Goal: Information Seeking & Learning: Learn about a topic

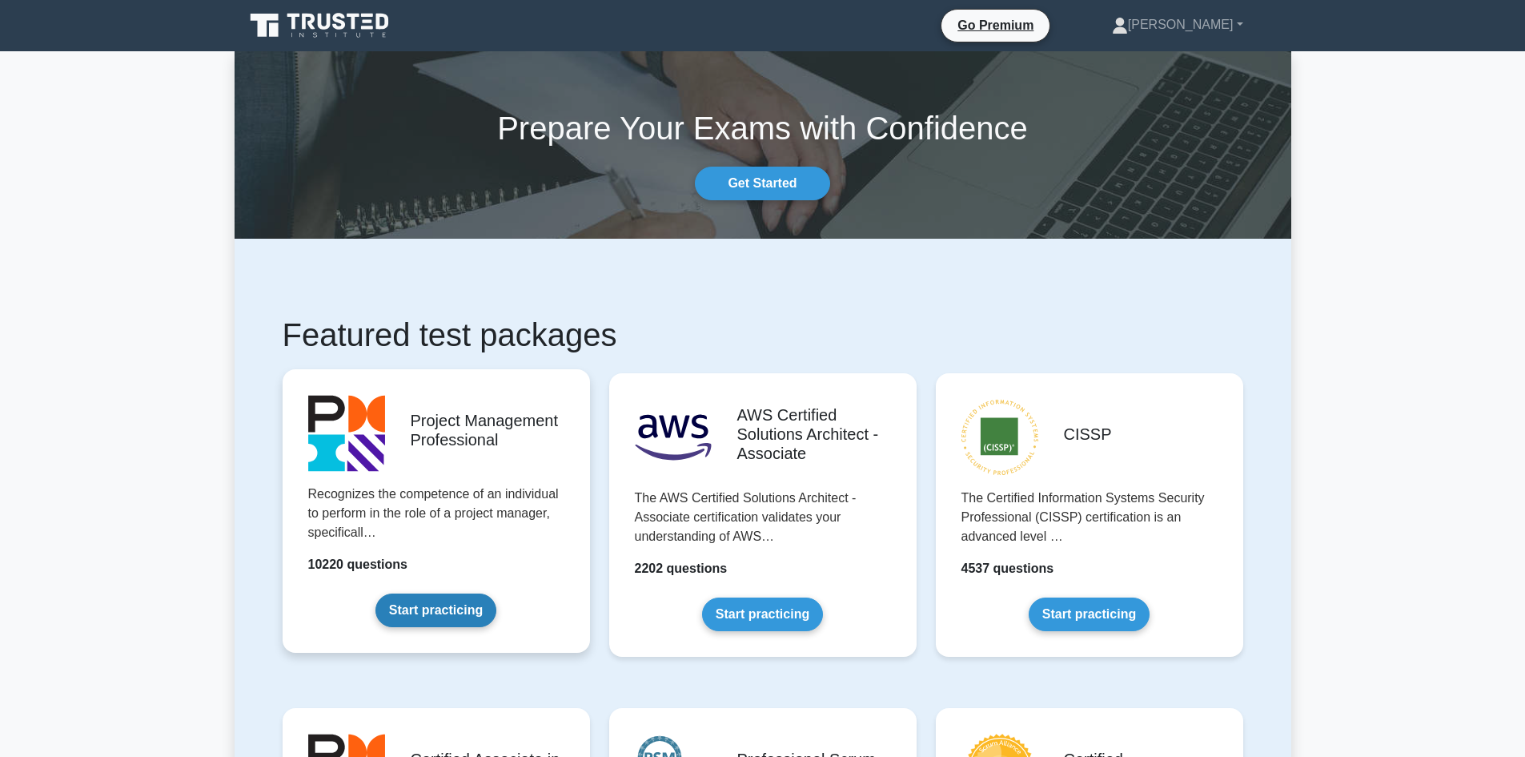
click at [442, 593] on link "Start practicing" at bounding box center [435, 610] width 121 height 34
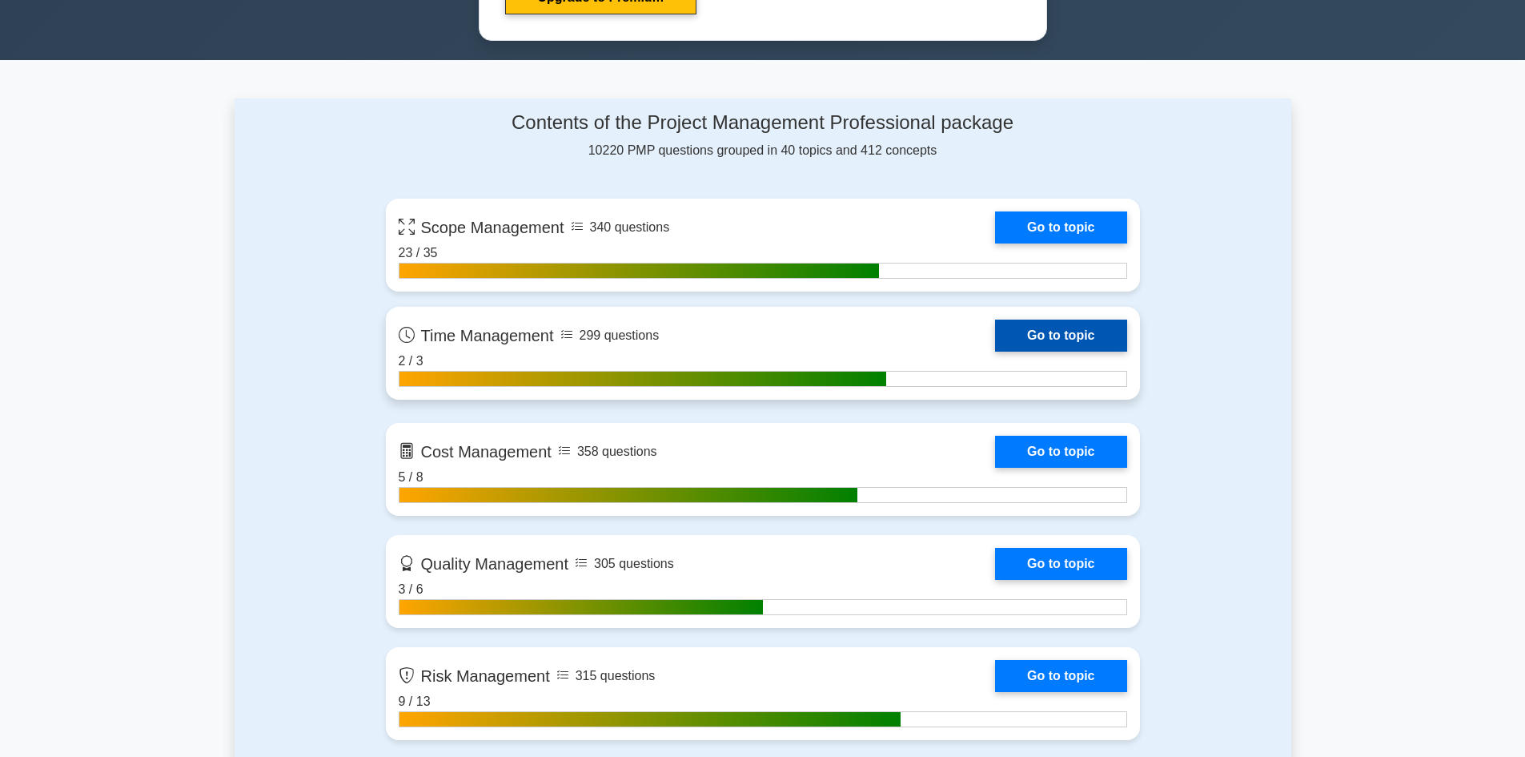
scroll to position [896, 0]
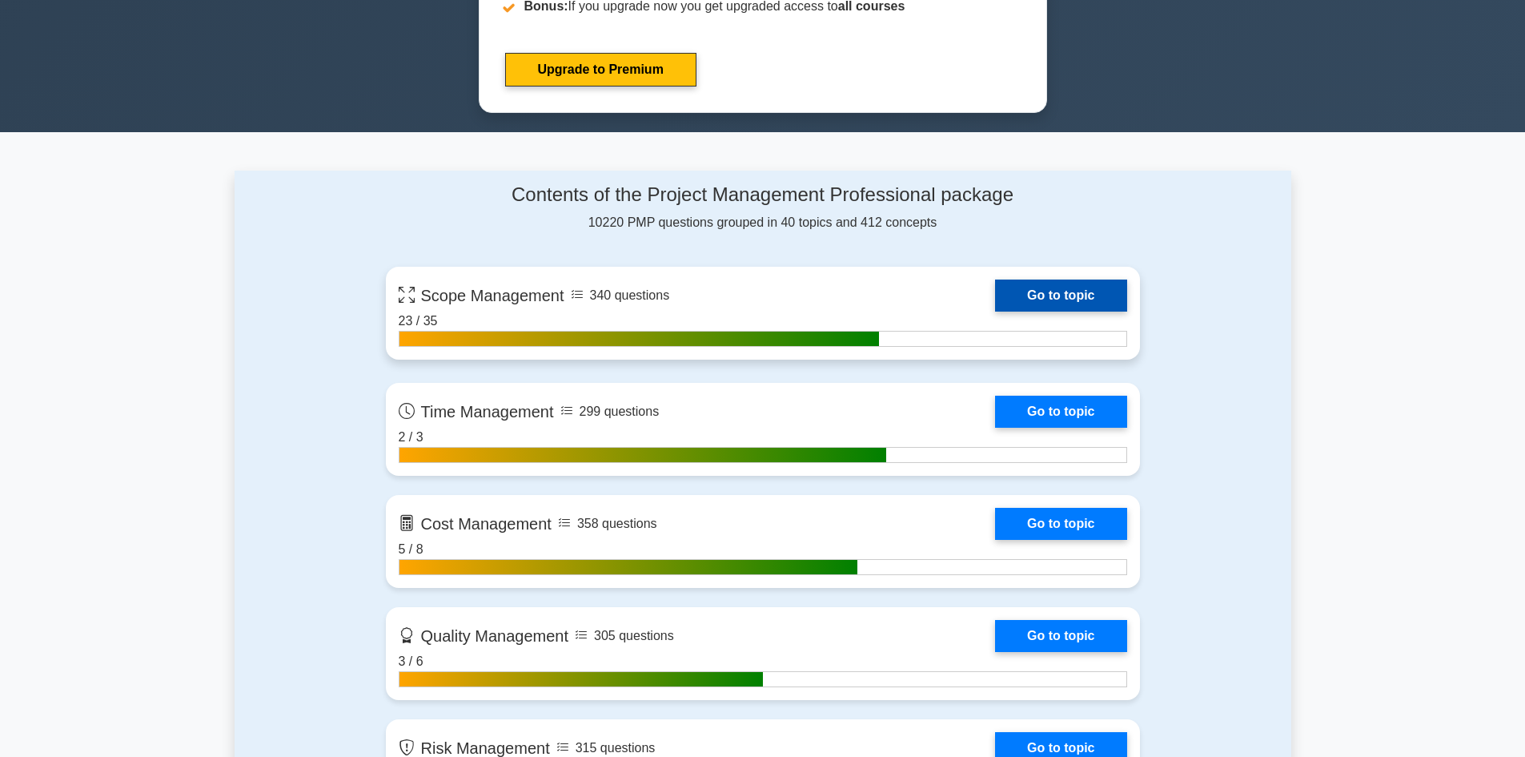
click at [995, 311] on link "Go to topic" at bounding box center [1060, 295] width 131 height 32
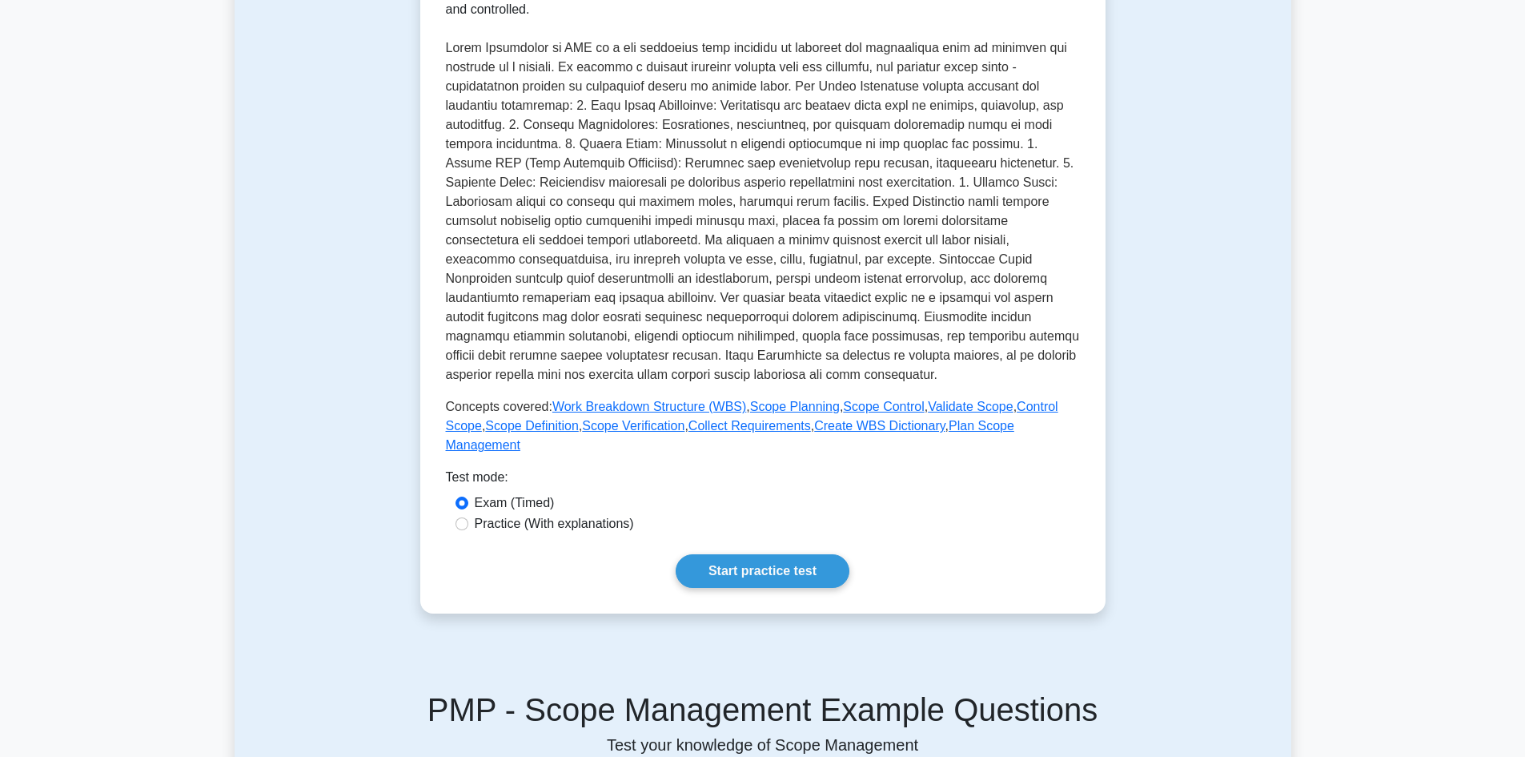
scroll to position [560, 0]
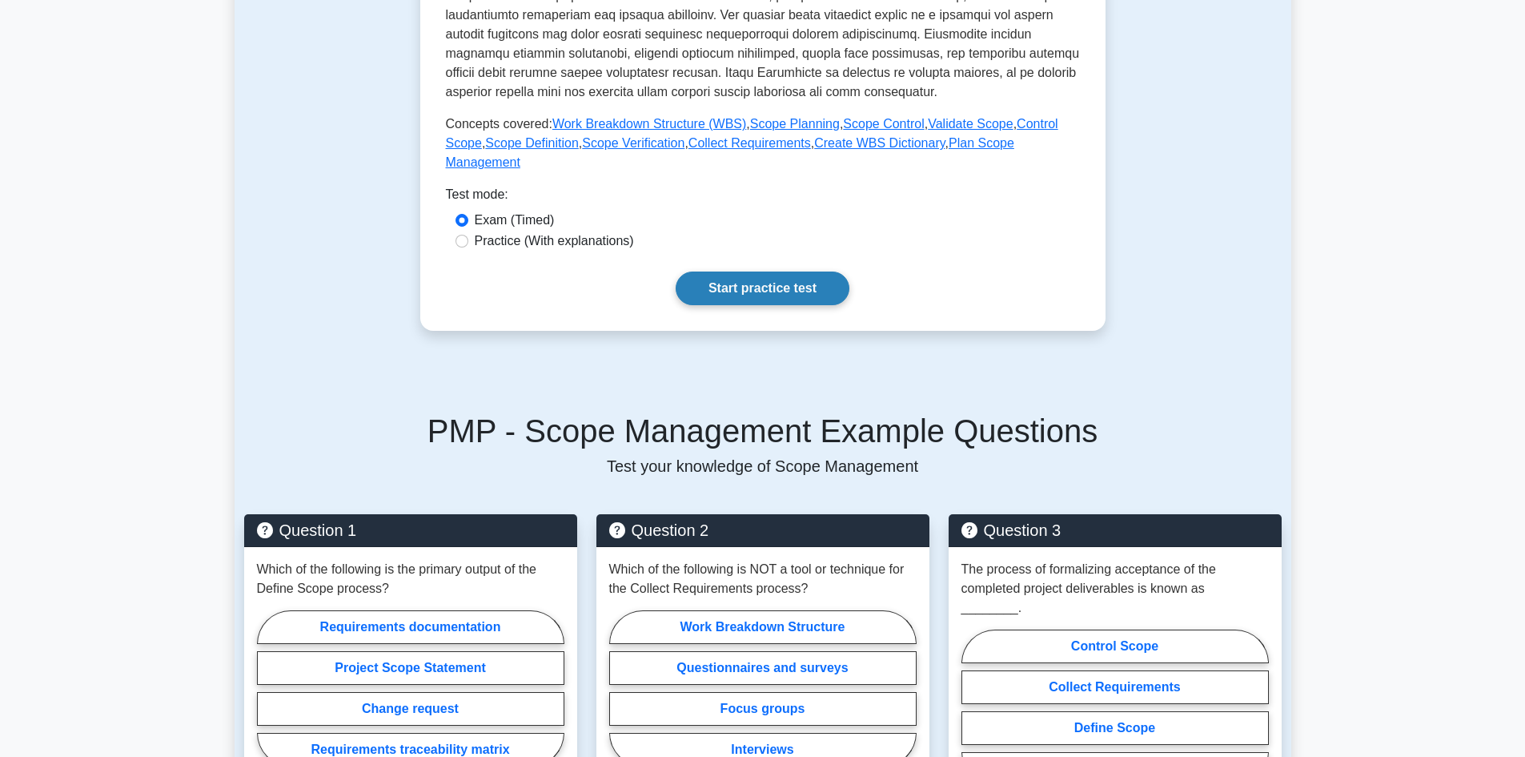
click at [761, 271] on link "Start practice test" at bounding box center [763, 288] width 174 height 34
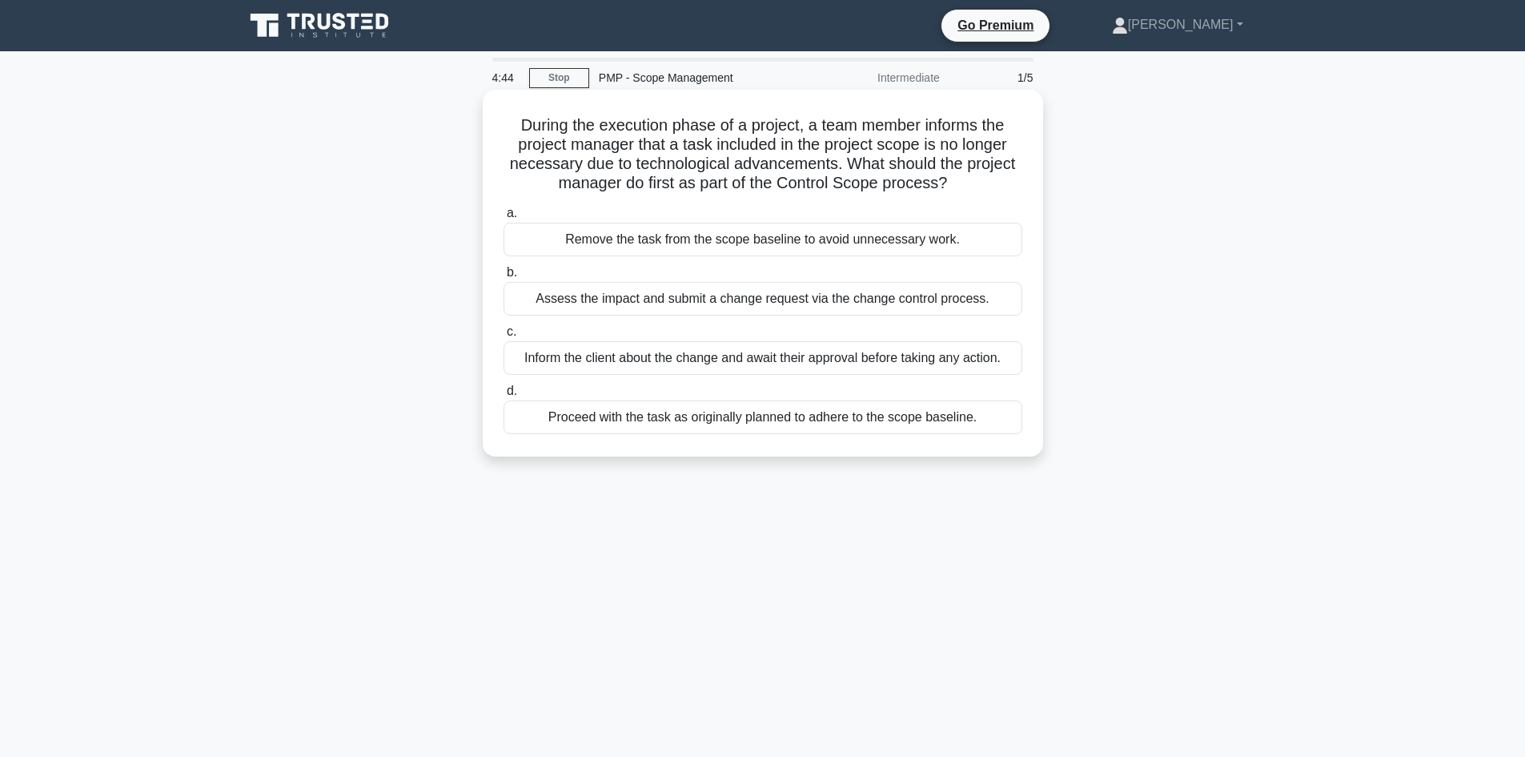
click at [704, 298] on div "Assess the impact and submit a change request via the change control process." at bounding box center [763, 299] width 519 height 34
click at [504, 278] on input "b. Assess the impact and submit a change request via the change control process." at bounding box center [504, 272] width 0 height 10
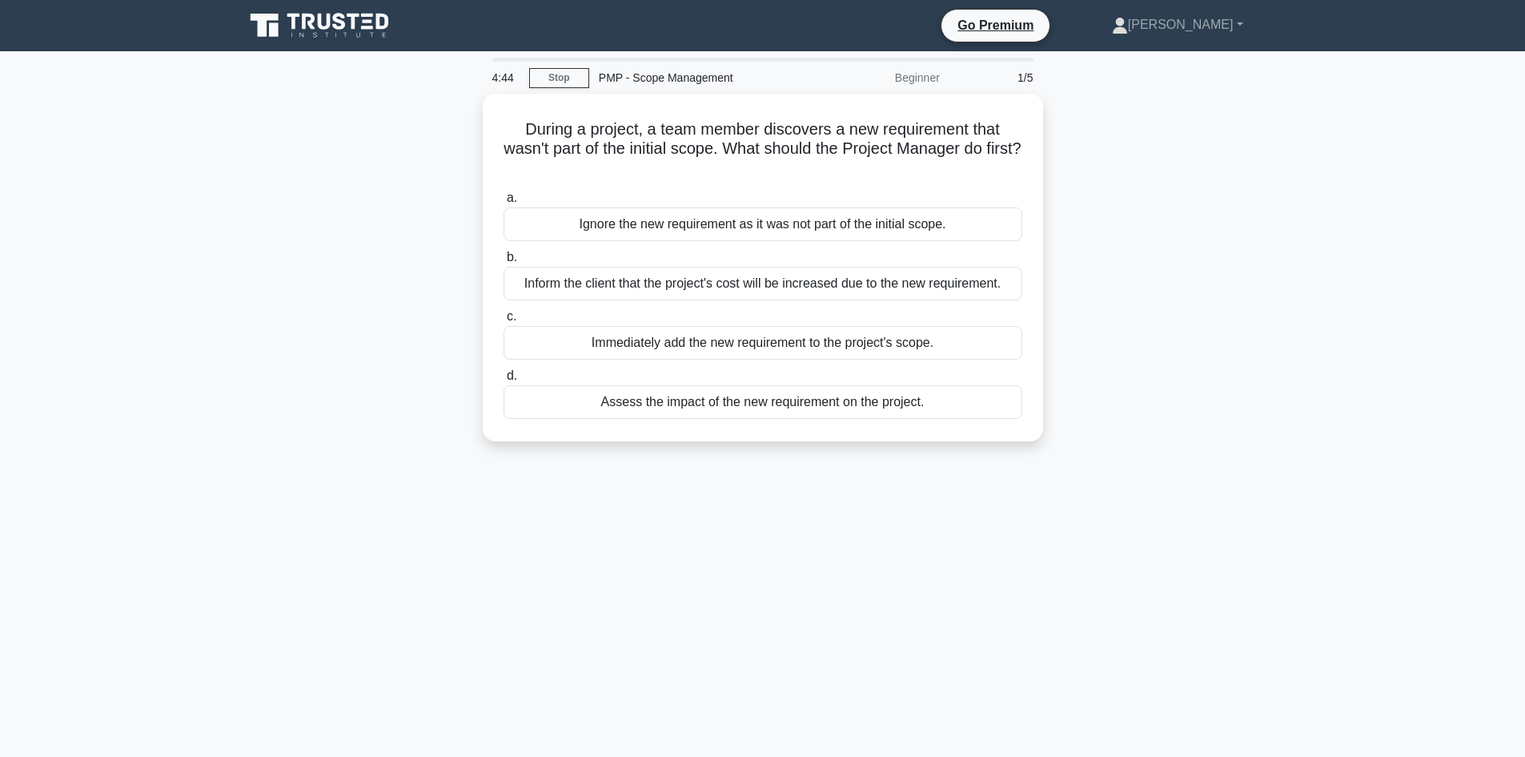
click at [704, 298] on div "a. Ignore the new requirement as it was not part of the initial scope. b. Infor…" at bounding box center [763, 303] width 538 height 237
click at [1180, 265] on div "During a project, a team member discovers a new requirement that wasn't part of…" at bounding box center [763, 277] width 1057 height 367
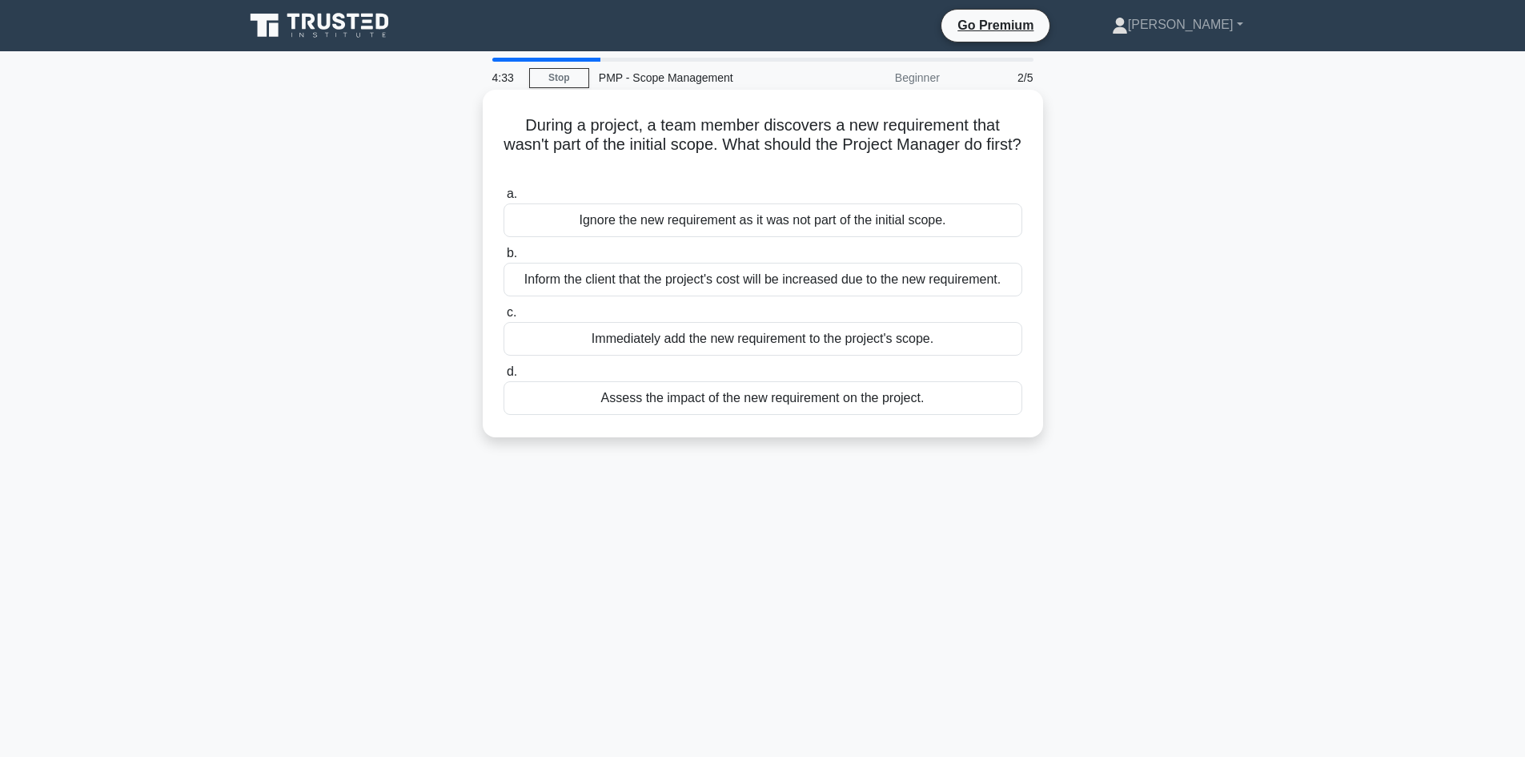
click at [943, 398] on div "Assess the impact of the new requirement on the project." at bounding box center [763, 398] width 519 height 34
click at [504, 377] on input "d. Assess the impact of the new requirement on the project." at bounding box center [504, 372] width 0 height 10
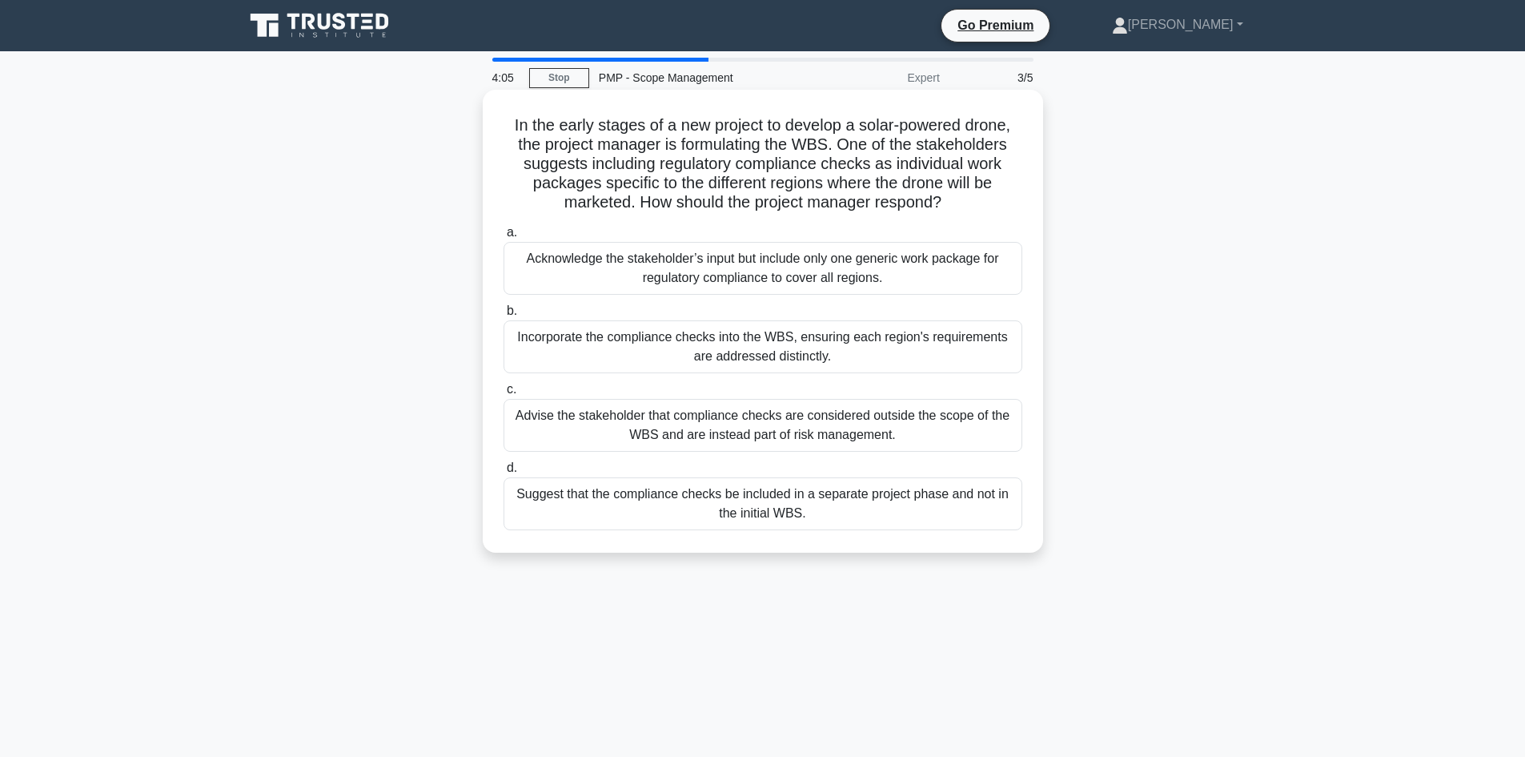
click at [869, 436] on div "Advise the stakeholder that compliance checks are considered outside the scope …" at bounding box center [763, 425] width 519 height 53
click at [504, 395] on input "c. Advise the stakeholder that compliance checks are considered outside the sco…" at bounding box center [504, 389] width 0 height 10
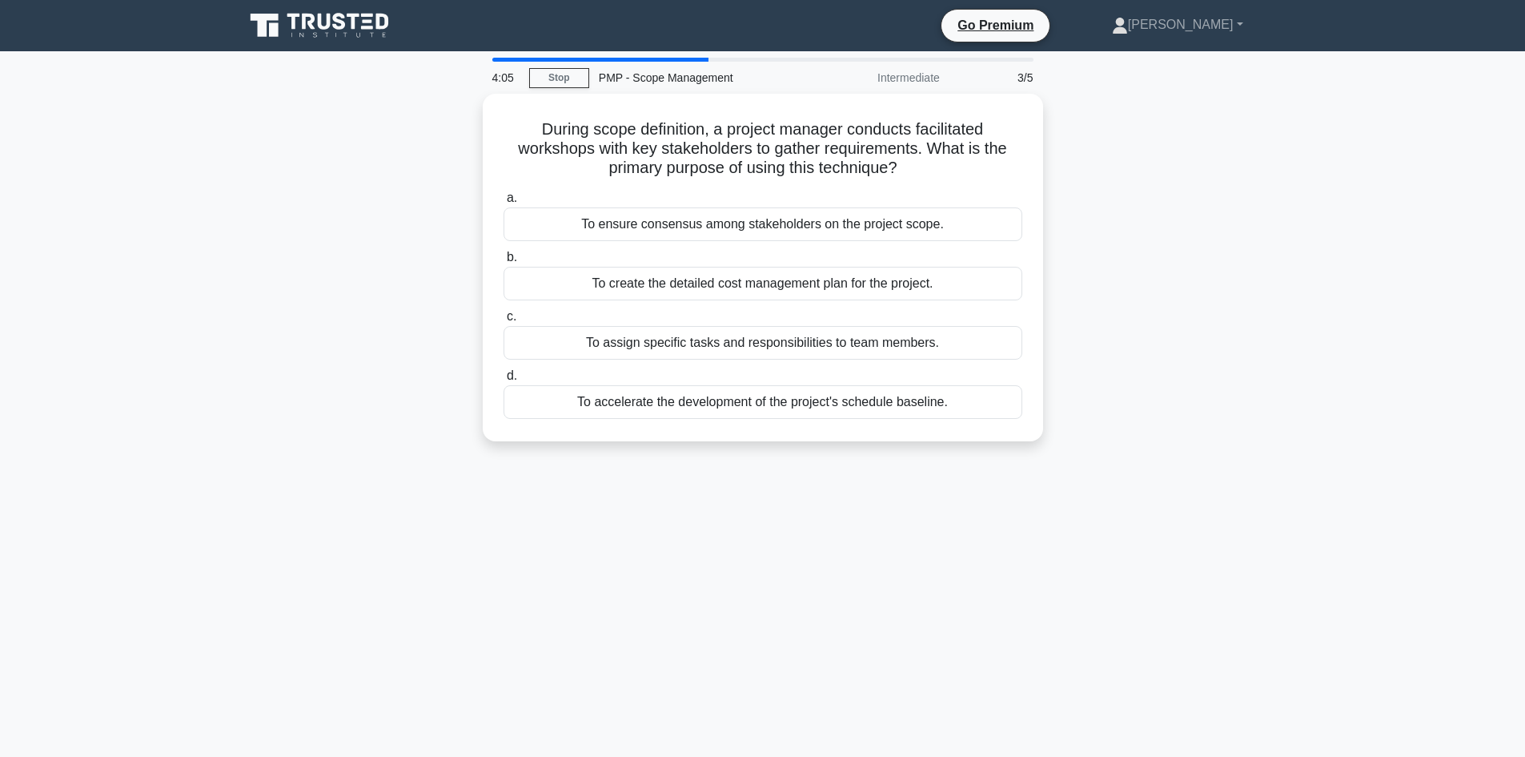
click at [869, 436] on div "During scope definition, a project manager conducts facilitated workshops with …" at bounding box center [763, 267] width 560 height 347
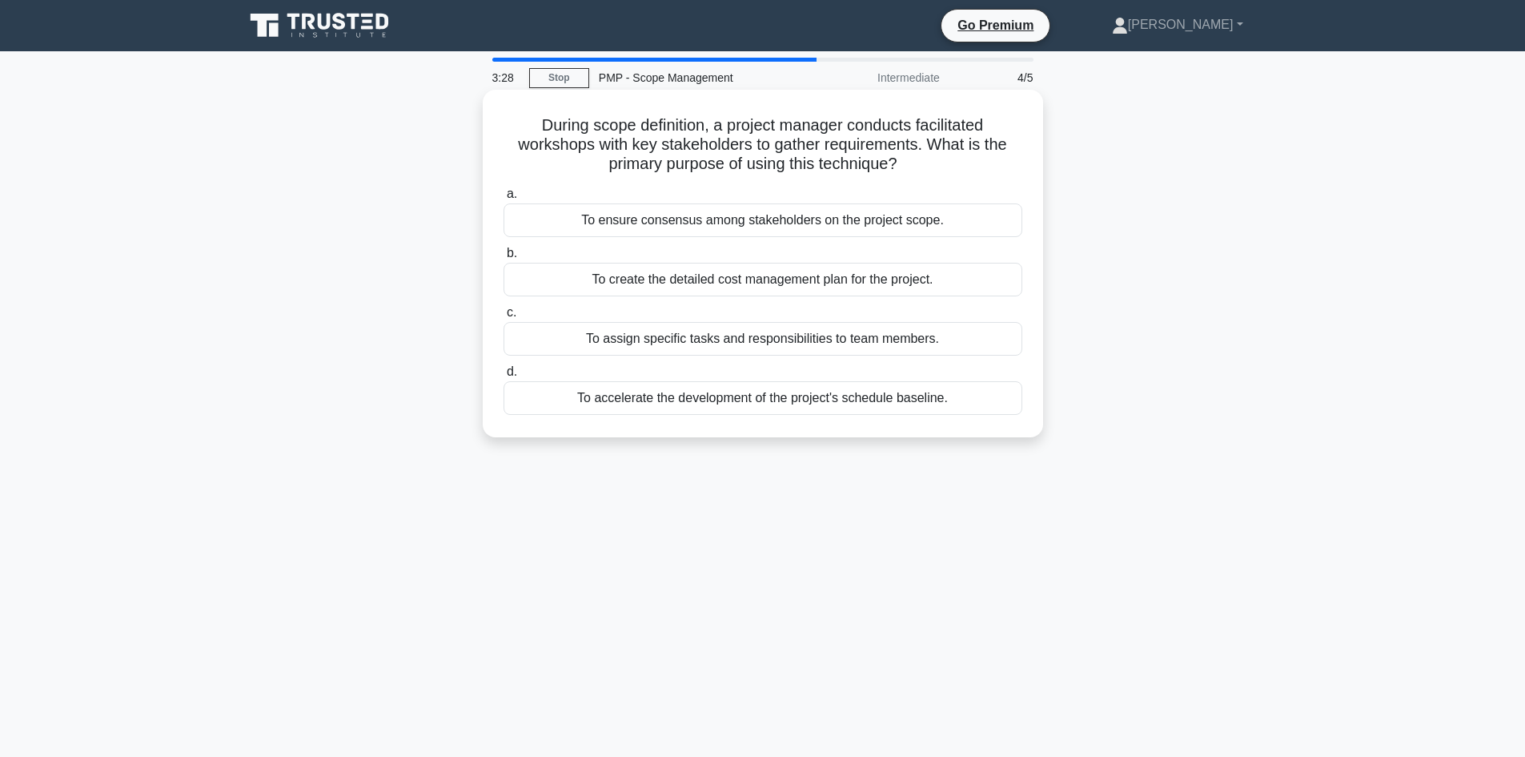
click at [845, 291] on div "To create the detailed cost management plan for the project." at bounding box center [763, 280] width 519 height 34
click at [504, 259] on input "b. To create the detailed cost management plan for the project." at bounding box center [504, 253] width 0 height 10
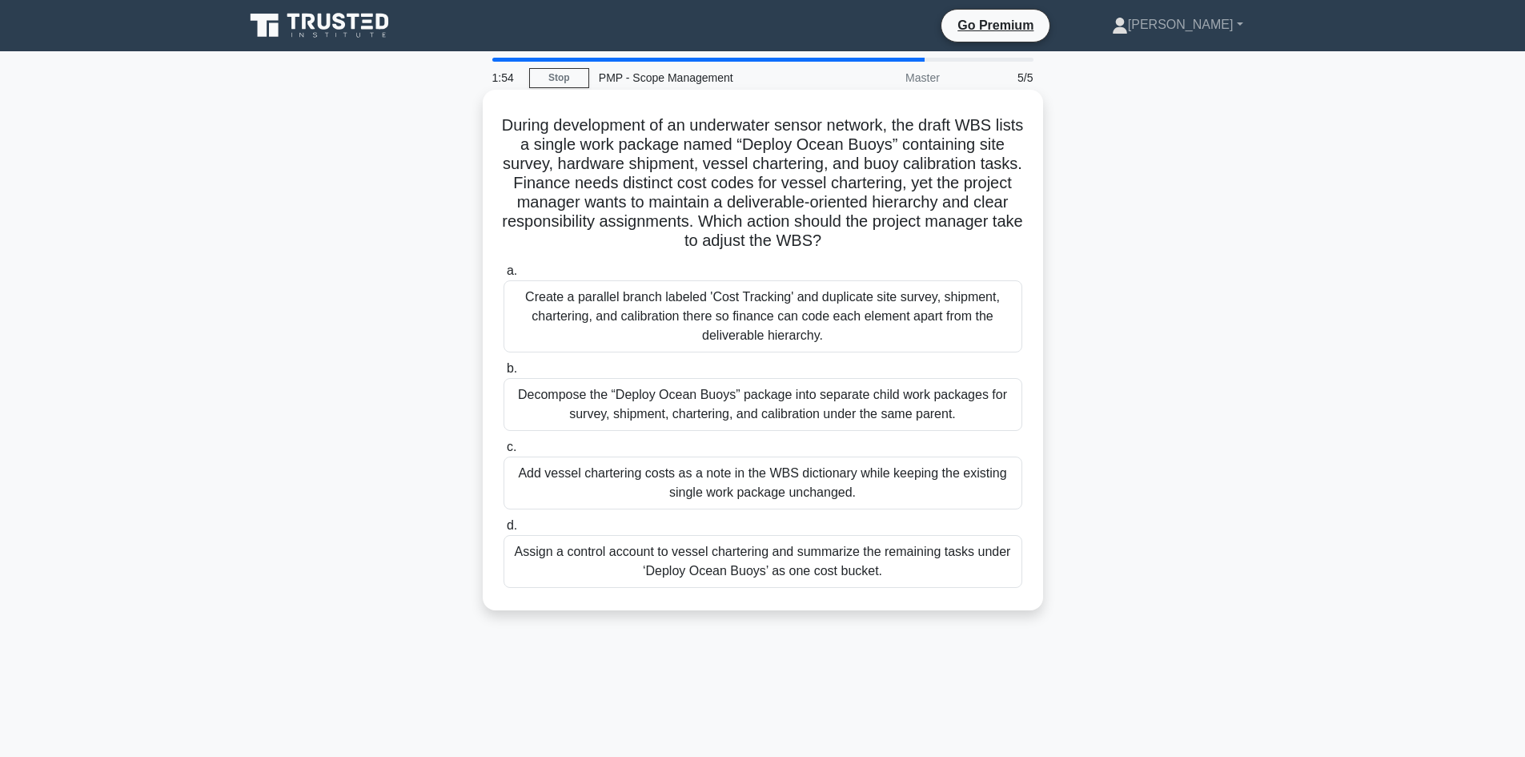
click at [733, 343] on div "Create a parallel branch labeled 'Cost Tracking' and duplicate site survey, shi…" at bounding box center [763, 316] width 519 height 72
click at [504, 276] on input "a. Create a parallel branch labeled 'Cost Tracking' and duplicate site survey, …" at bounding box center [504, 271] width 0 height 10
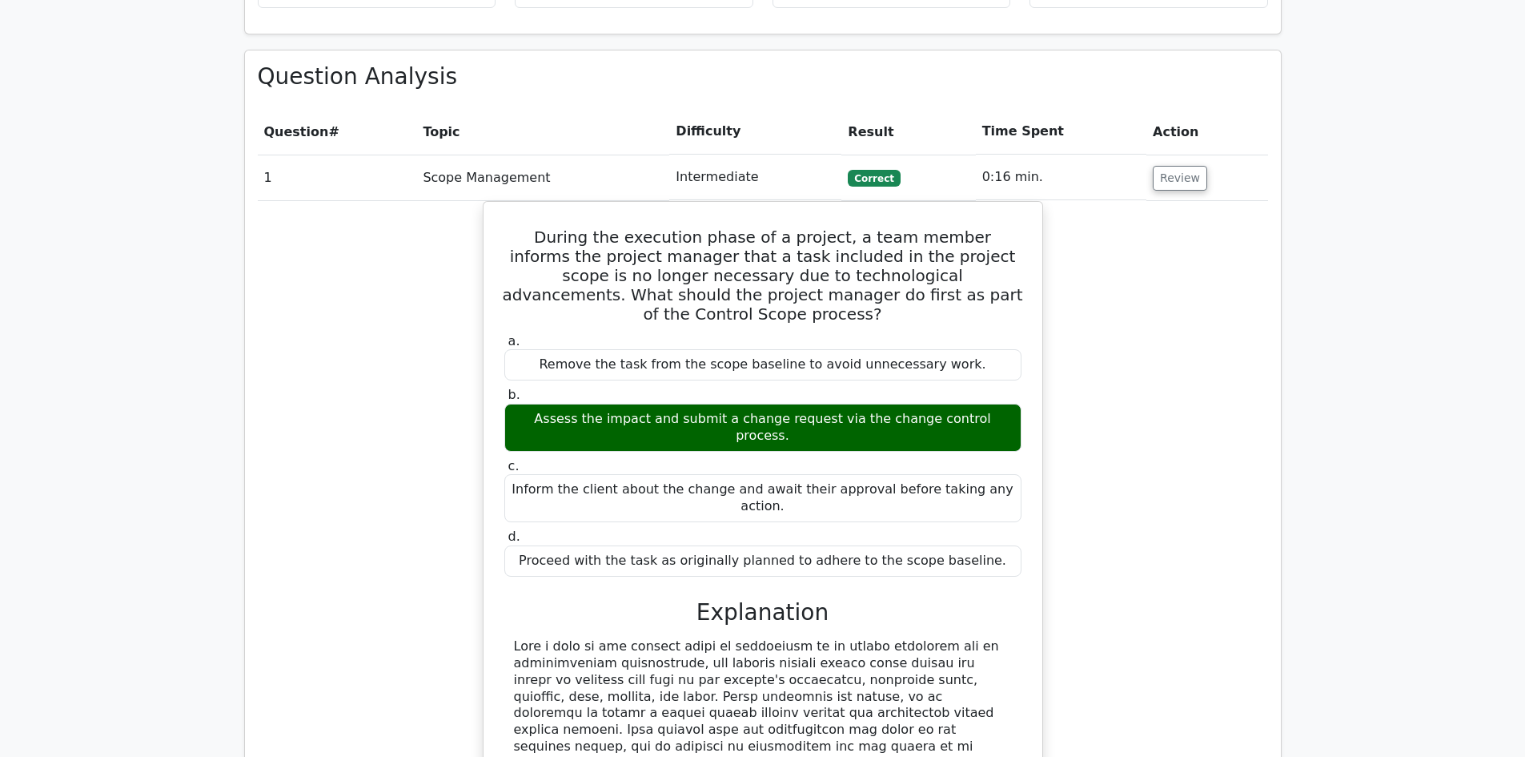
scroll to position [1121, 0]
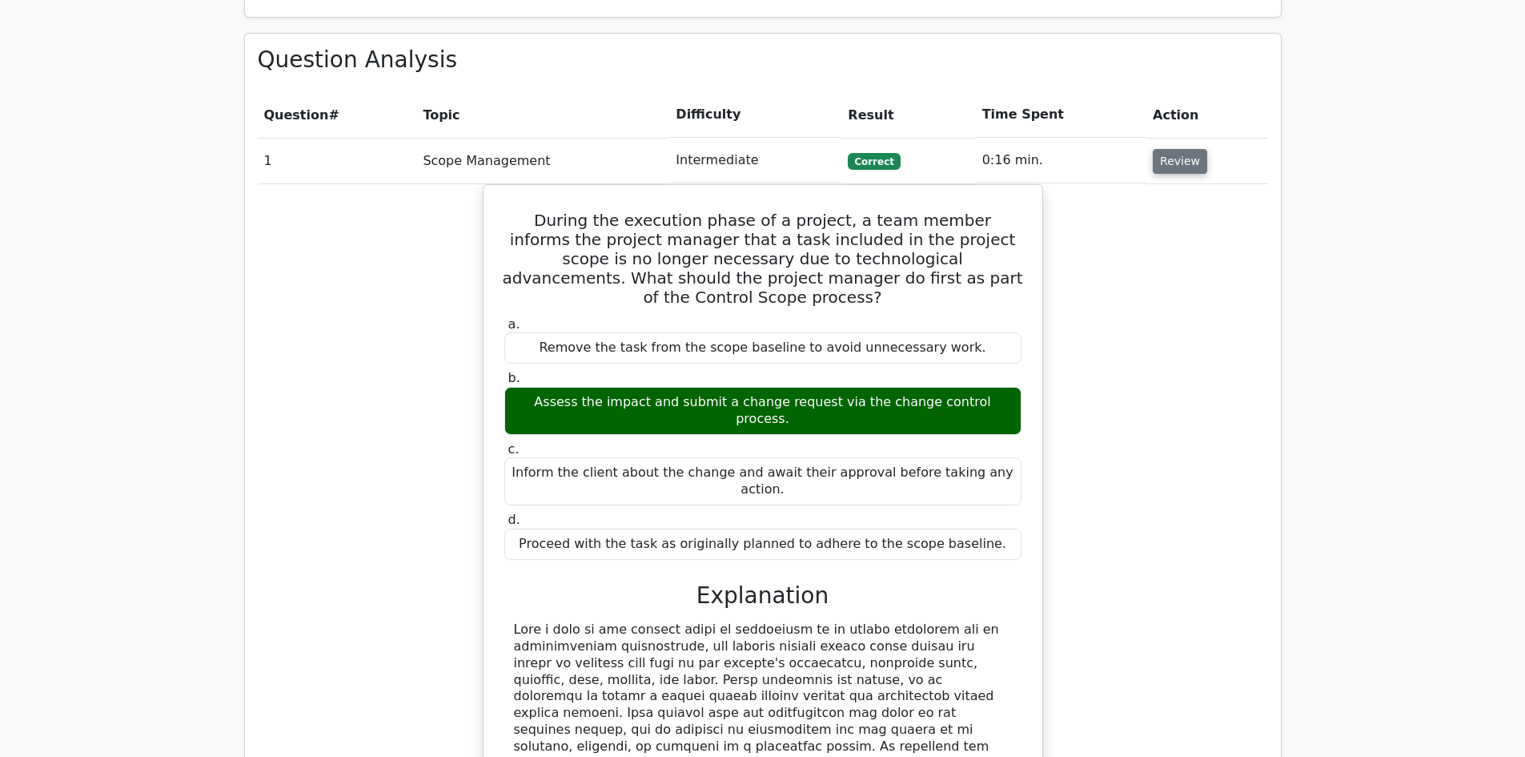
click at [1170, 149] on button "Review" at bounding box center [1180, 161] width 54 height 25
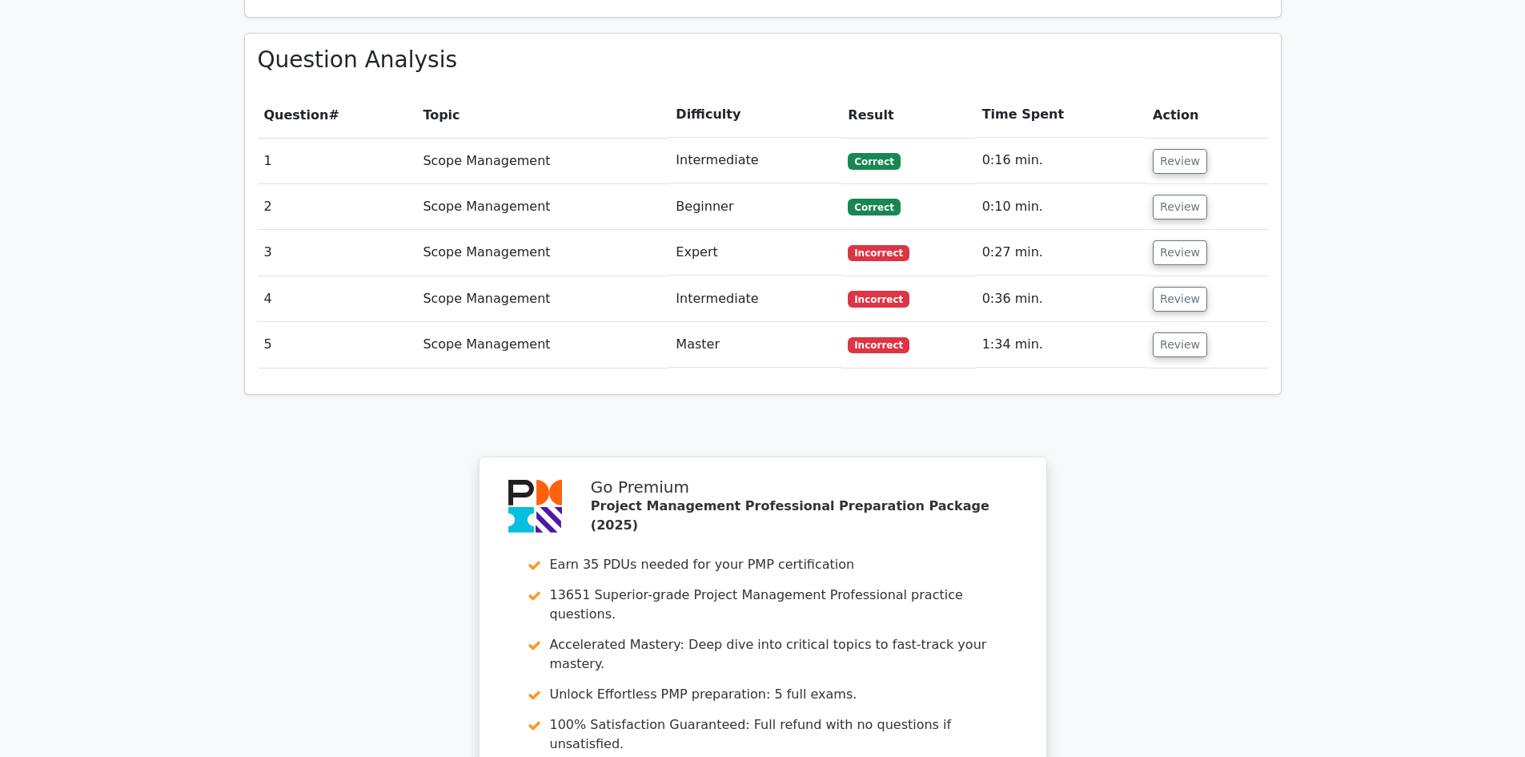
click at [1177, 230] on td "Review" at bounding box center [1206, 253] width 121 height 46
click at [1176, 240] on button "Review" at bounding box center [1180, 252] width 54 height 25
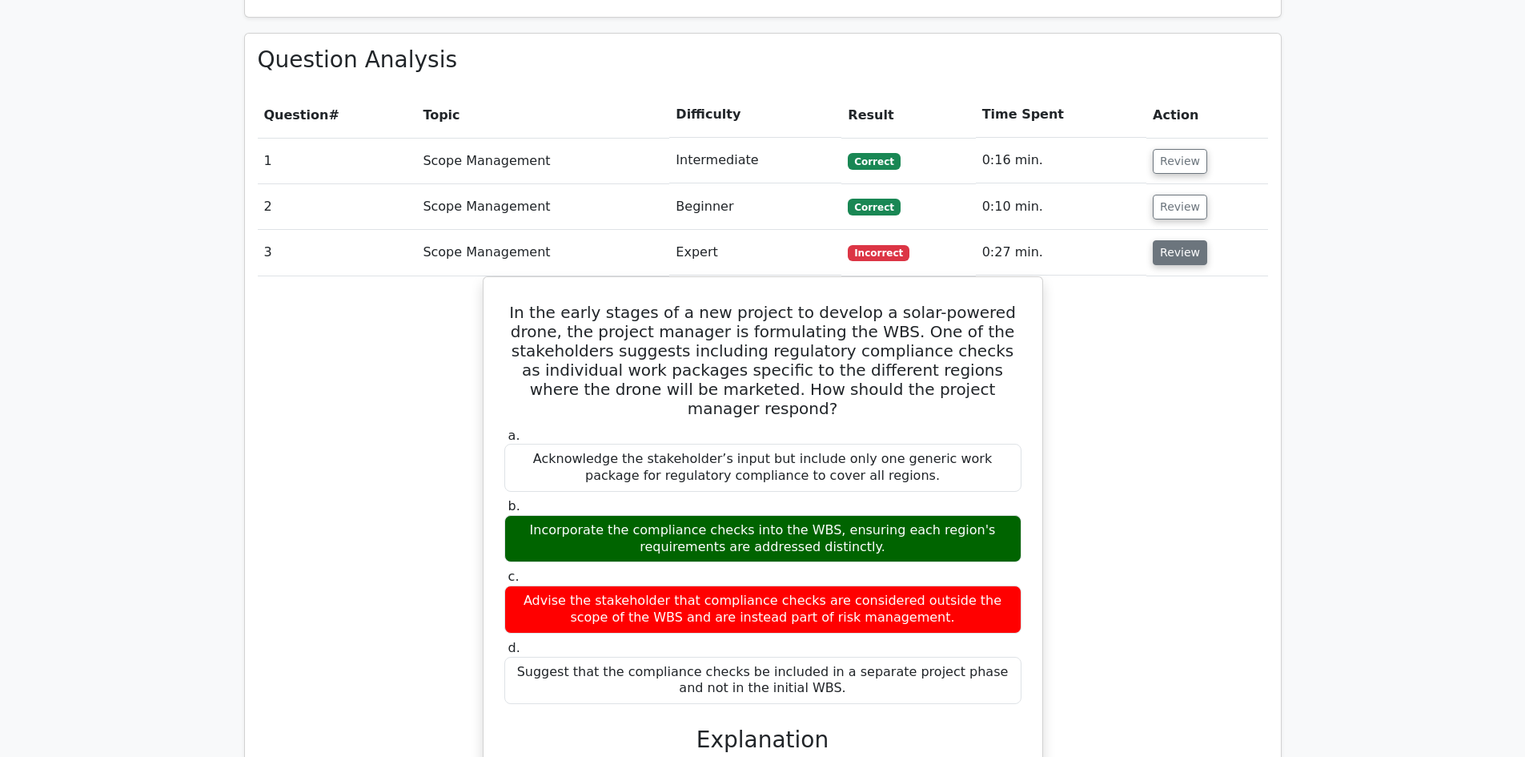
click at [1167, 240] on button "Review" at bounding box center [1180, 252] width 54 height 25
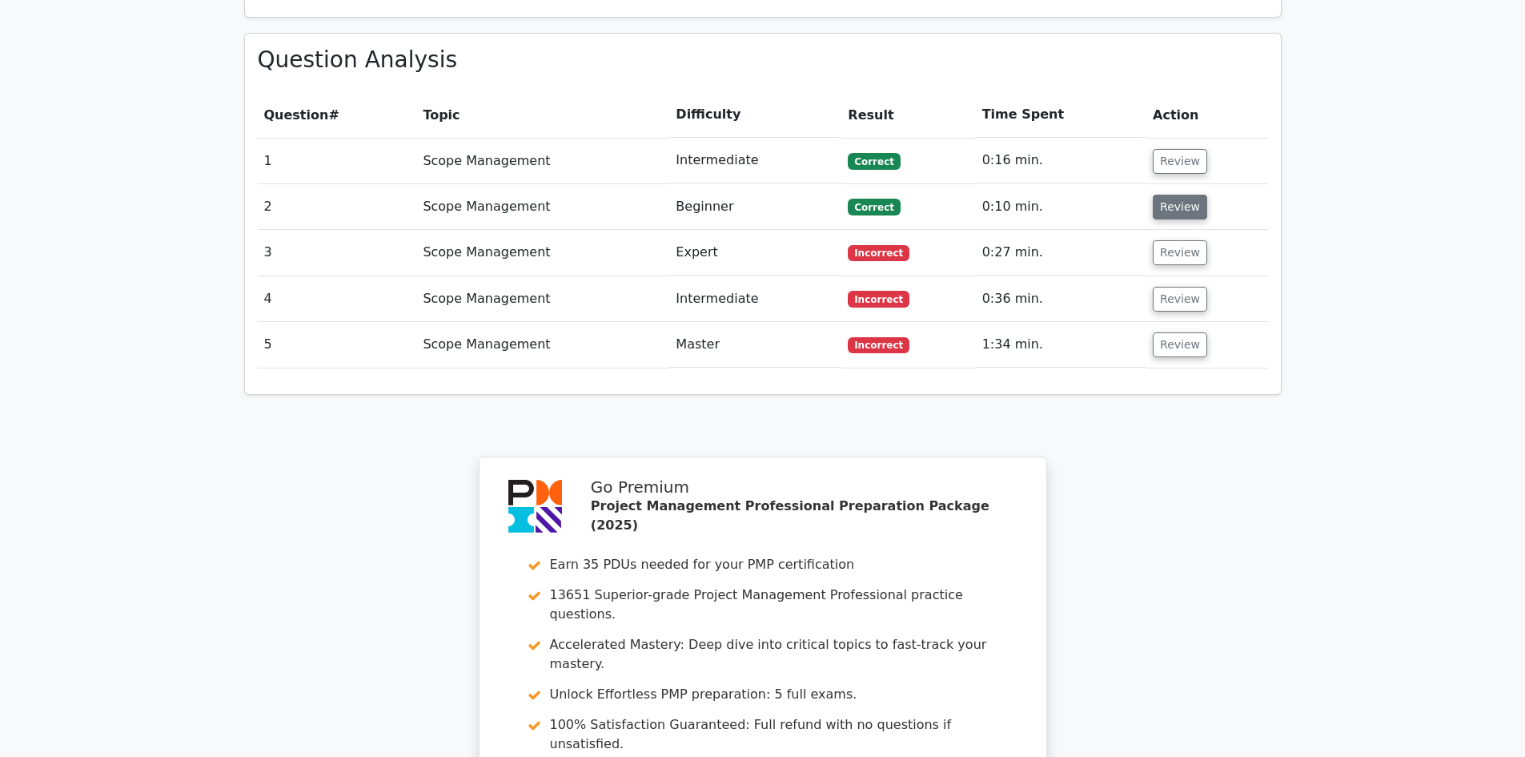
click at [1162, 195] on button "Review" at bounding box center [1180, 207] width 54 height 25
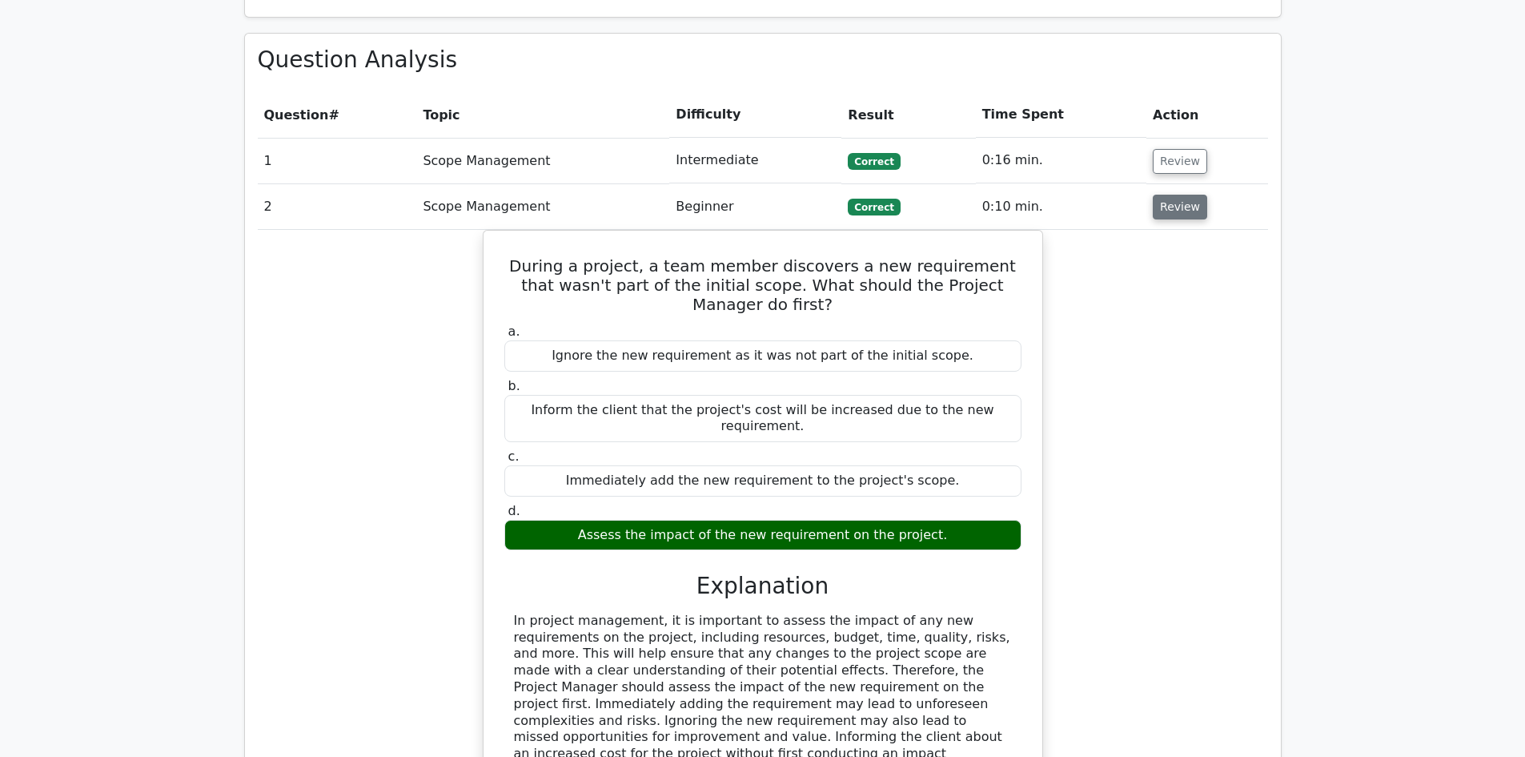
click at [1162, 195] on button "Review" at bounding box center [1180, 207] width 54 height 25
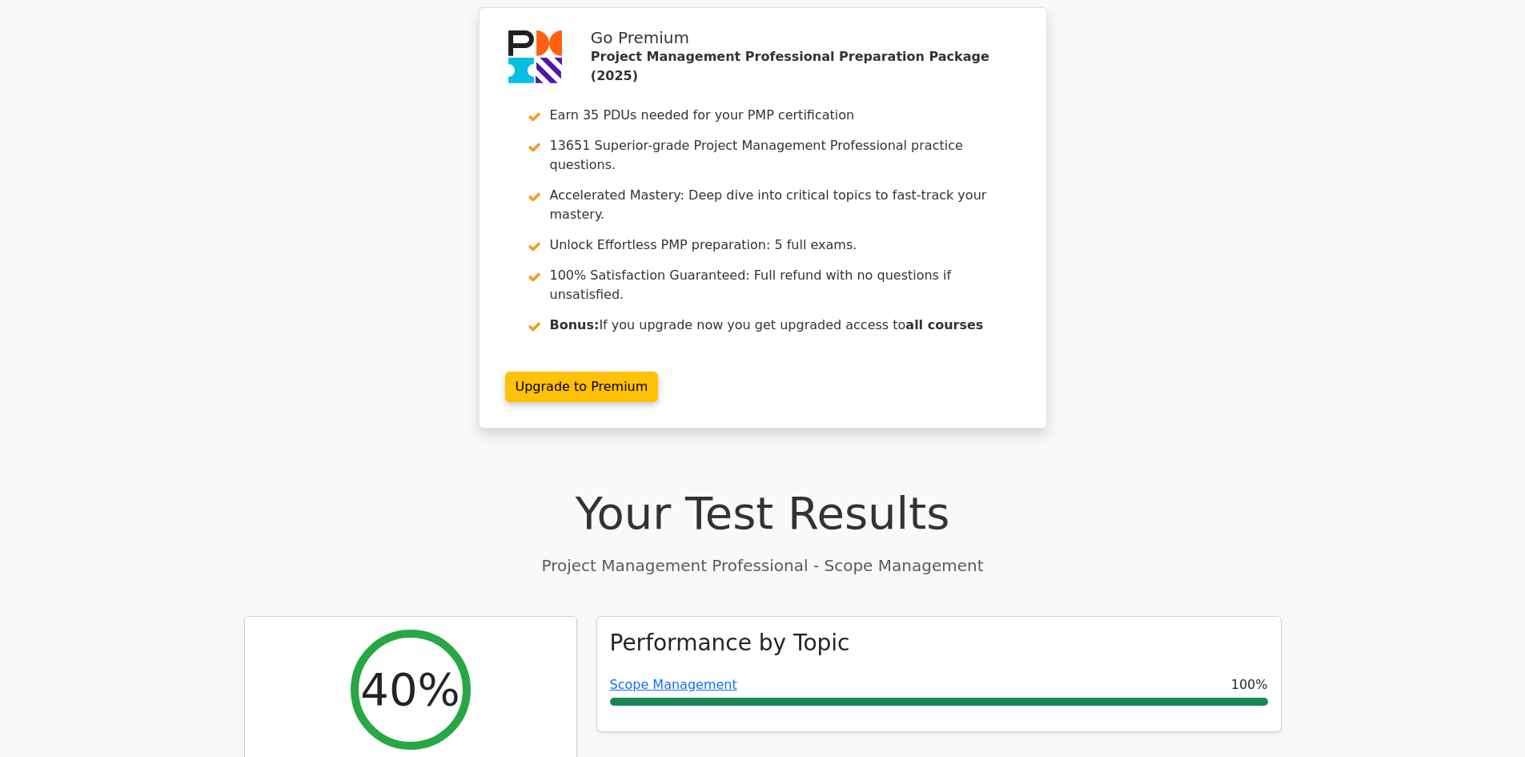
scroll to position [0, 0]
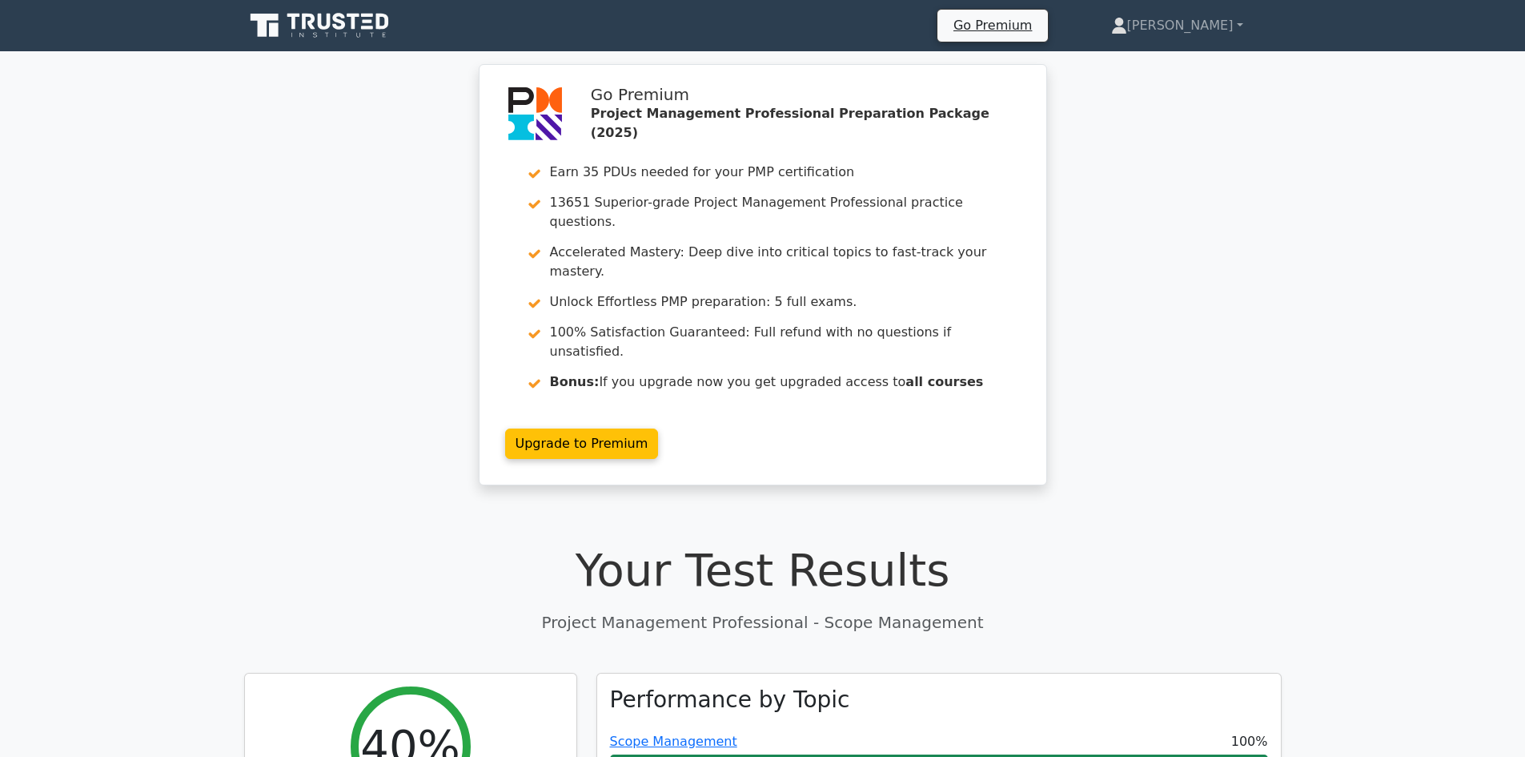
click at [375, 25] on icon at bounding box center [321, 25] width 154 height 30
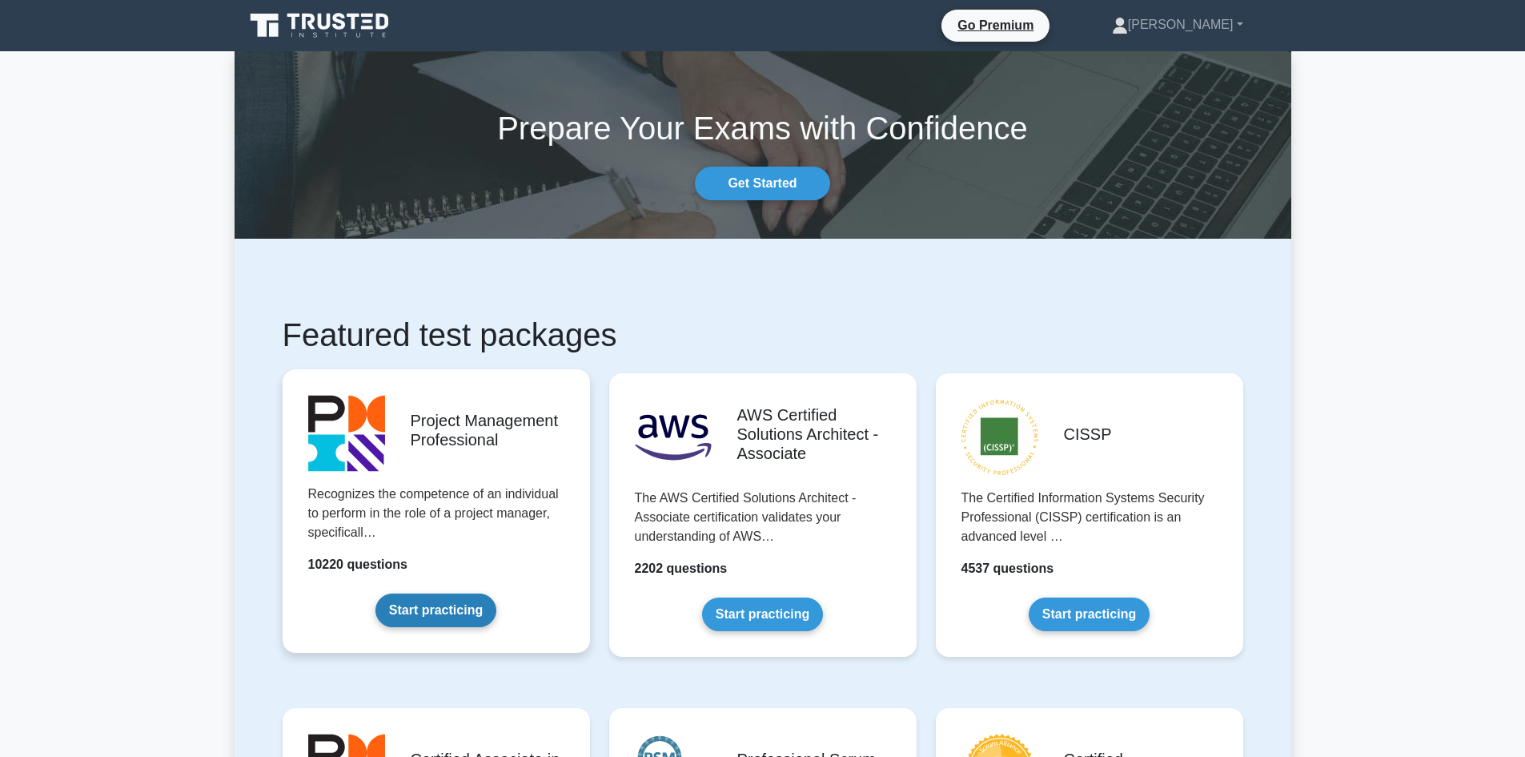
click at [440, 593] on link "Start practicing" at bounding box center [435, 610] width 121 height 34
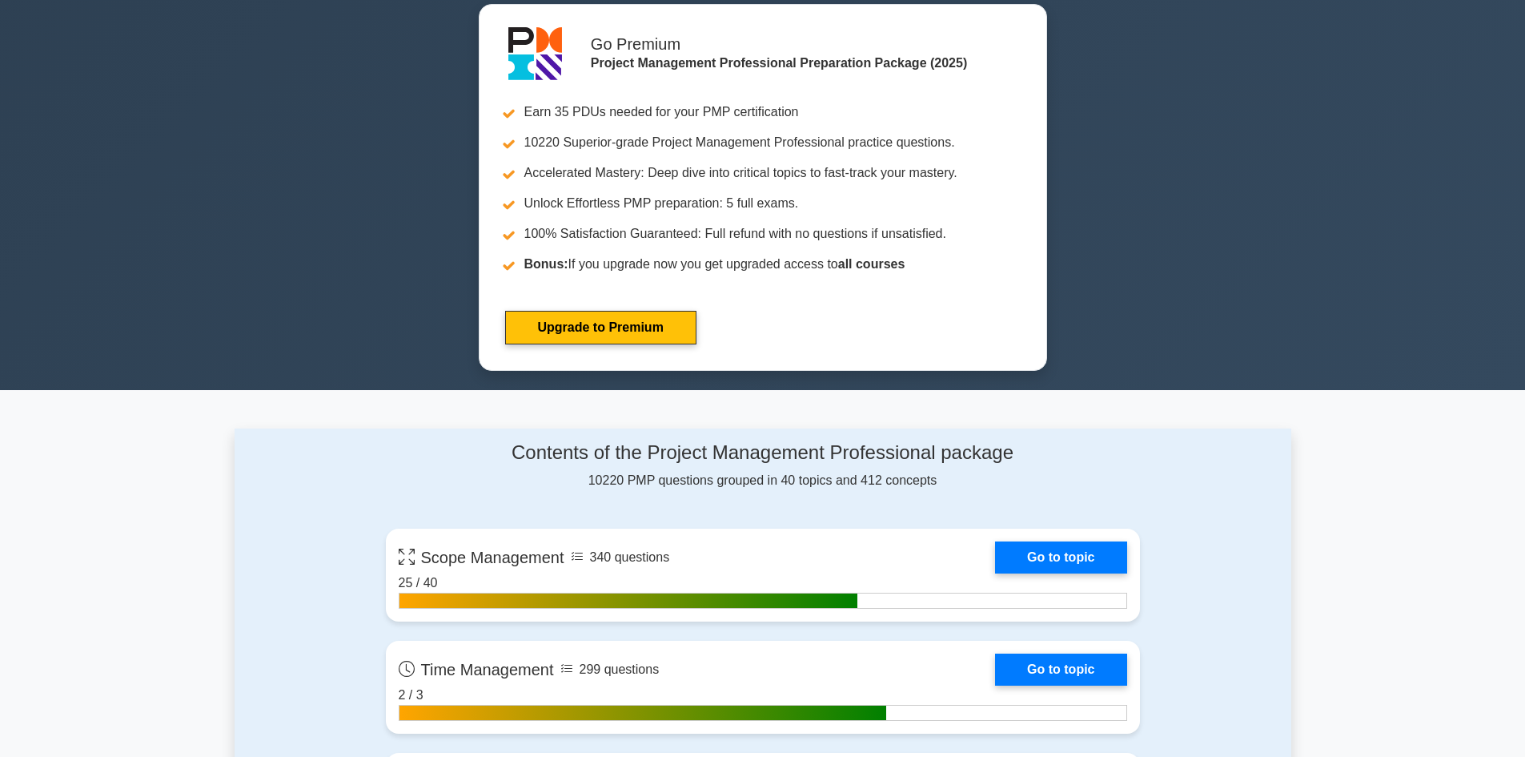
scroll to position [961, 0]
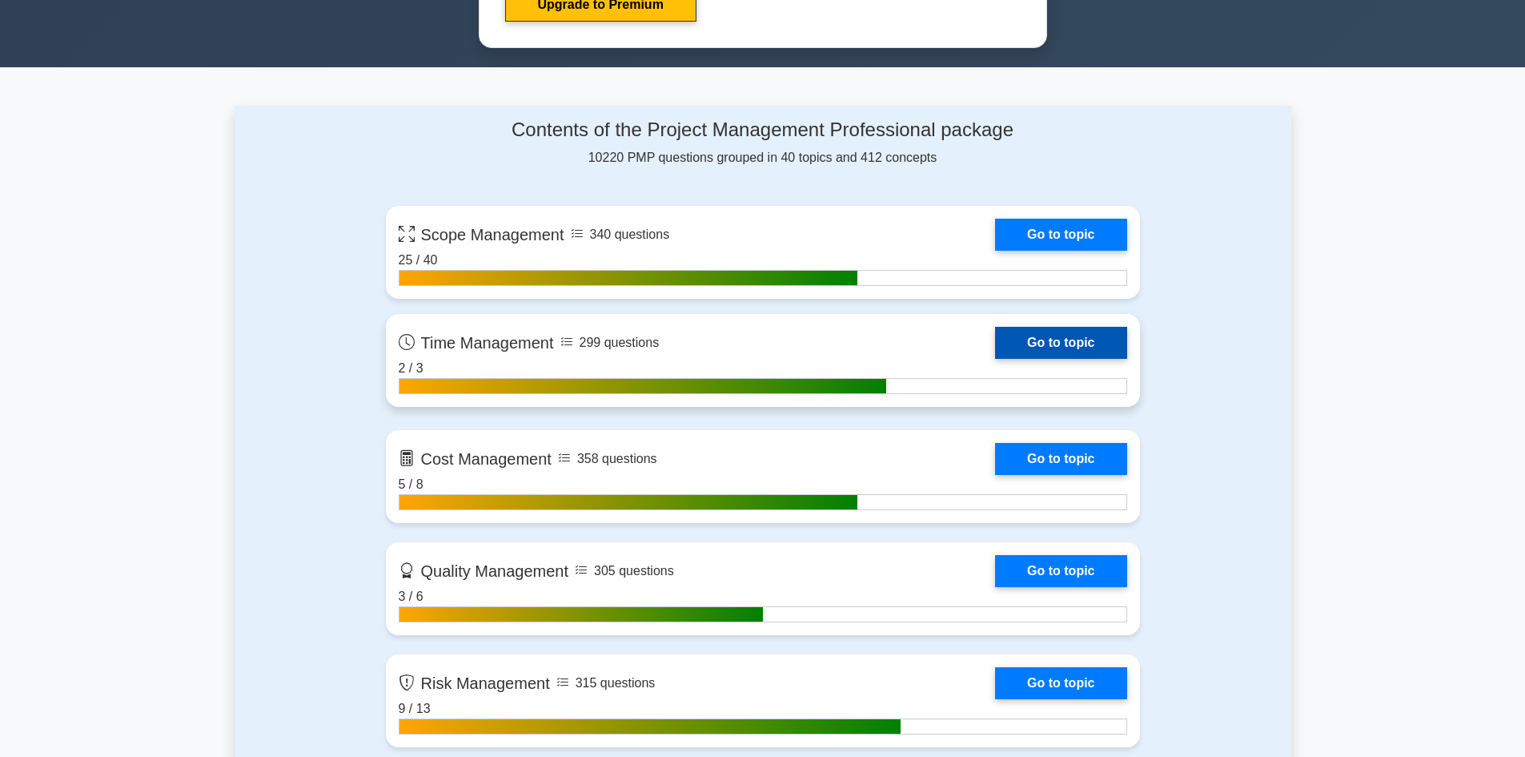
click at [1070, 343] on link "Go to topic" at bounding box center [1060, 343] width 131 height 32
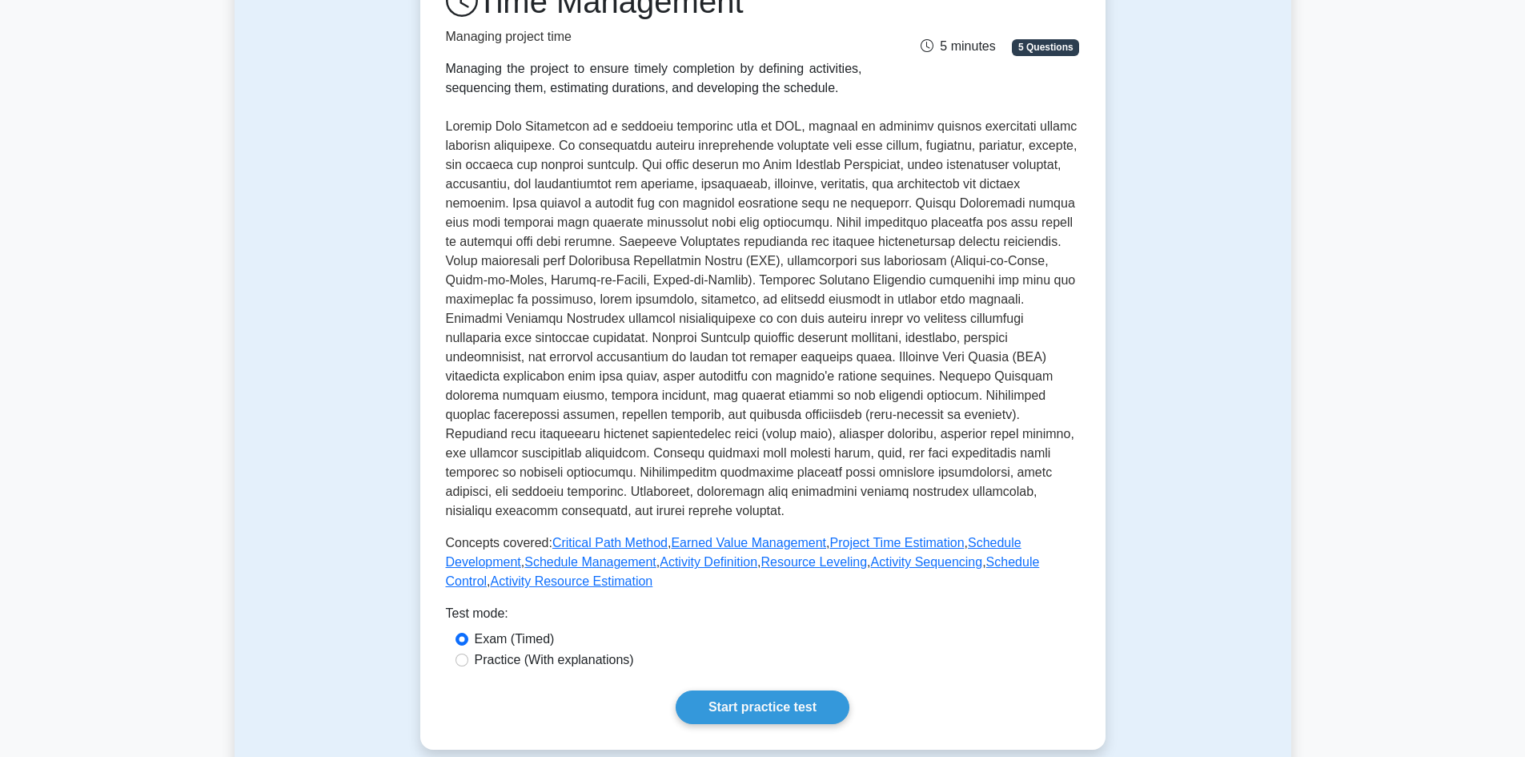
scroll to position [480, 0]
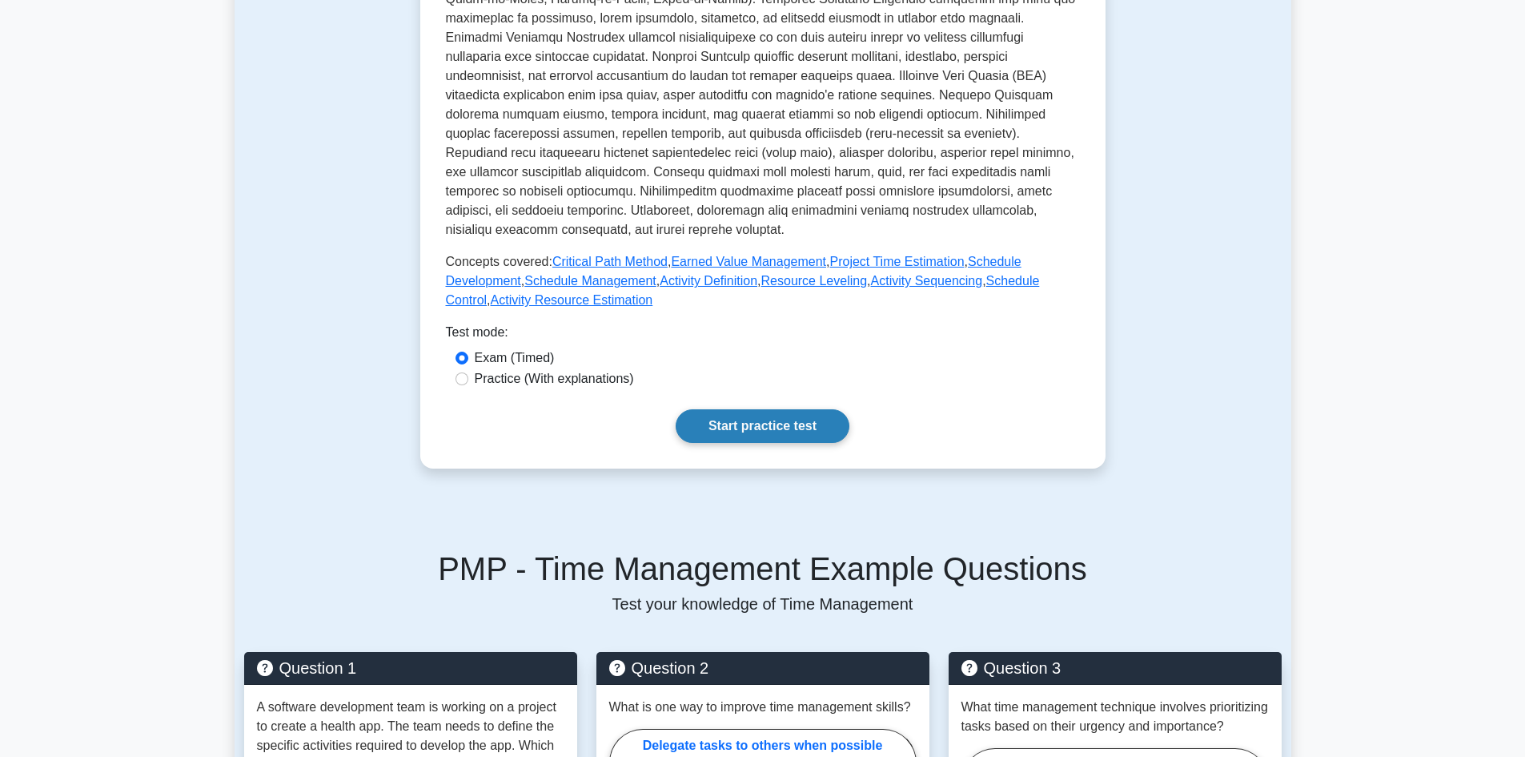
click at [805, 422] on link "Start practice test" at bounding box center [763, 426] width 174 height 34
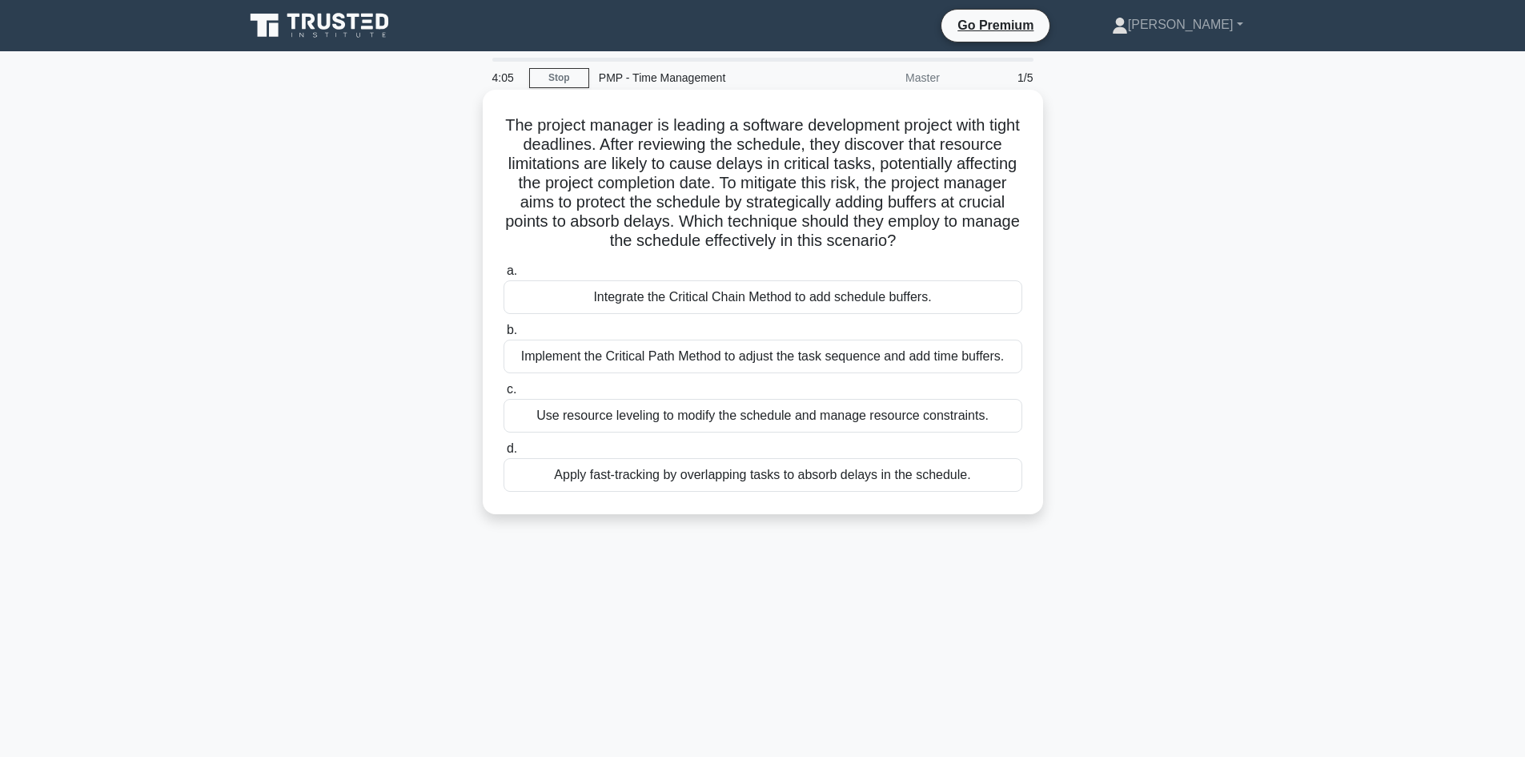
click at [782, 314] on div "Integrate the Critical Chain Method to add schedule buffers." at bounding box center [763, 297] width 519 height 34
click at [504, 276] on input "a. Integrate the Critical Chain Method to add schedule buffers." at bounding box center [504, 271] width 0 height 10
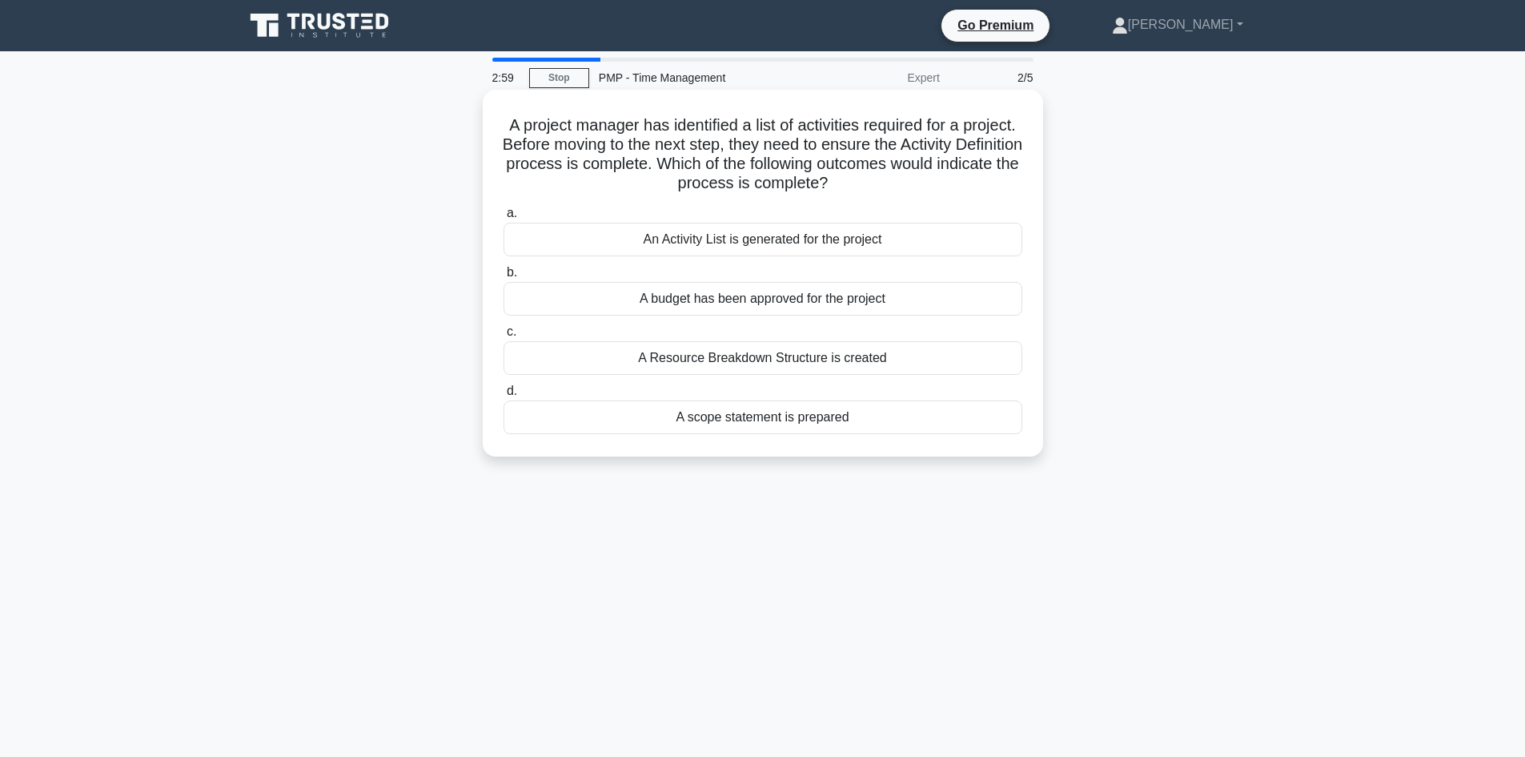
click at [813, 416] on div "A scope statement is prepared" at bounding box center [763, 417] width 519 height 34
click at [504, 396] on input "d. A scope statement is prepared" at bounding box center [504, 391] width 0 height 10
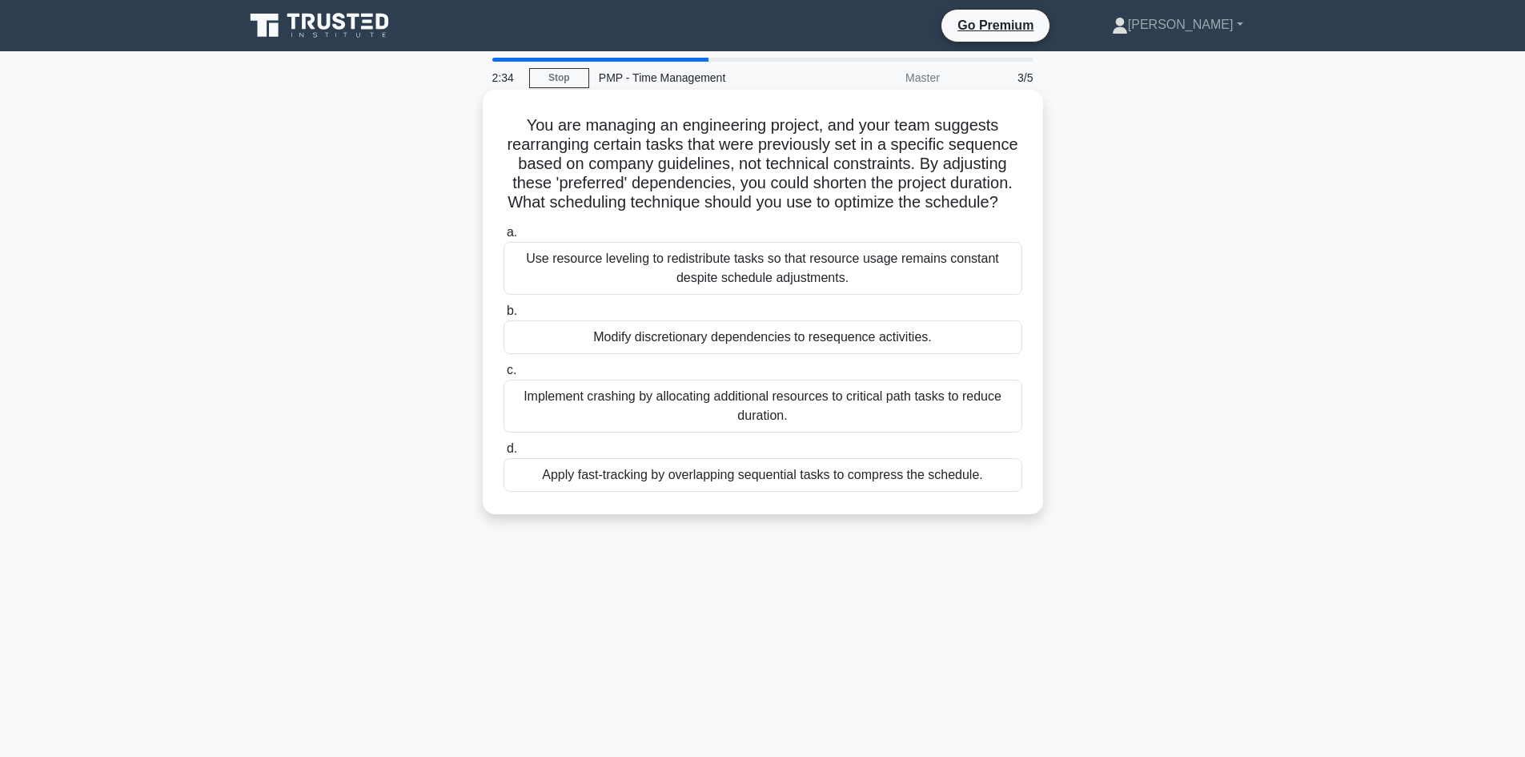
click at [844, 354] on div "Modify discretionary dependencies to resequence activities." at bounding box center [763, 337] width 519 height 34
click at [504, 316] on input "b. Modify discretionary dependencies to resequence activities." at bounding box center [504, 311] width 0 height 10
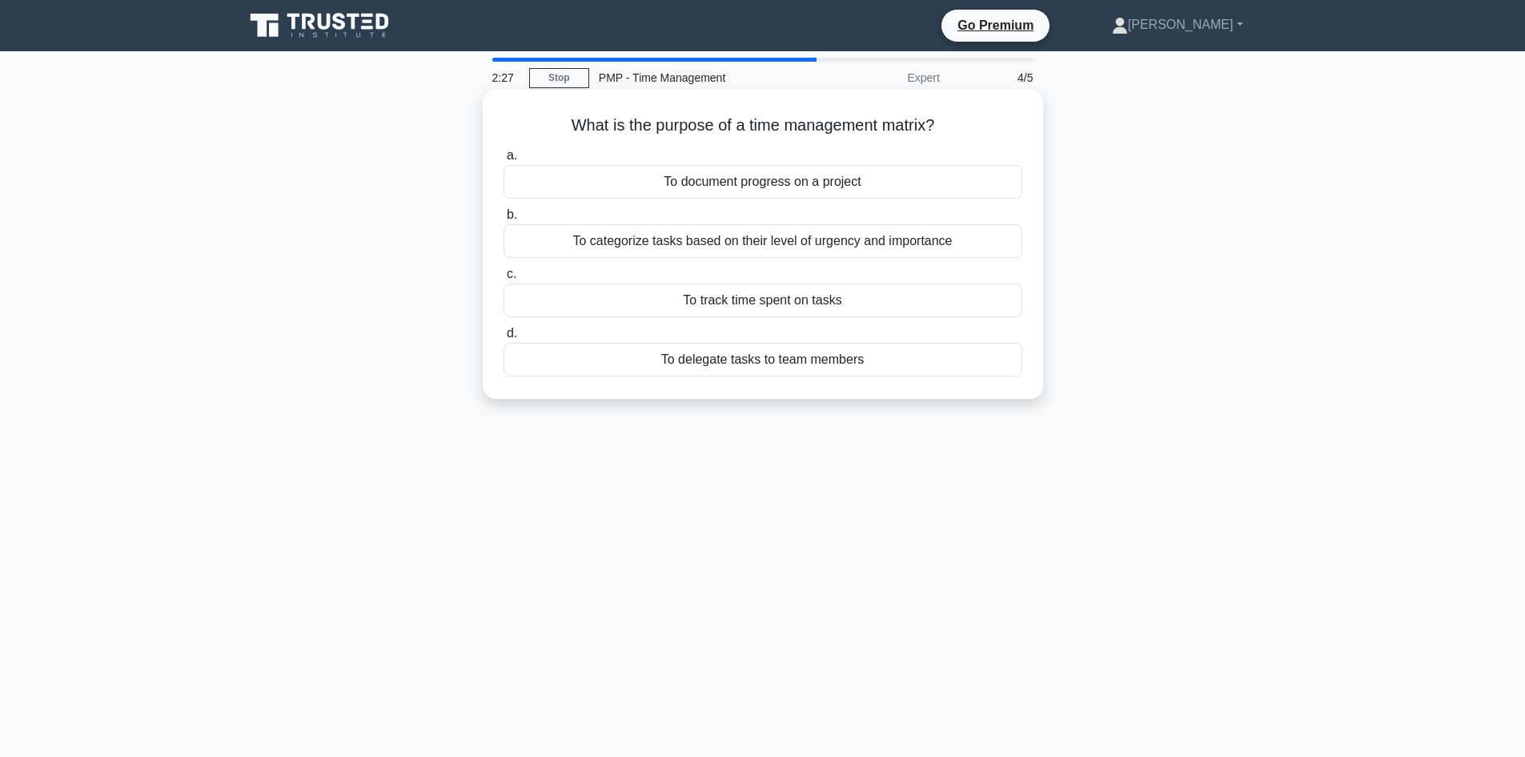
click at [871, 304] on div "To track time spent on tasks" at bounding box center [763, 300] width 519 height 34
click at [504, 279] on input "c. To track time spent on tasks" at bounding box center [504, 274] width 0 height 10
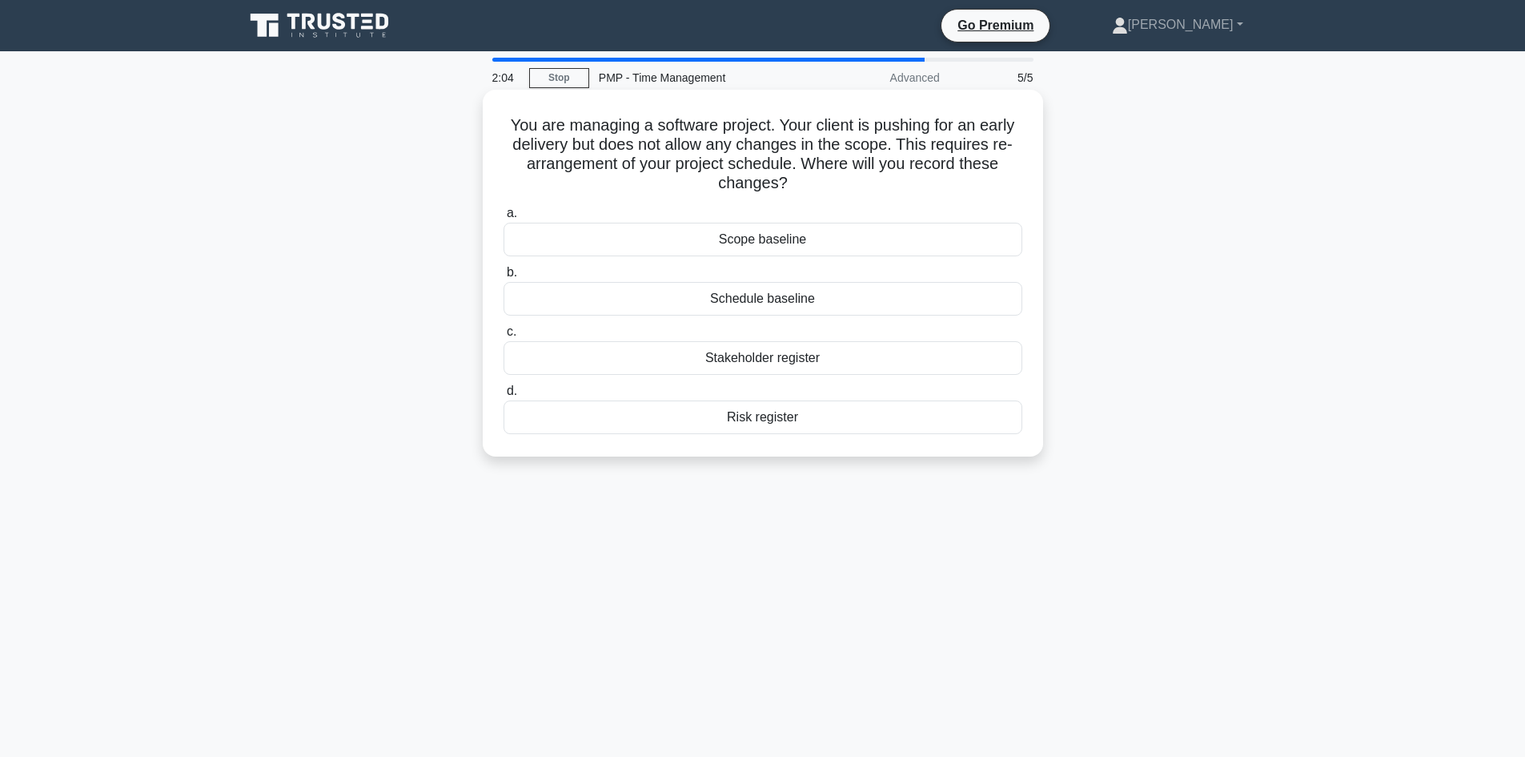
click at [860, 301] on div "Schedule baseline" at bounding box center [763, 299] width 519 height 34
click at [504, 278] on input "b. Schedule baseline" at bounding box center [504, 272] width 0 height 10
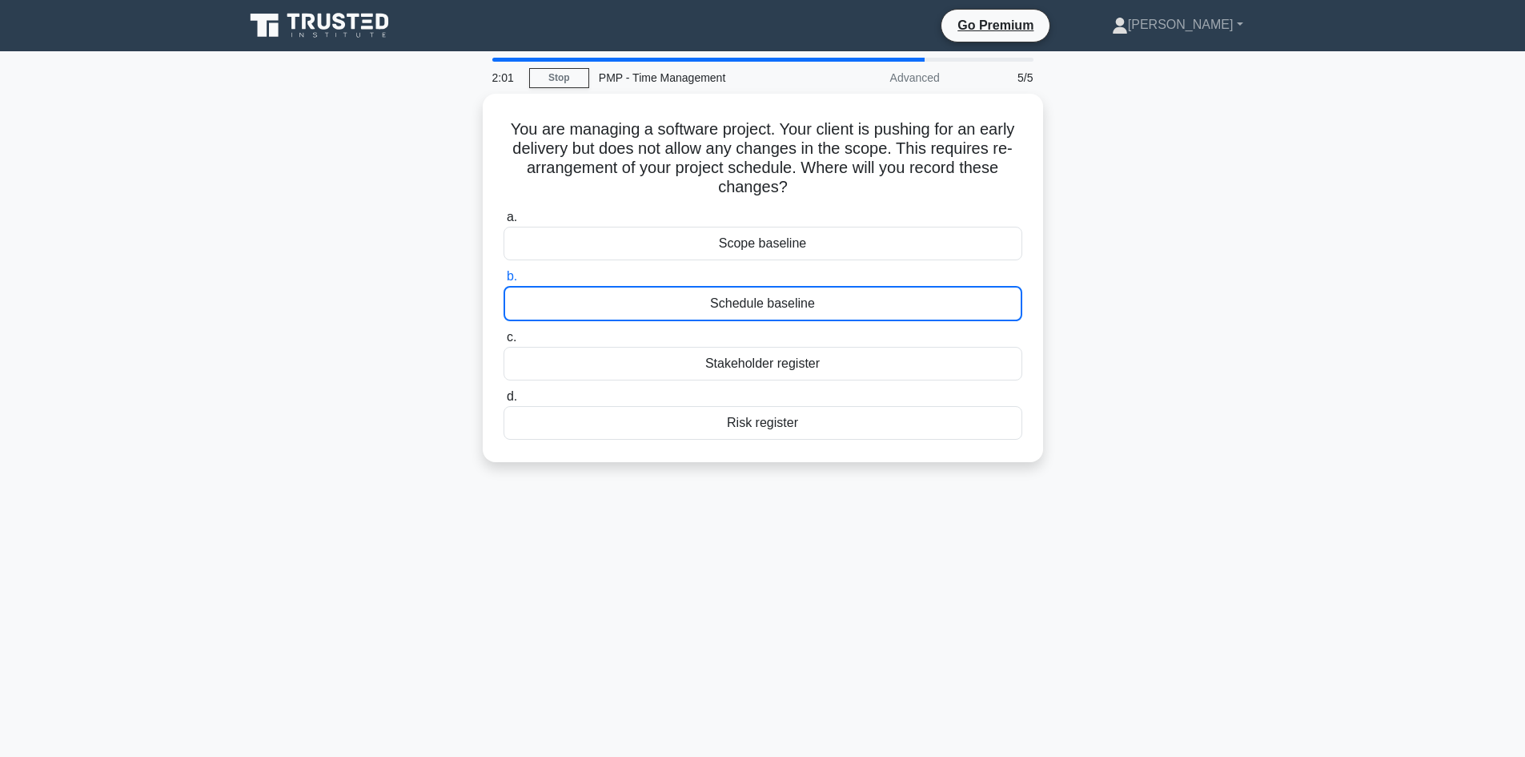
click at [306, 30] on icon at bounding box center [321, 25] width 154 height 30
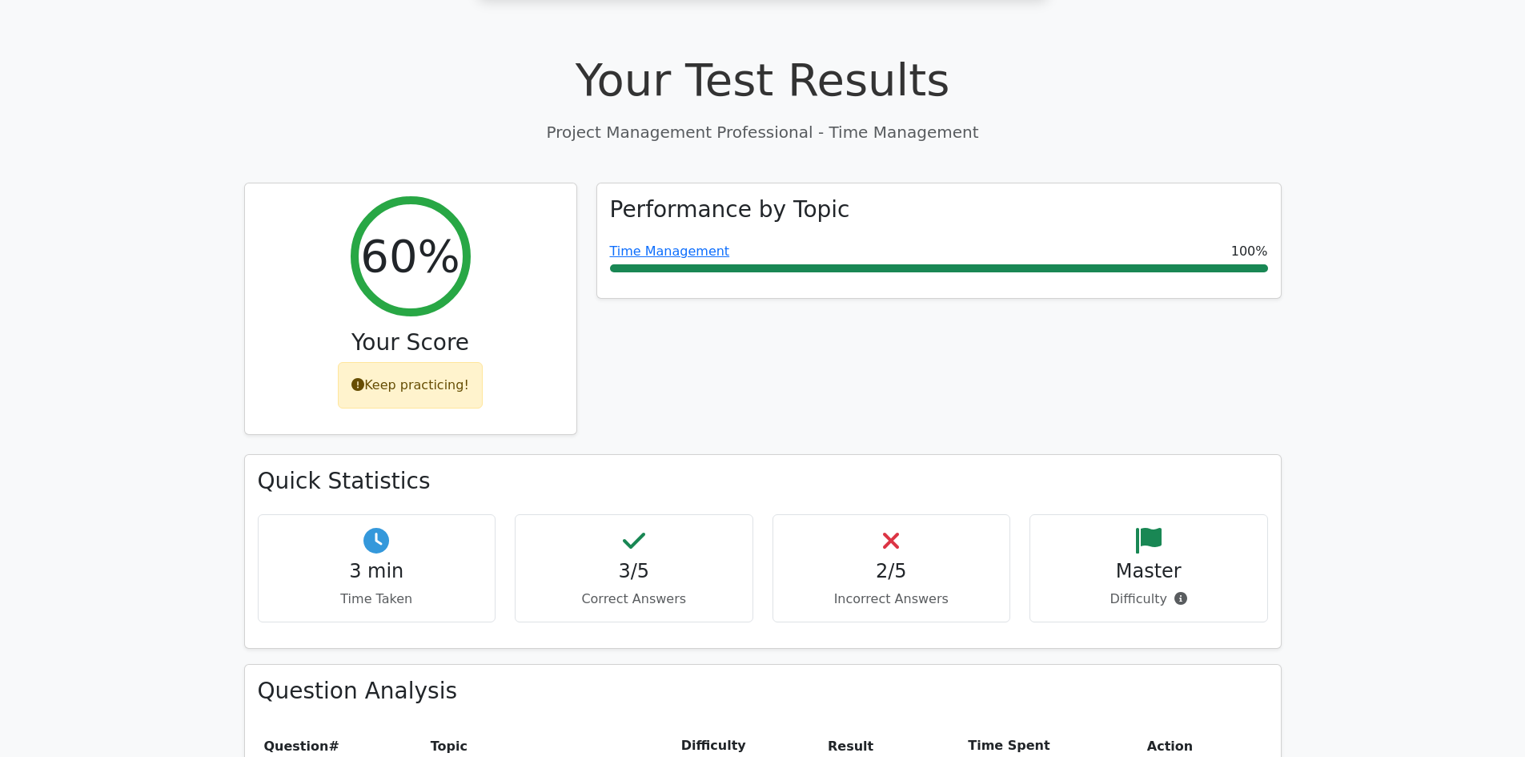
scroll to position [480, 0]
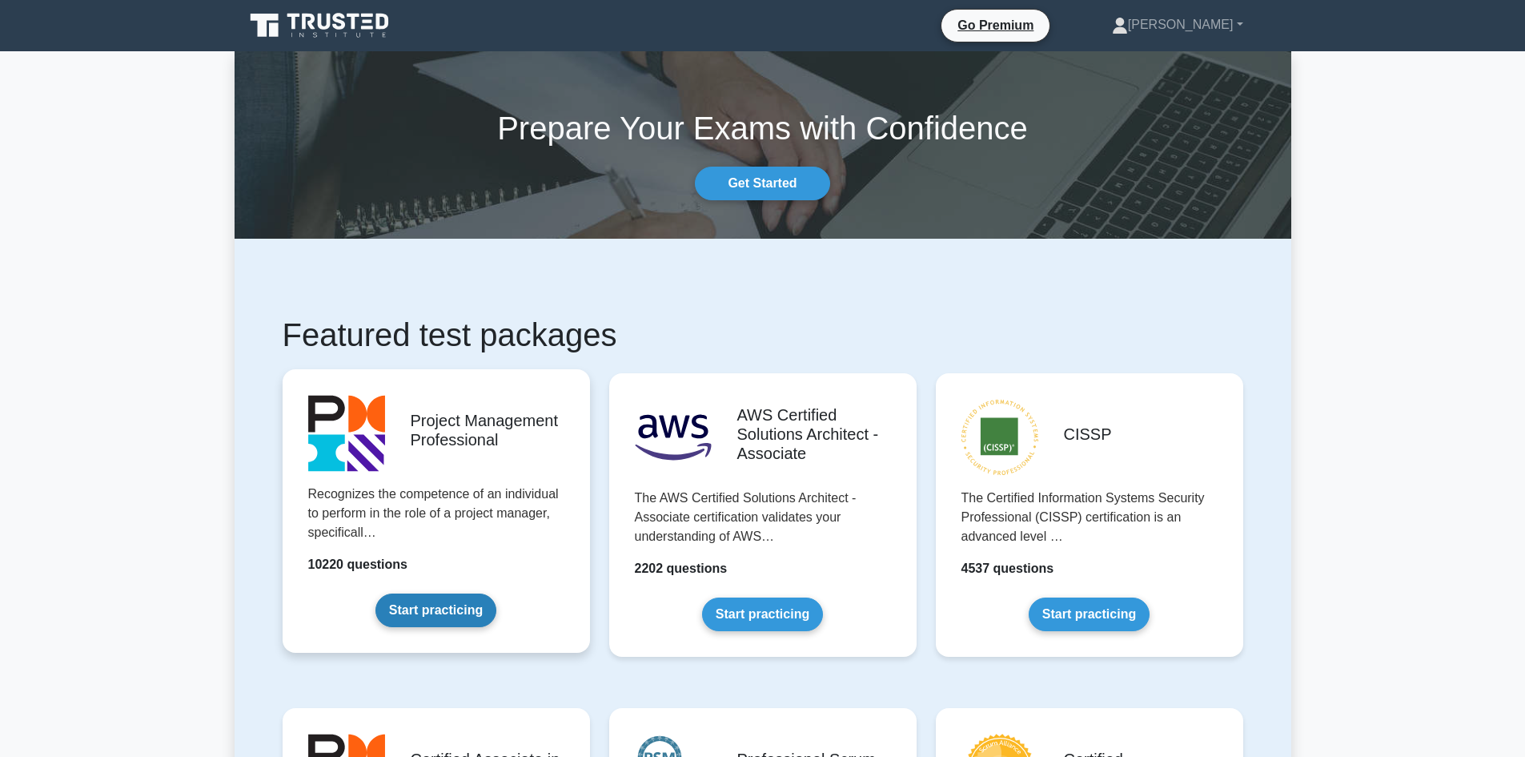
click at [484, 593] on link "Start practicing" at bounding box center [435, 610] width 121 height 34
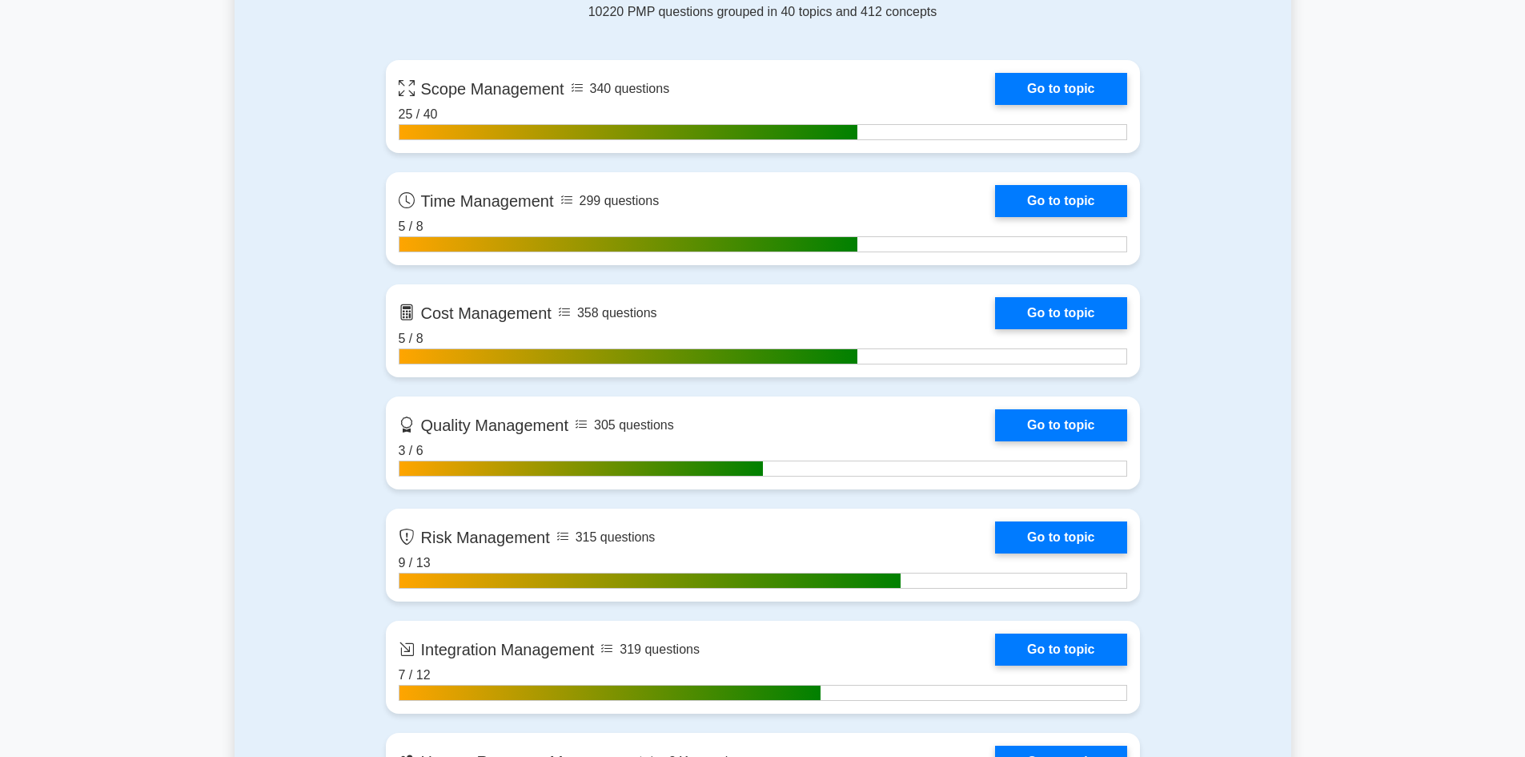
scroll to position [1041, 0]
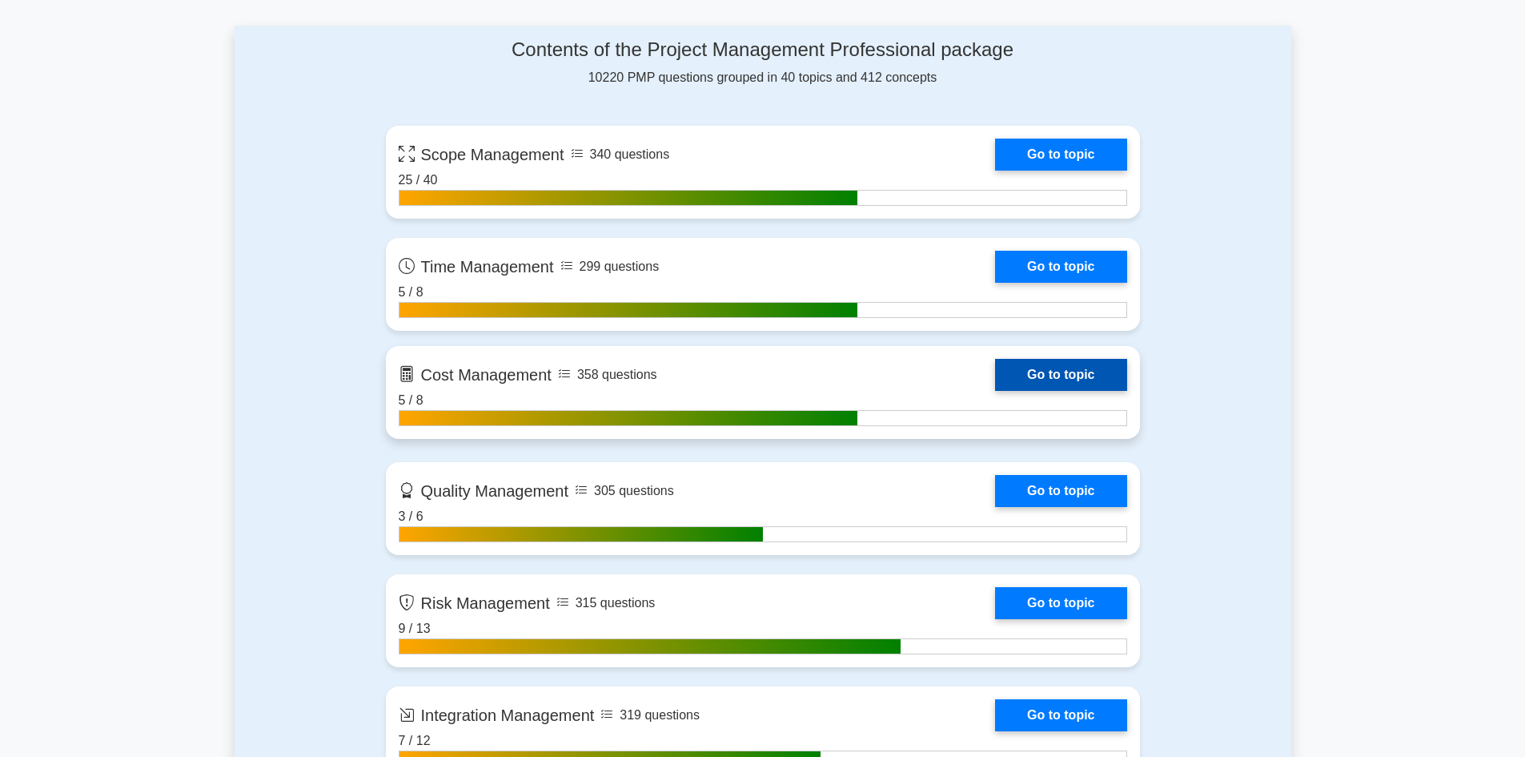
click at [1073, 383] on link "Go to topic" at bounding box center [1060, 375] width 131 height 32
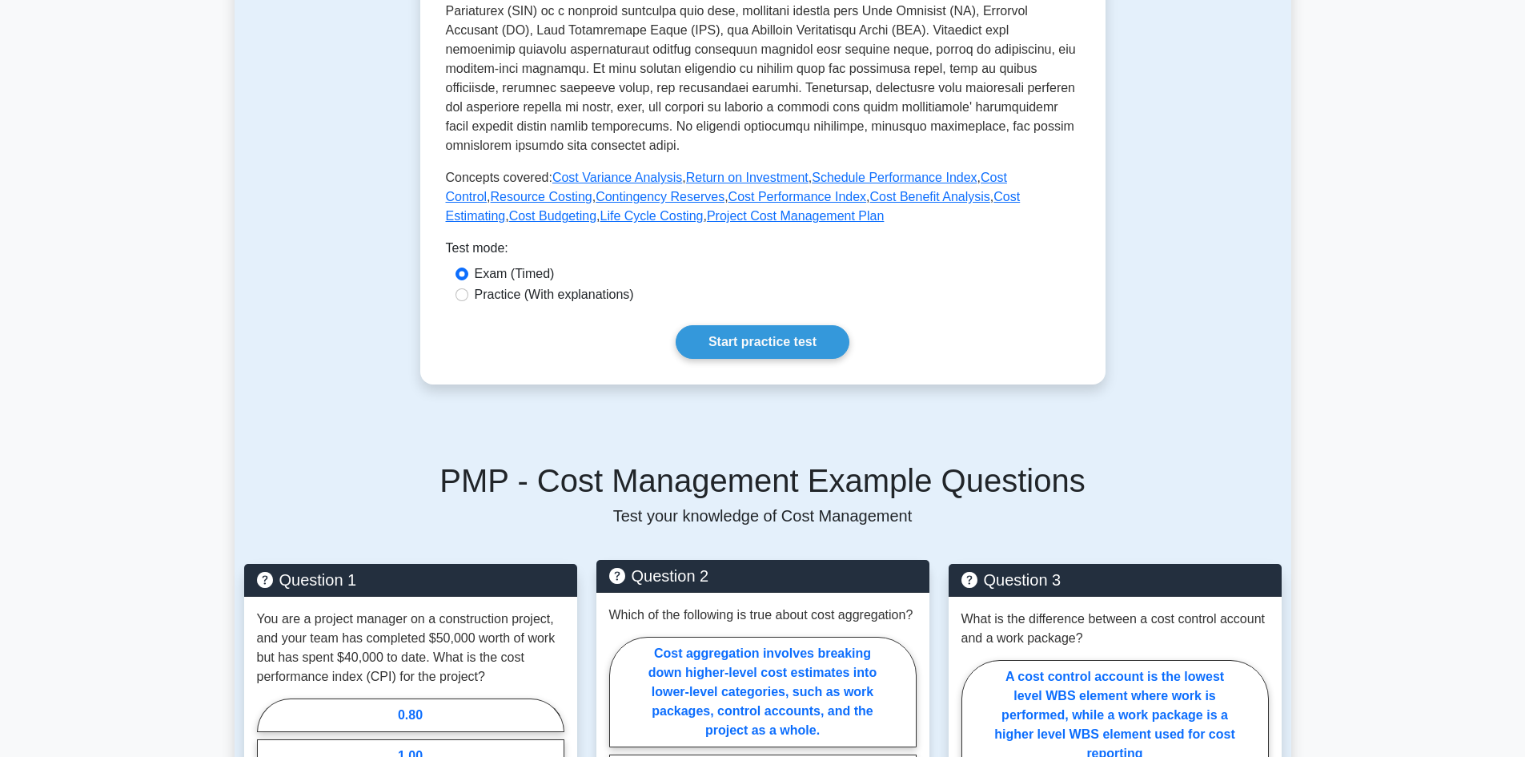
scroll to position [480, 0]
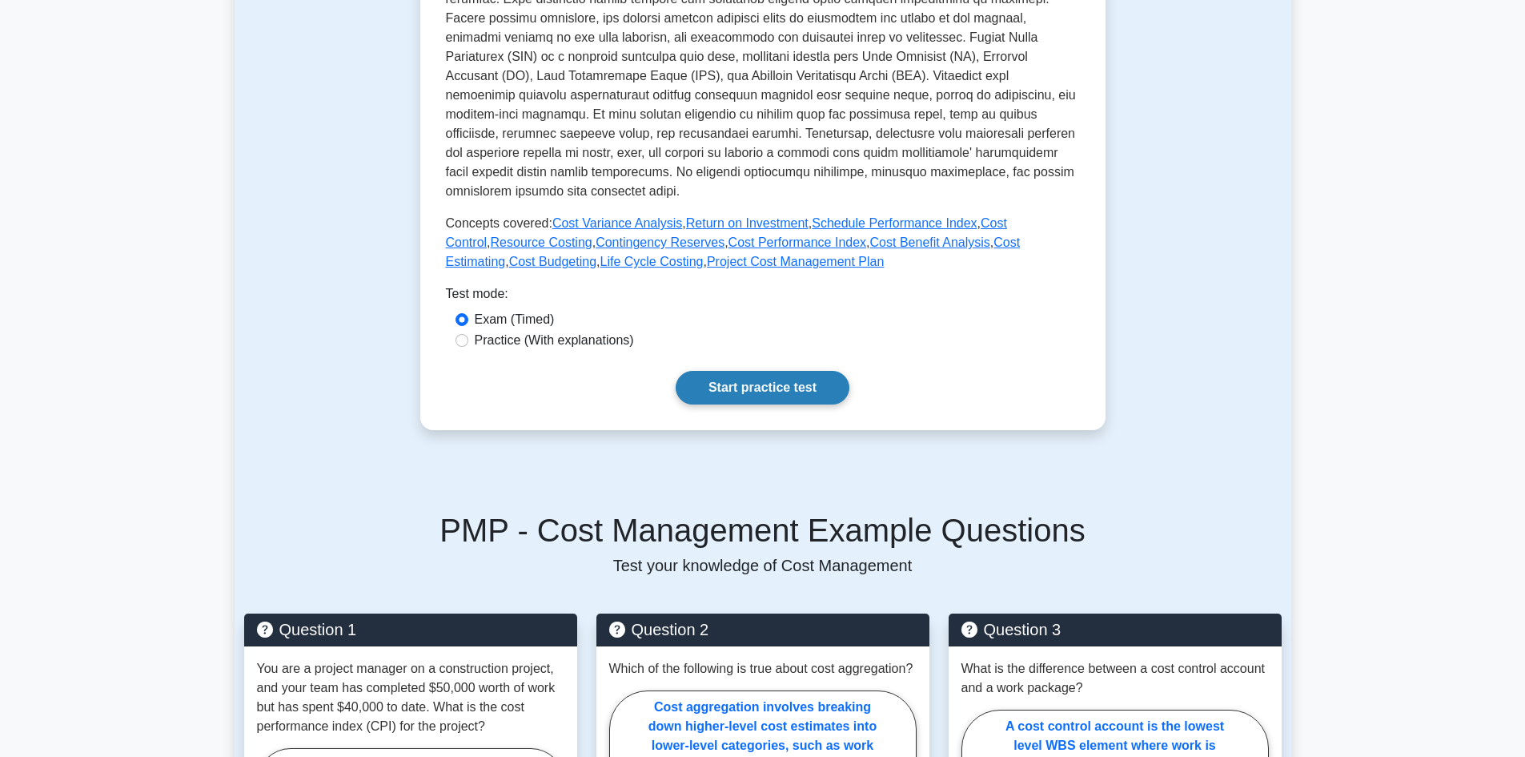
click at [753, 407] on div "Cost Management Managing project cost Managing the project to ensure that the b…" at bounding box center [762, 53] width 685 height 754
click at [759, 398] on link "Start practice test" at bounding box center [763, 388] width 174 height 34
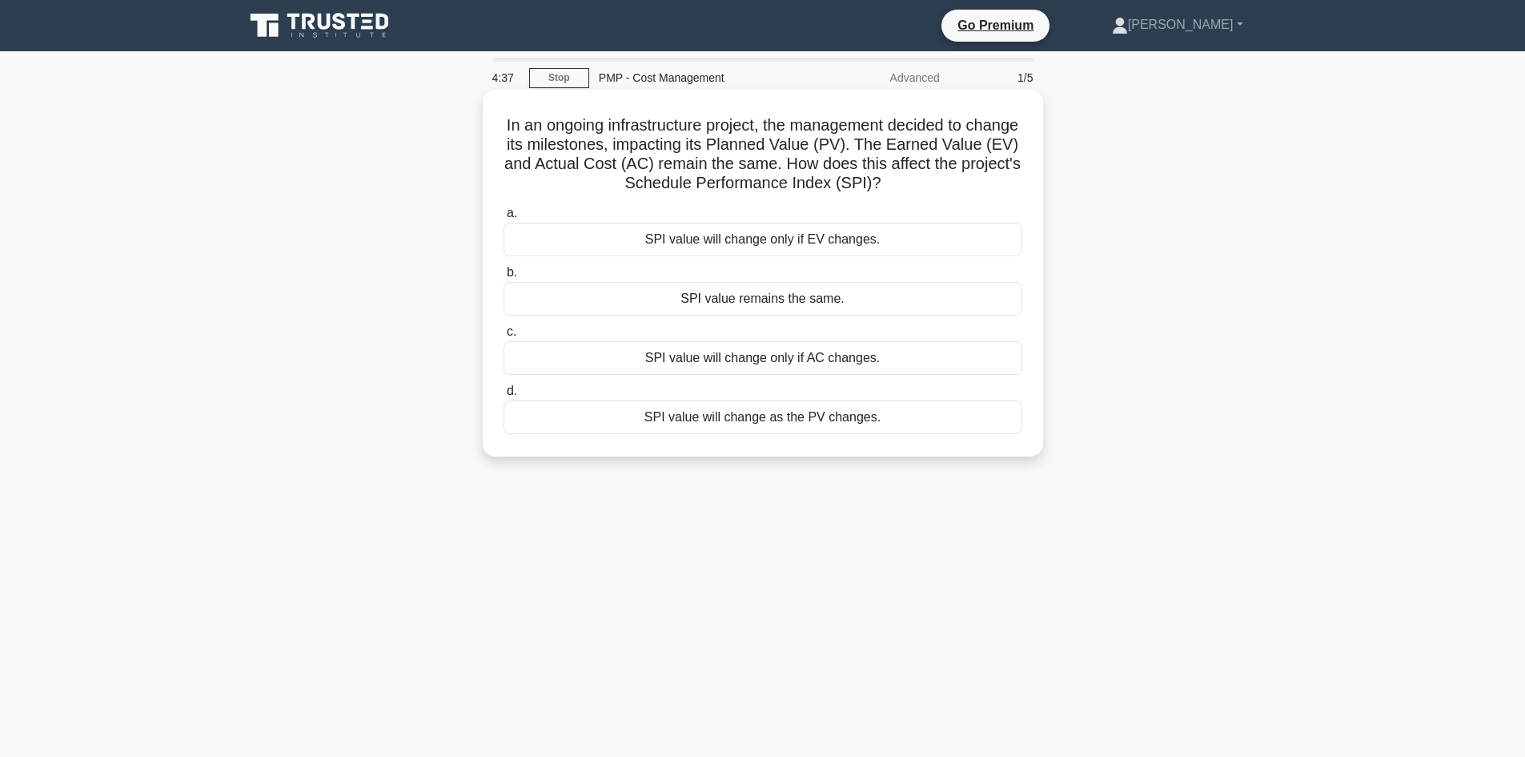
click at [894, 308] on div "SPI value remains the same." at bounding box center [763, 299] width 519 height 34
click at [504, 278] on input "b. SPI value remains the same." at bounding box center [504, 272] width 0 height 10
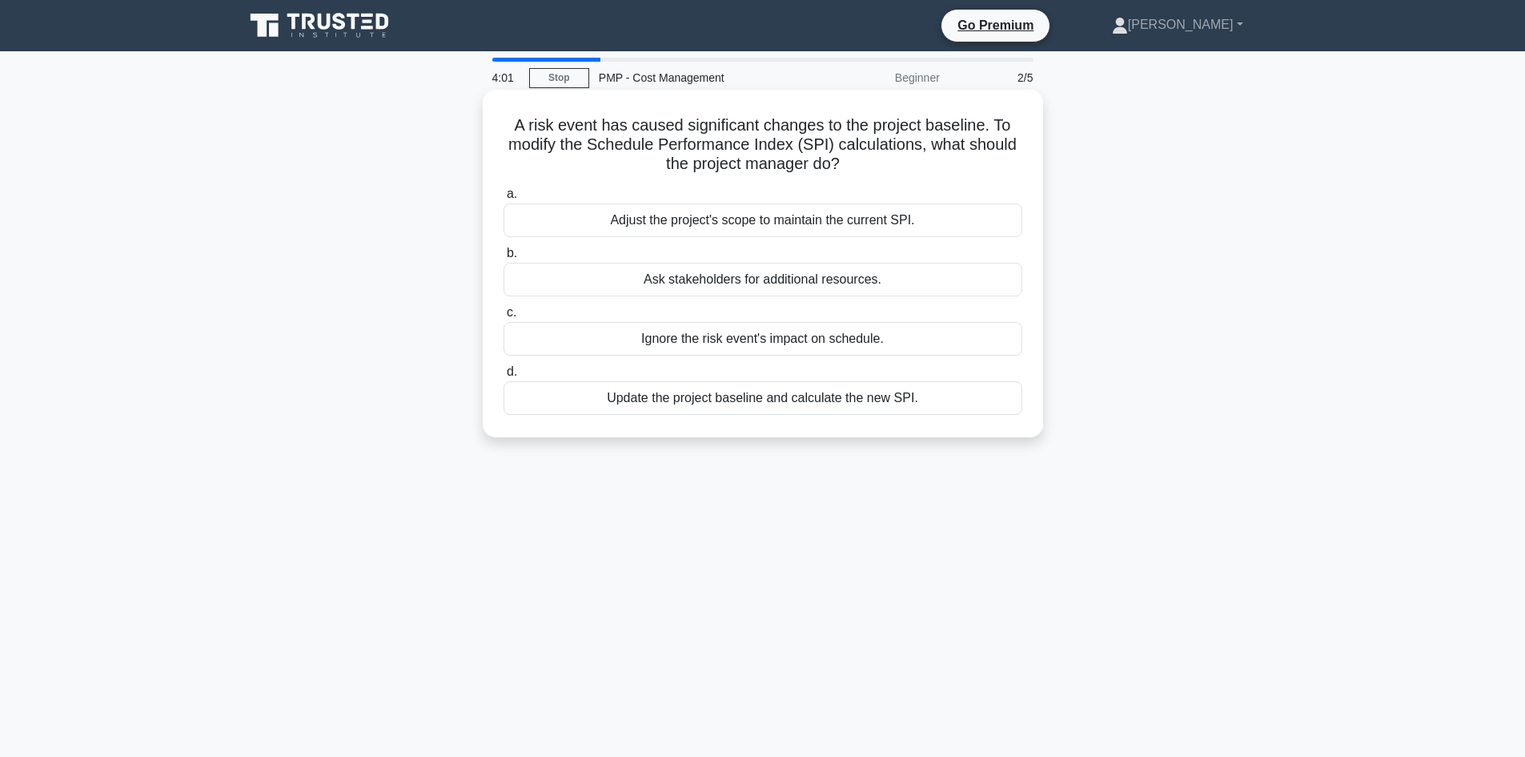
click at [722, 287] on div "Ask stakeholders for additional resources." at bounding box center [763, 280] width 519 height 34
click at [504, 259] on input "b. Ask stakeholders for additional resources." at bounding box center [504, 253] width 0 height 10
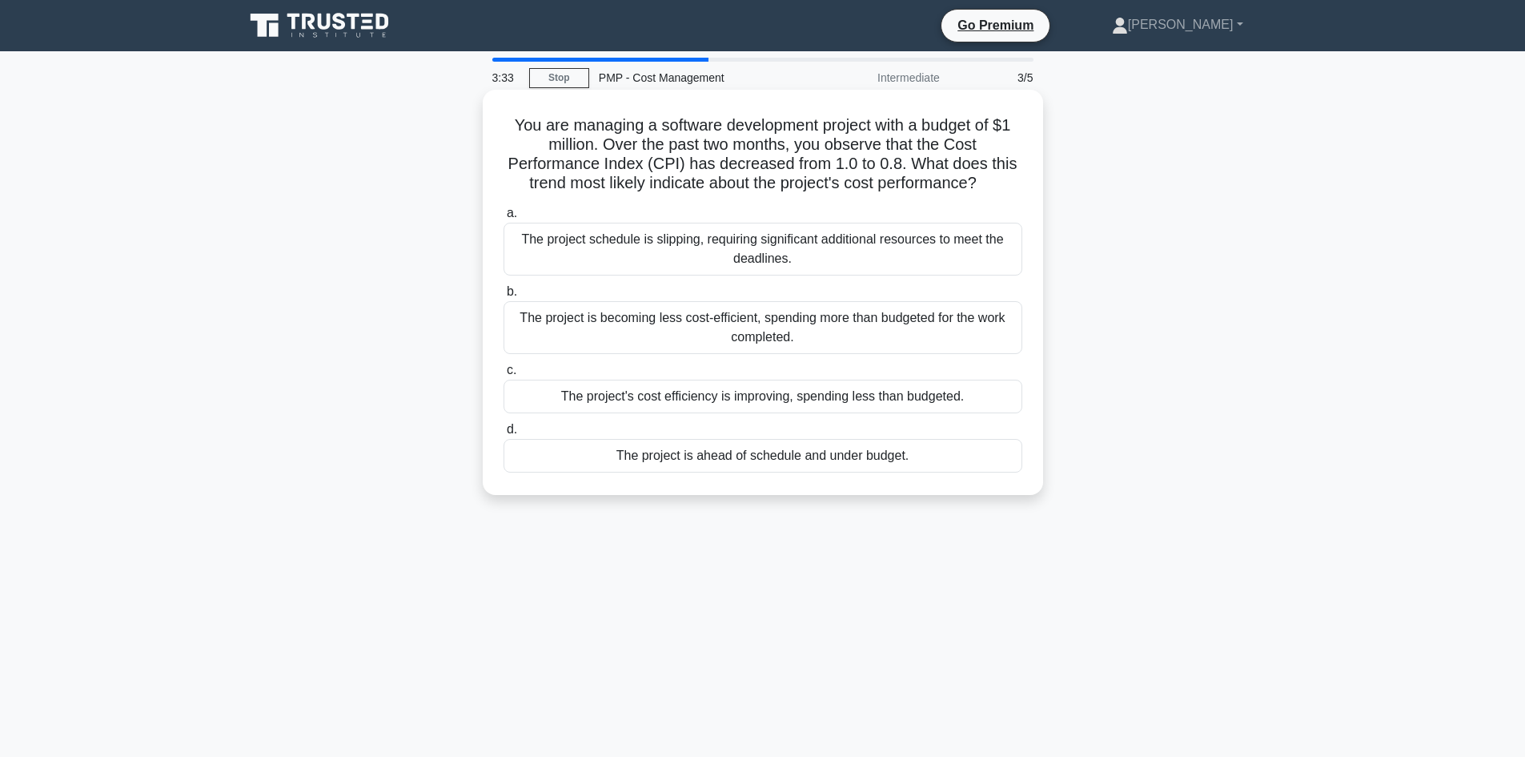
click at [637, 403] on div "The project's cost efficiency is improving, spending less than budgeted." at bounding box center [763, 396] width 519 height 34
click at [504, 375] on input "c. The project's cost efficiency is improving, spending less than budgeted." at bounding box center [504, 370] width 0 height 10
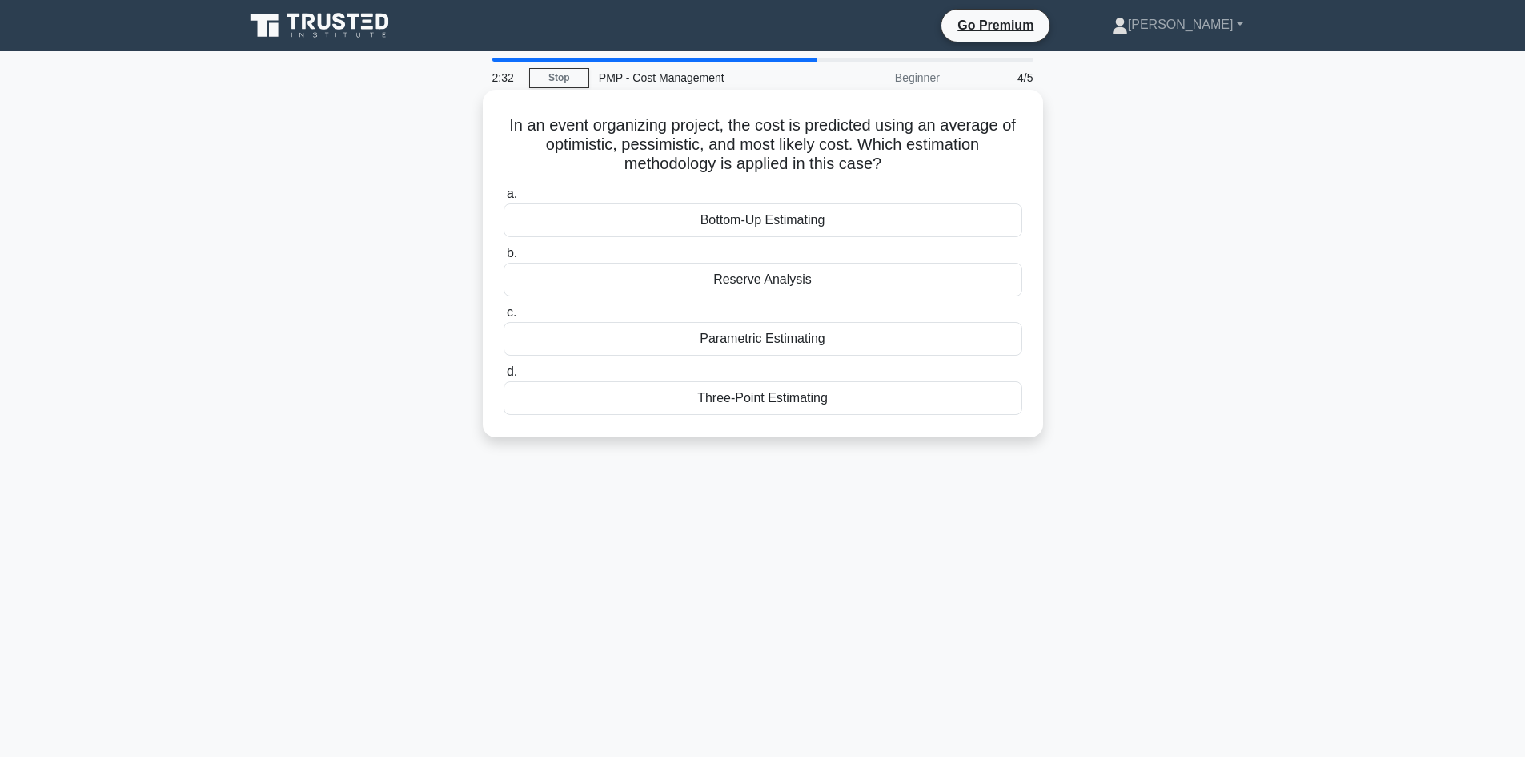
click at [644, 279] on div "Reserve Analysis" at bounding box center [763, 280] width 519 height 34
click at [504, 259] on input "b. Reserve Analysis" at bounding box center [504, 253] width 0 height 10
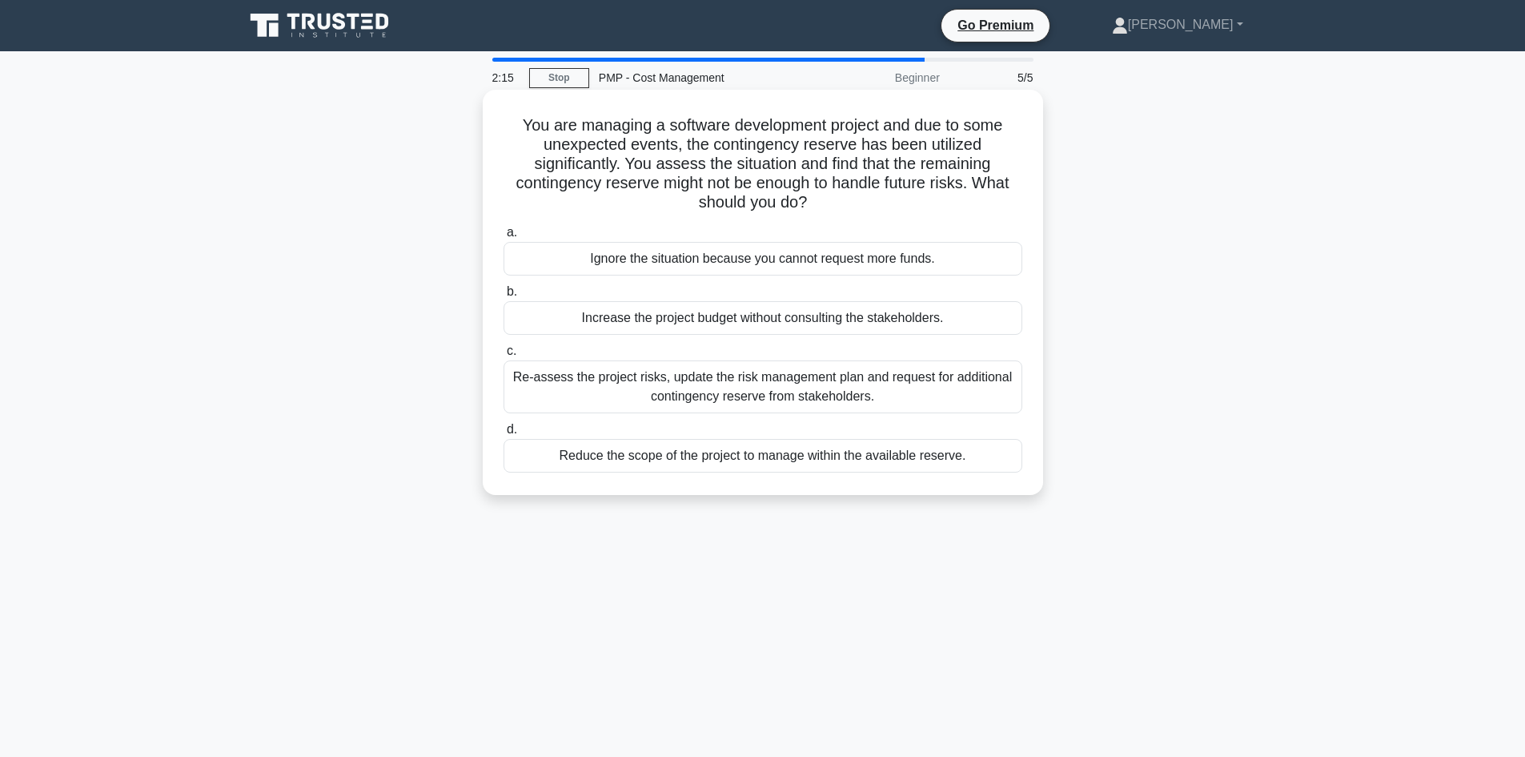
click at [705, 391] on div "Re-assess the project risks, update the risk management plan and request for ad…" at bounding box center [763, 386] width 519 height 53
click at [504, 356] on input "c. Re-assess the project risks, update the risk management plan and request for…" at bounding box center [504, 351] width 0 height 10
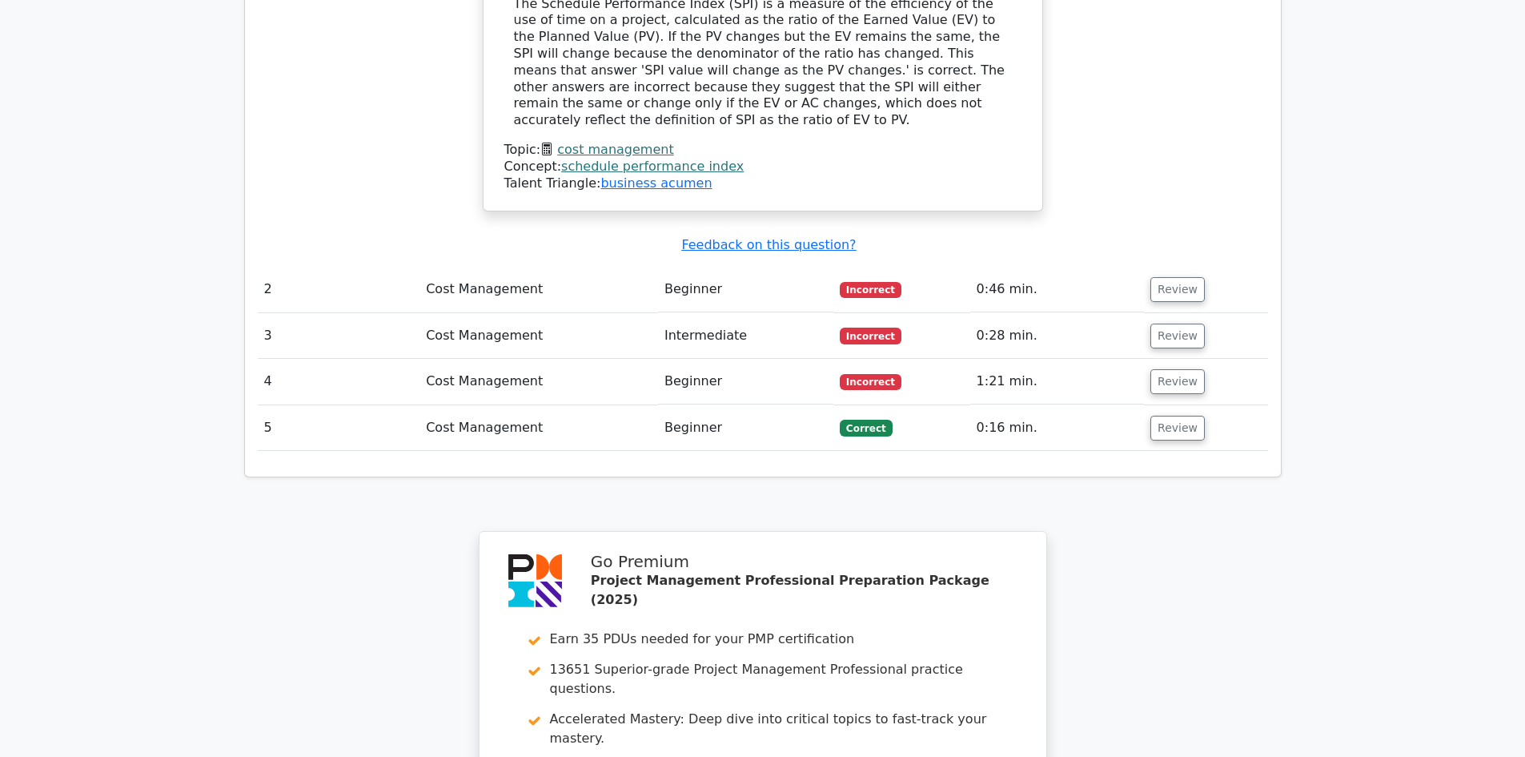
scroll to position [1533, 0]
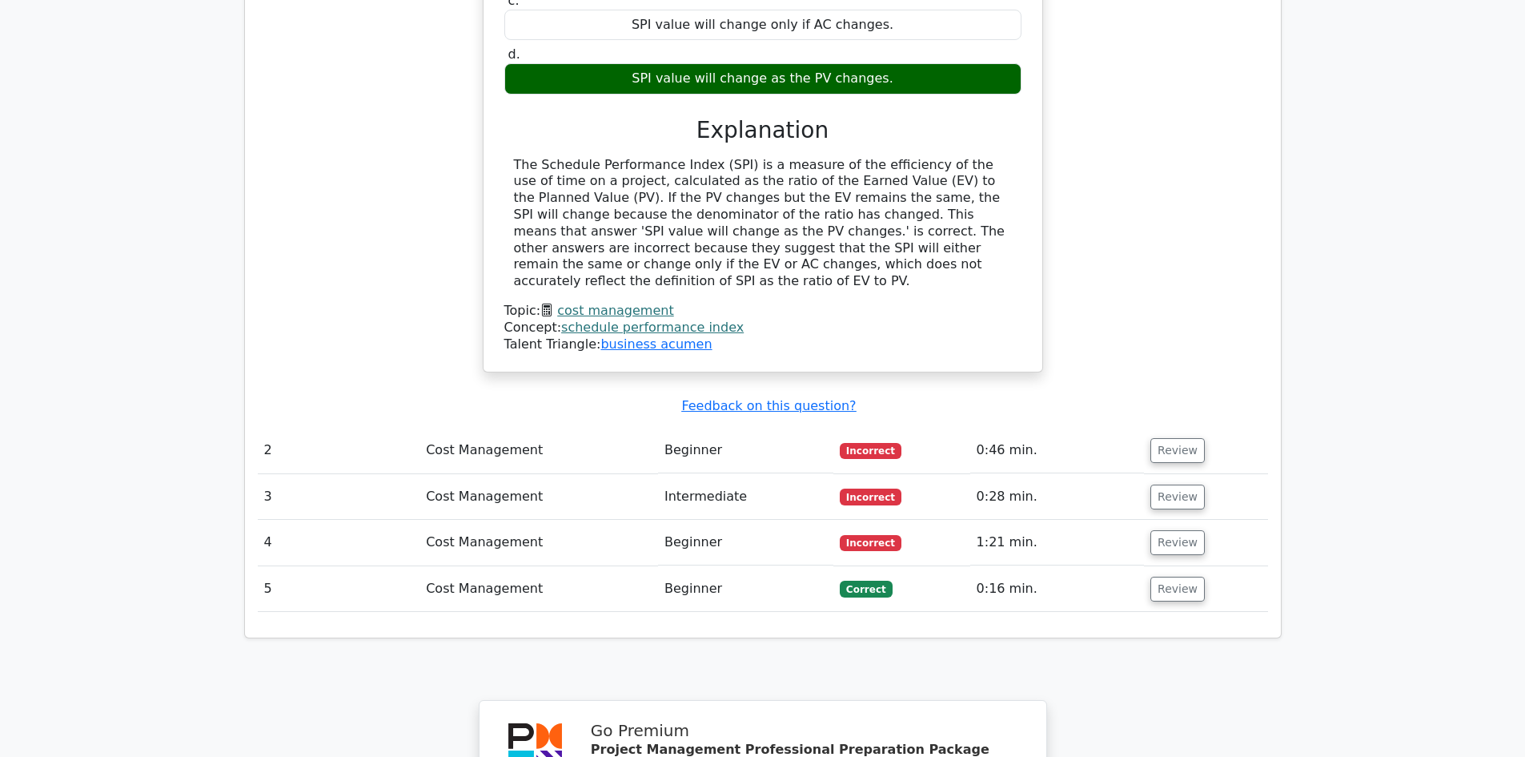
click at [460, 255] on div "In an ongoing infrastructure project, the management decided to change its mile…" at bounding box center [763, 82] width 1010 height 620
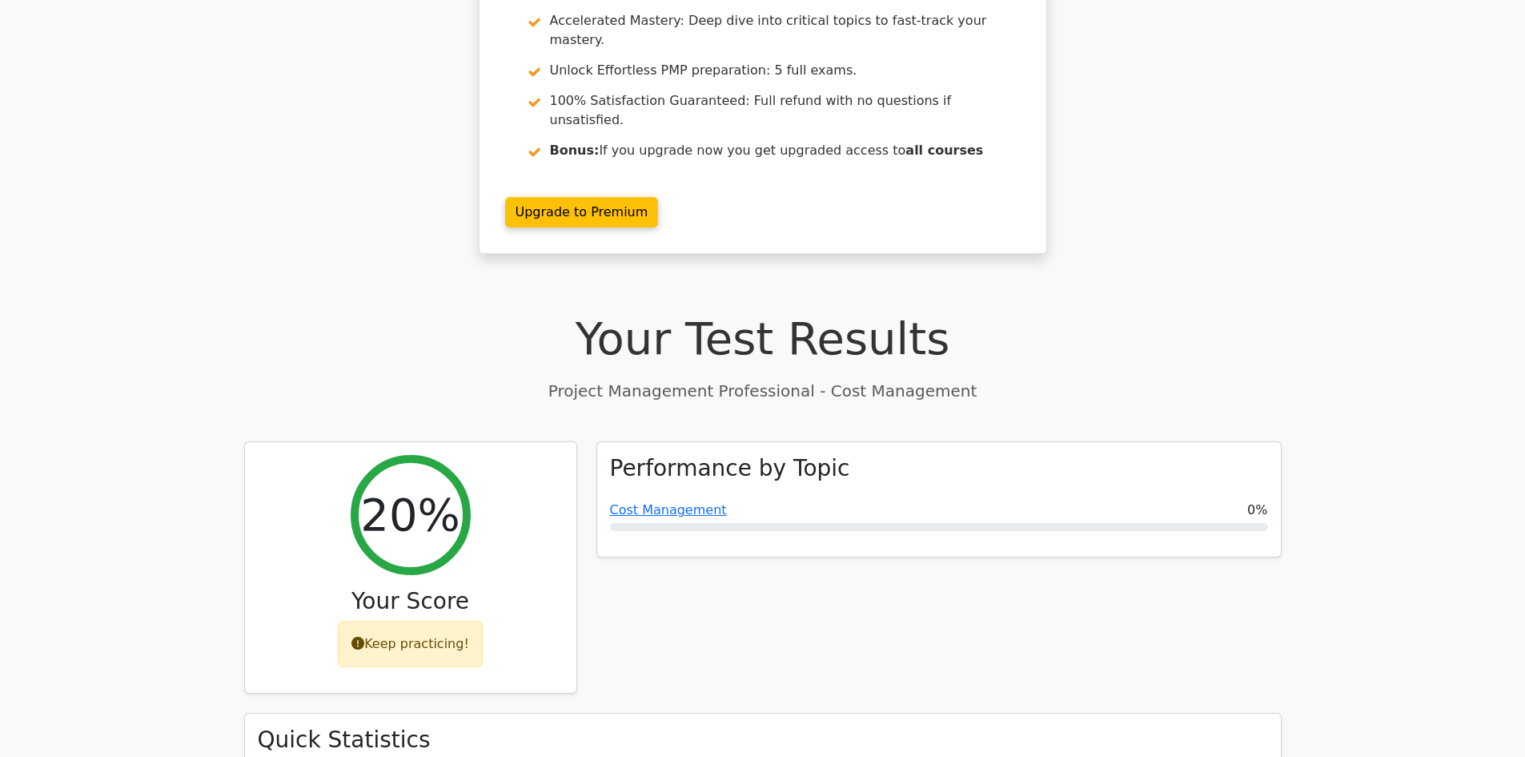
scroll to position [0, 0]
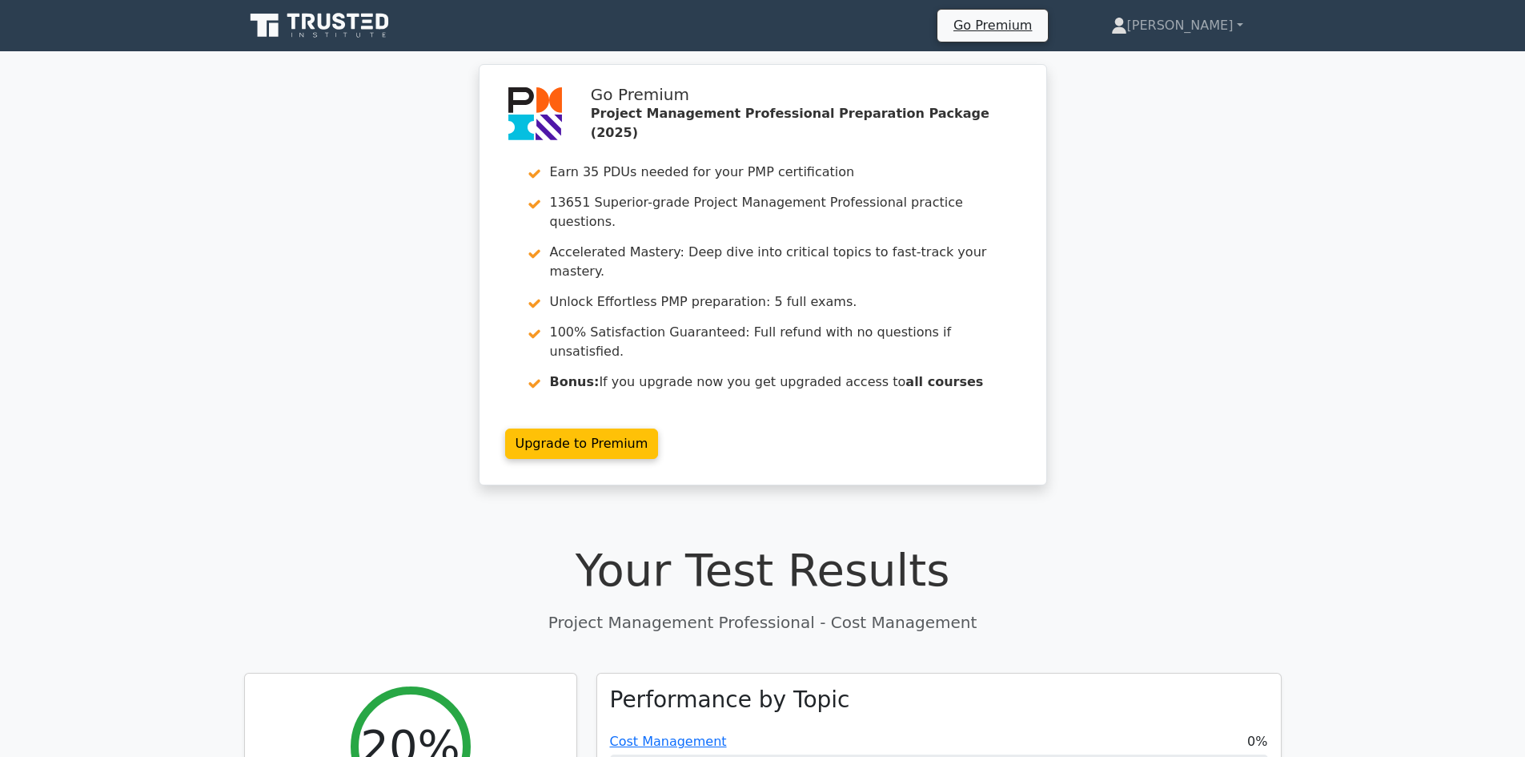
click at [325, 35] on icon at bounding box center [321, 25] width 154 height 30
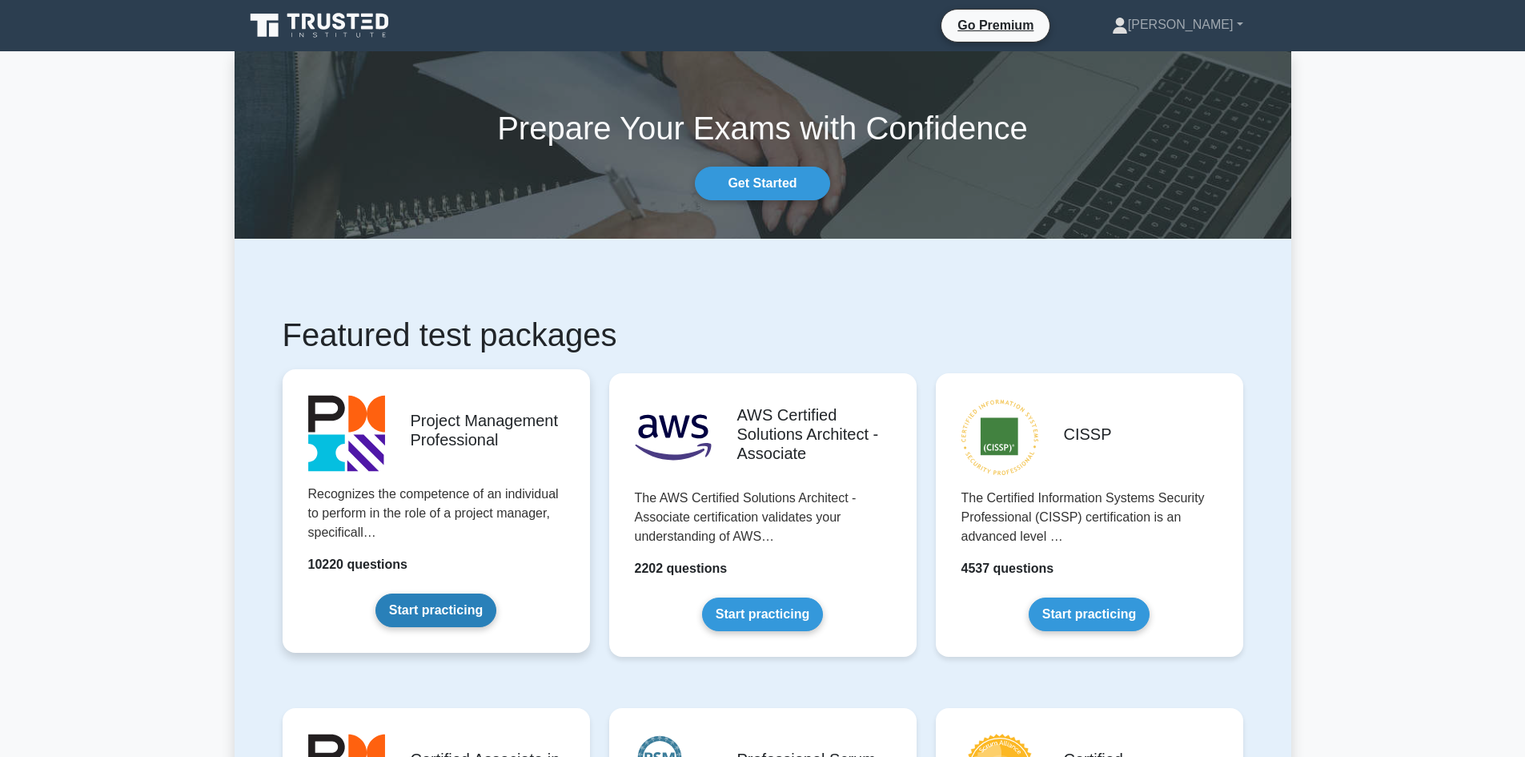
click at [496, 593] on link "Start practicing" at bounding box center [435, 610] width 121 height 34
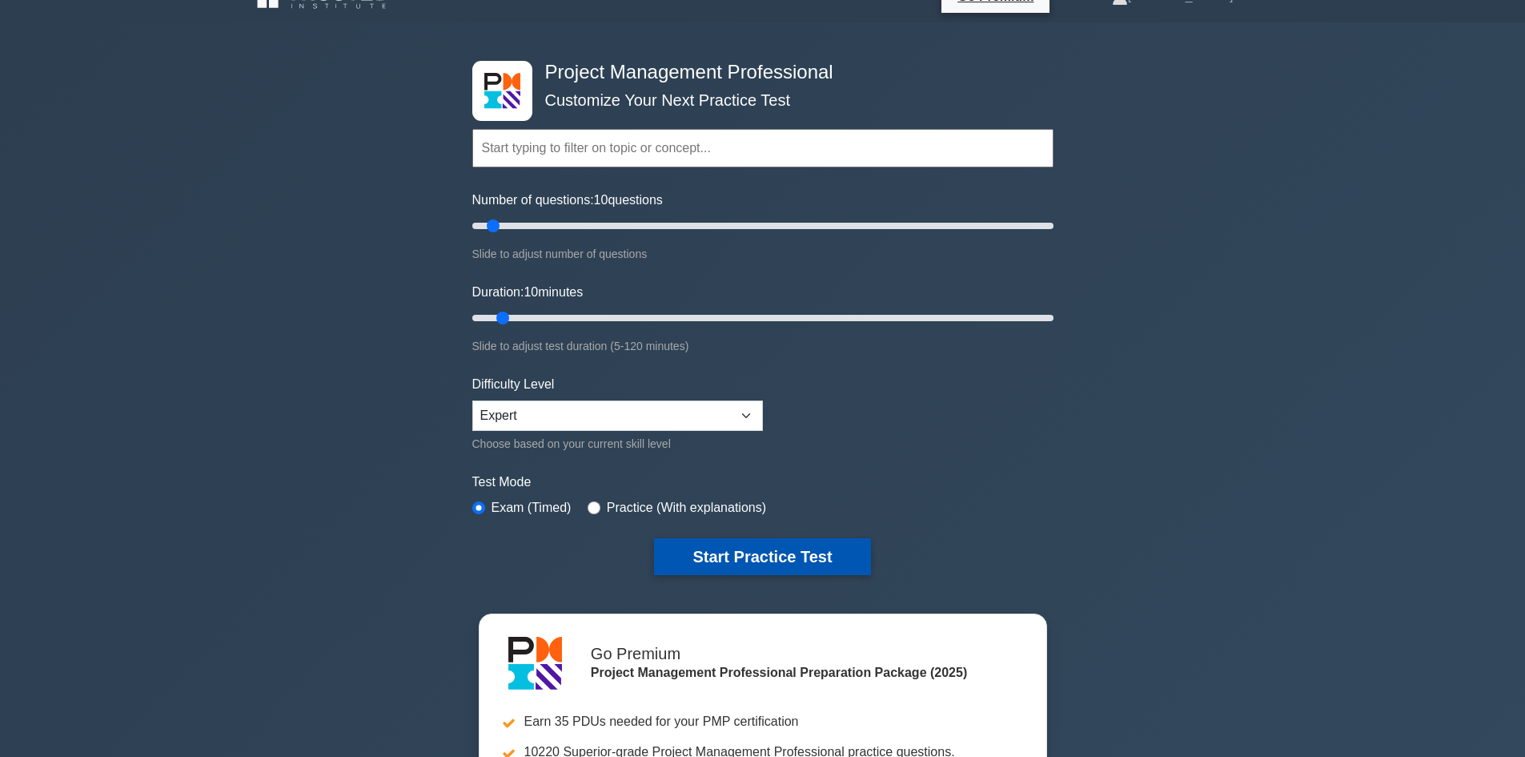
scroll to position [80, 0]
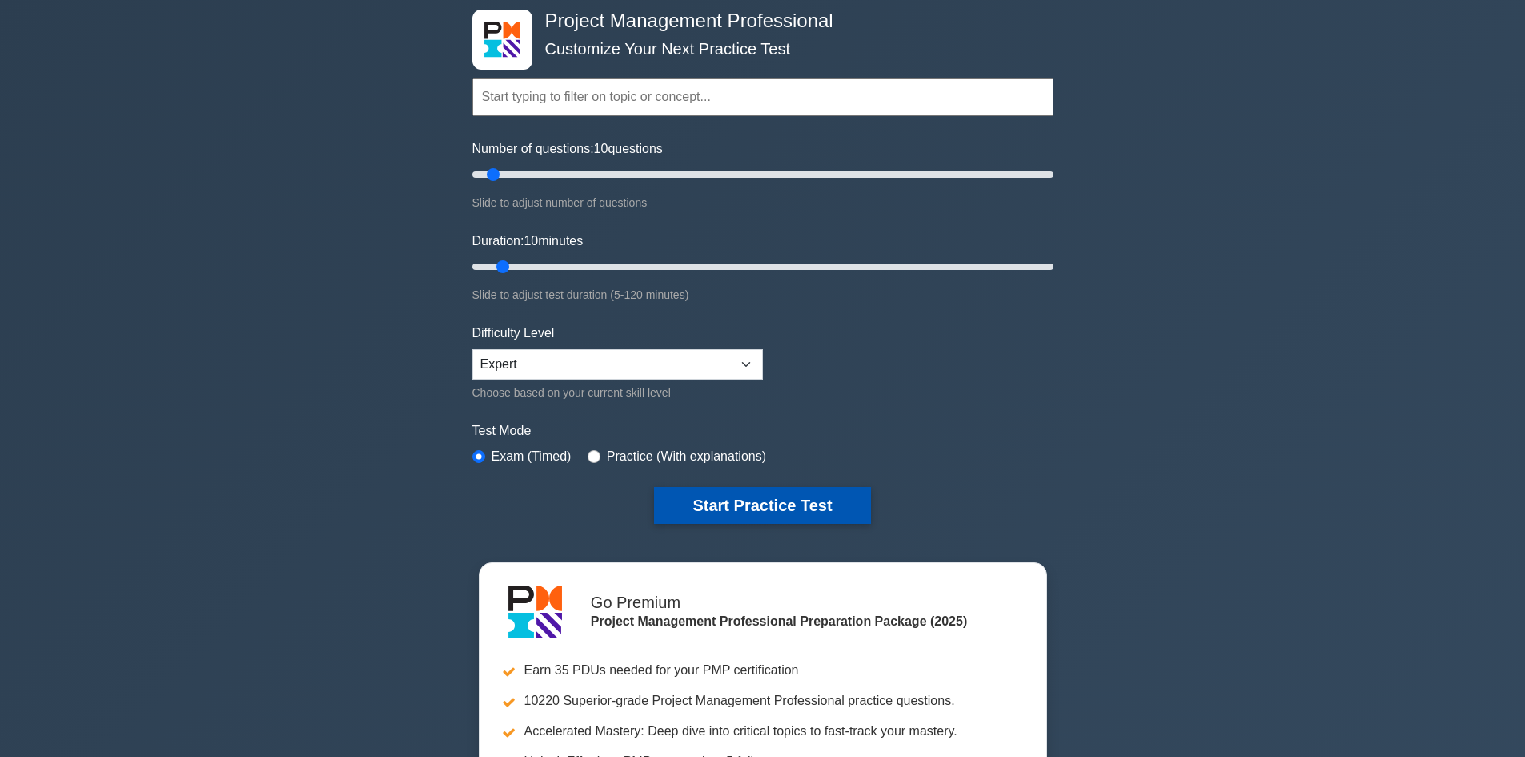
click at [785, 506] on button "Start Practice Test" at bounding box center [762, 505] width 216 height 37
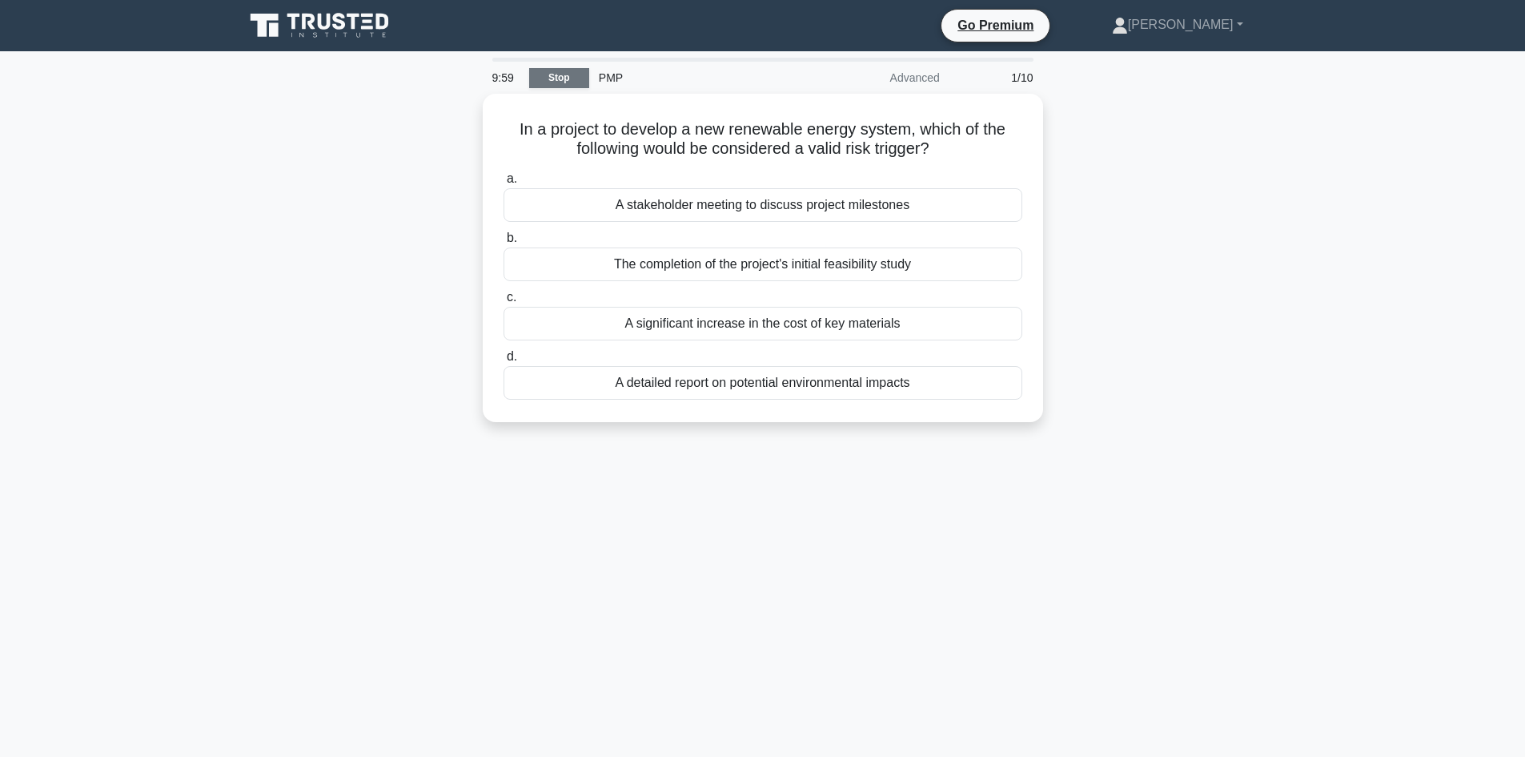
click at [560, 76] on link "Stop" at bounding box center [559, 78] width 60 height 20
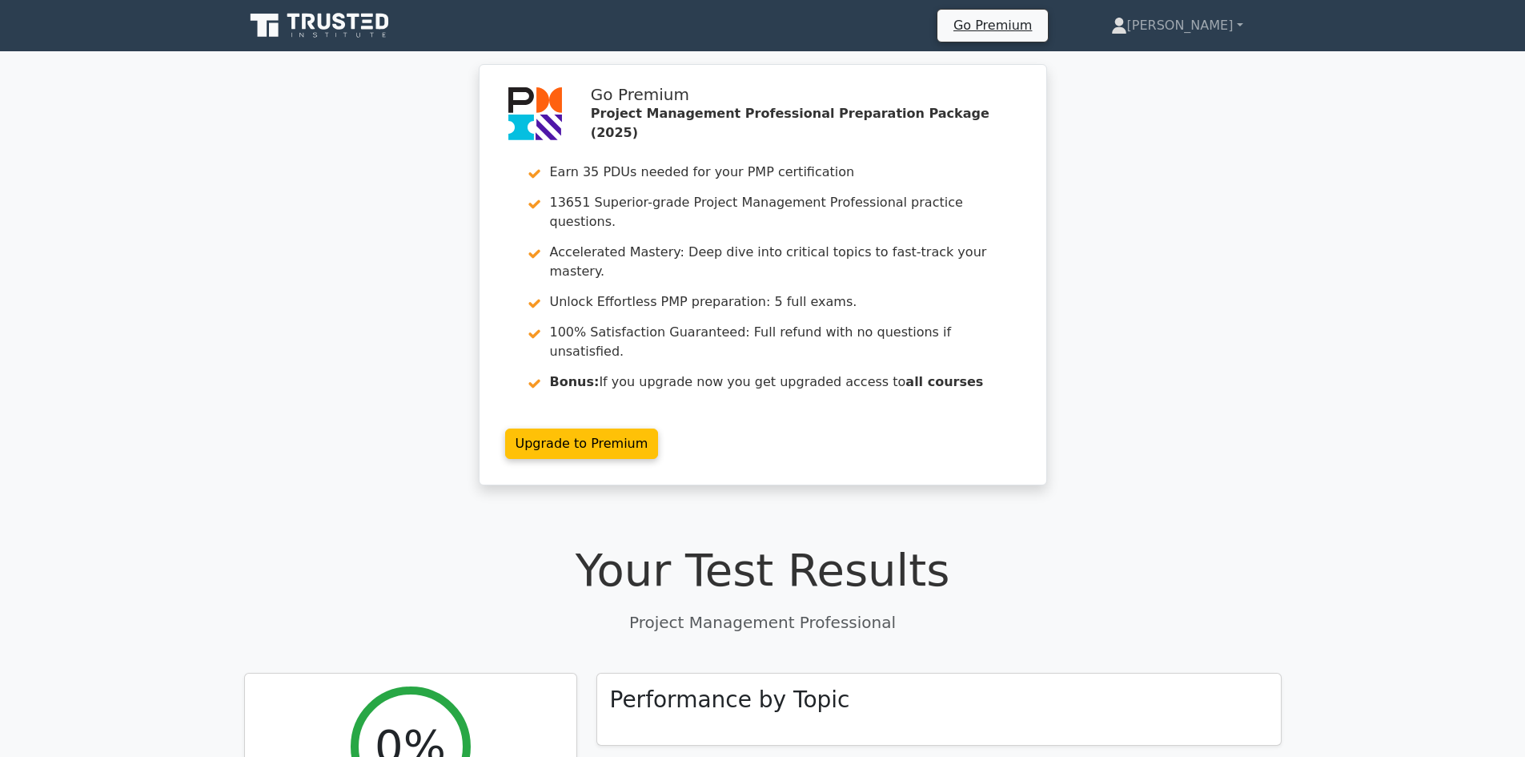
click at [319, 42] on link at bounding box center [321, 25] width 154 height 38
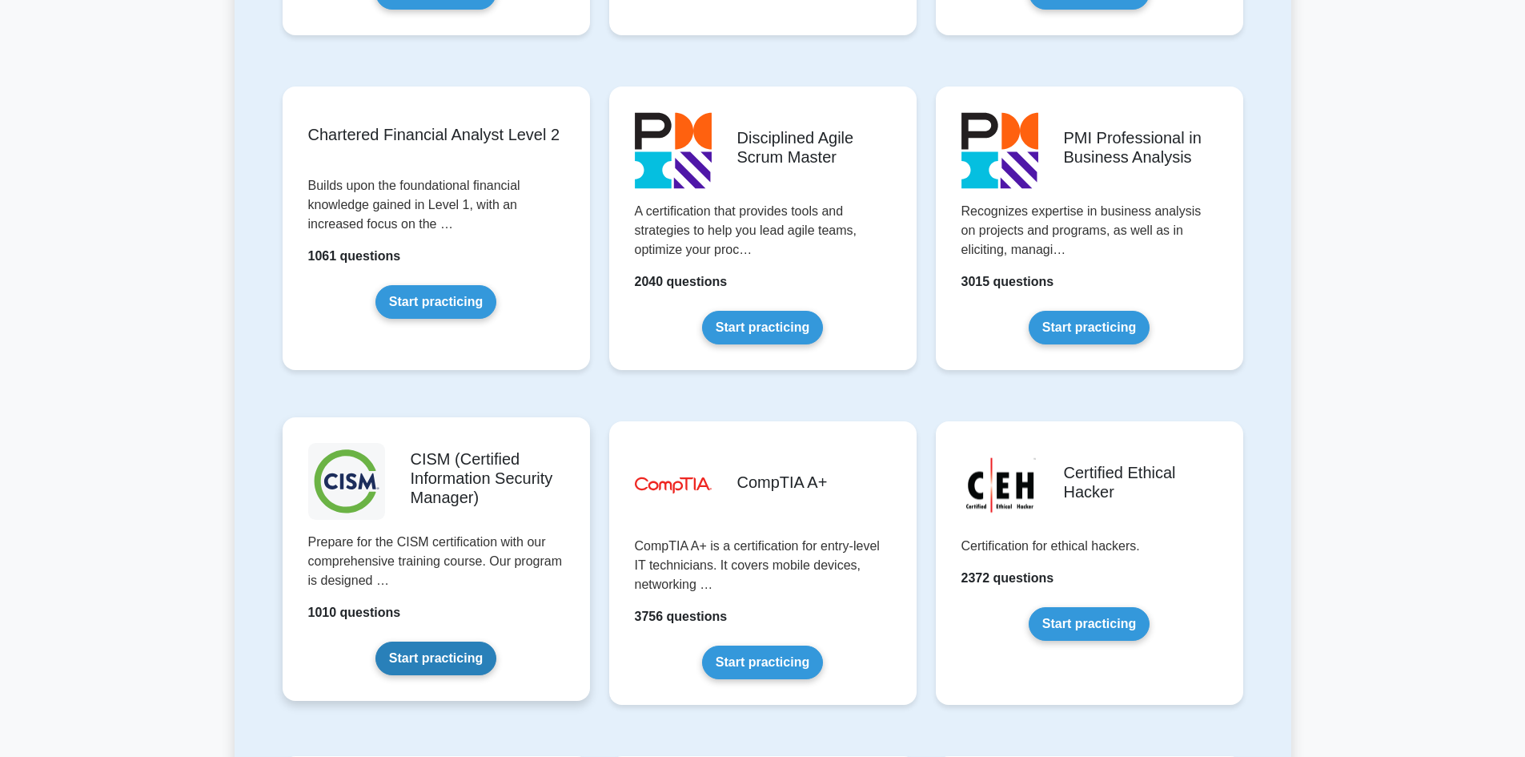
scroll to position [1921, 0]
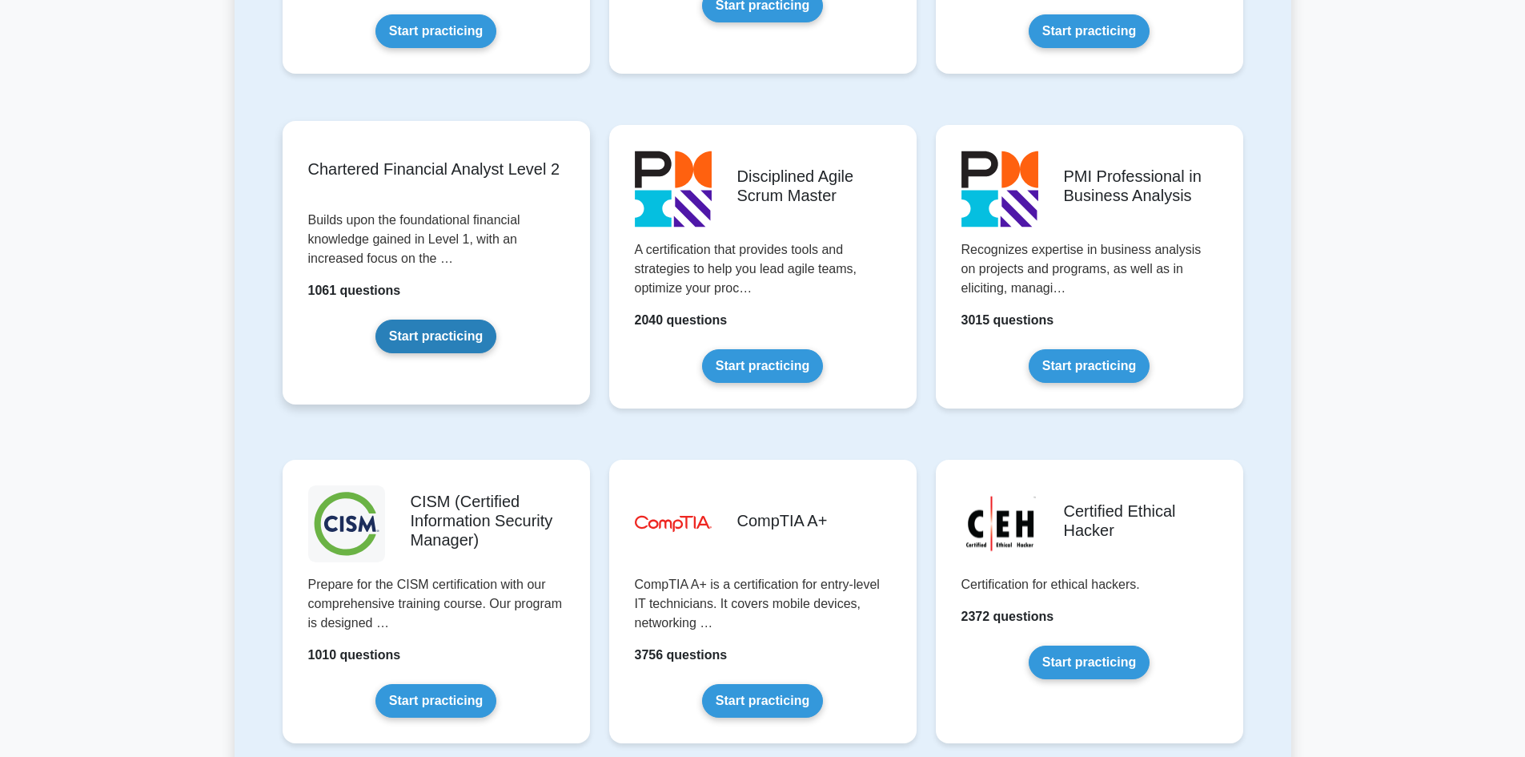
click at [496, 319] on link "Start practicing" at bounding box center [435, 336] width 121 height 34
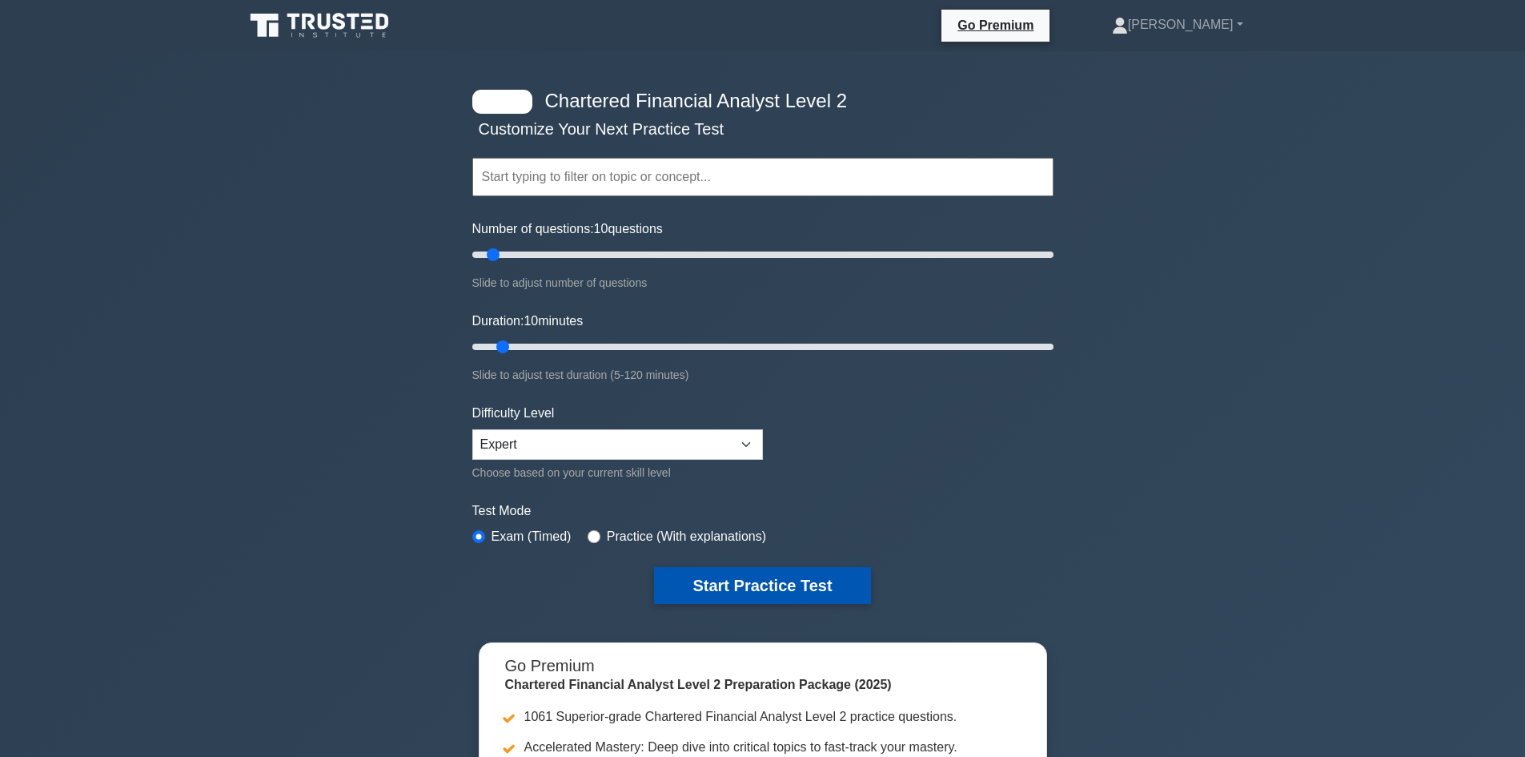
click at [720, 588] on button "Start Practice Test" at bounding box center [762, 585] width 216 height 37
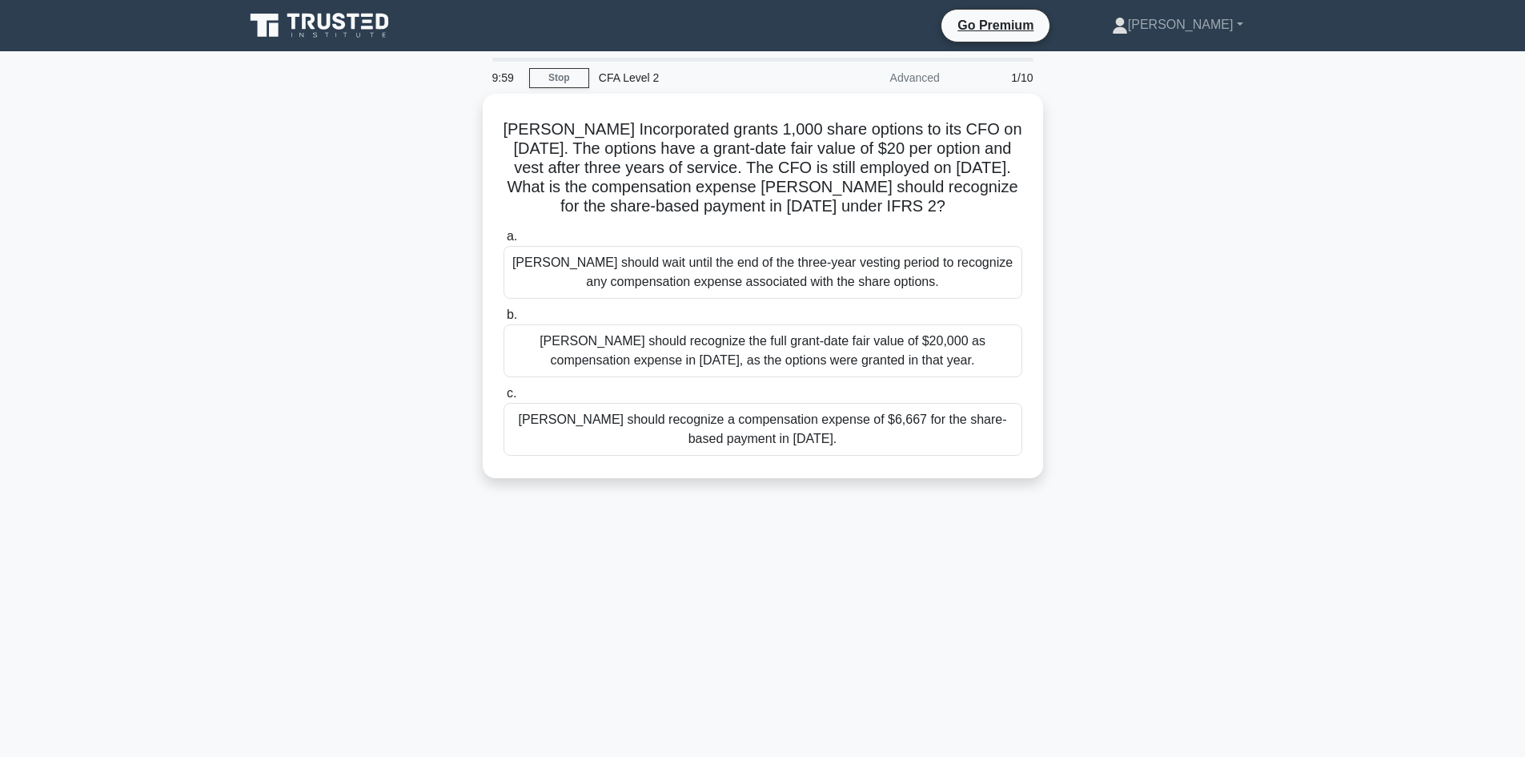
click at [307, 26] on icon at bounding box center [321, 25] width 154 height 30
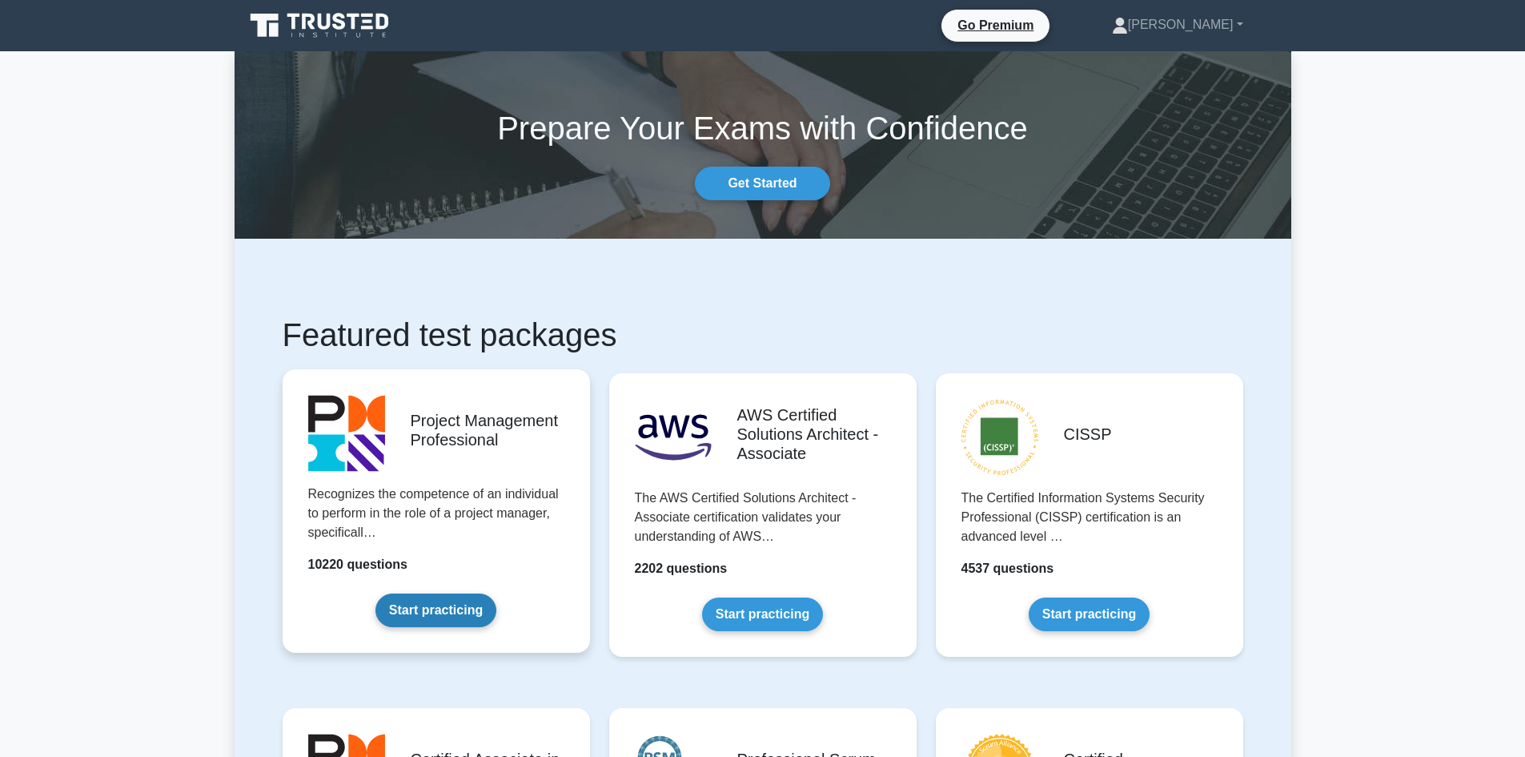
click at [496, 593] on link "Start practicing" at bounding box center [435, 610] width 121 height 34
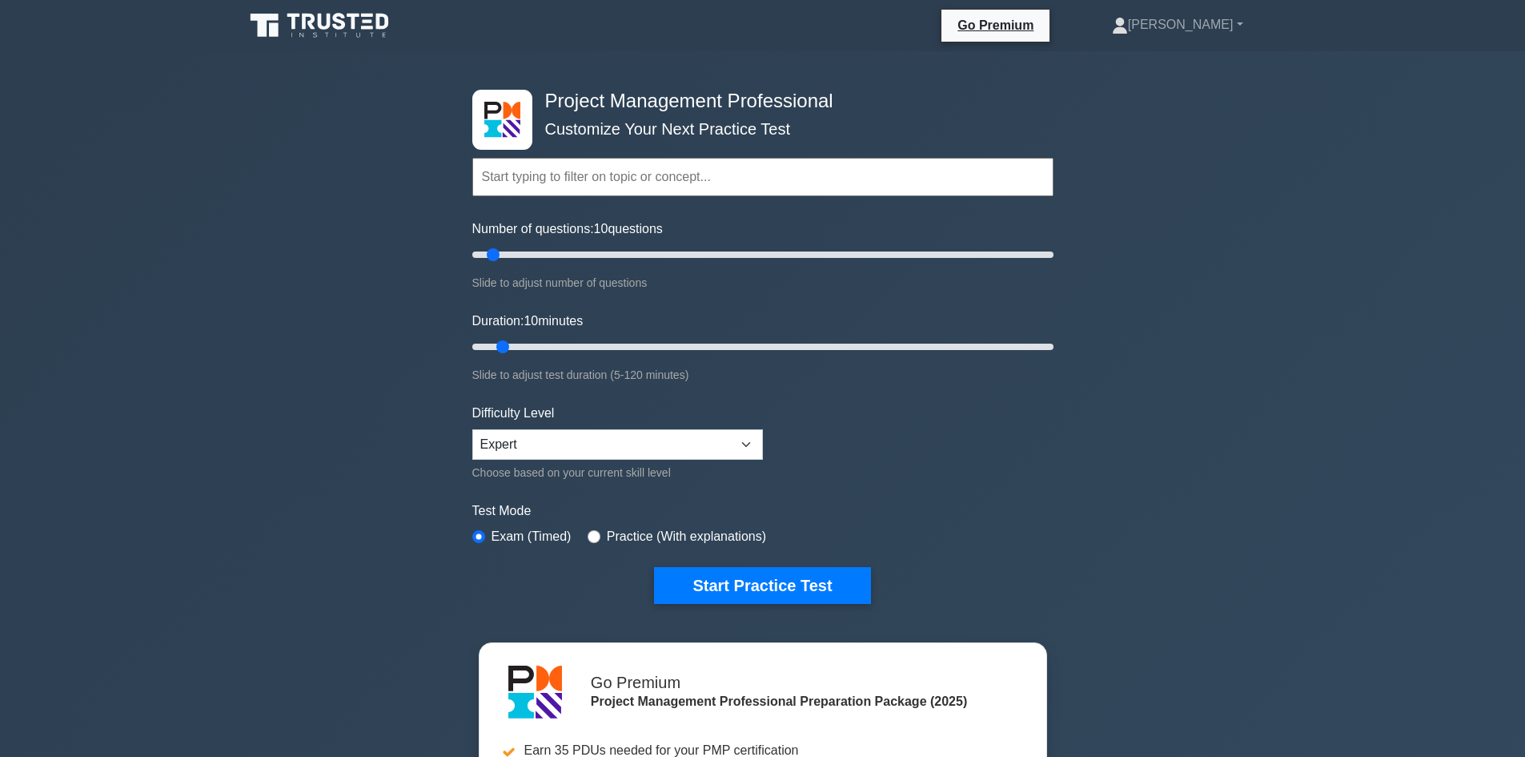
click at [328, 42] on link at bounding box center [321, 25] width 154 height 38
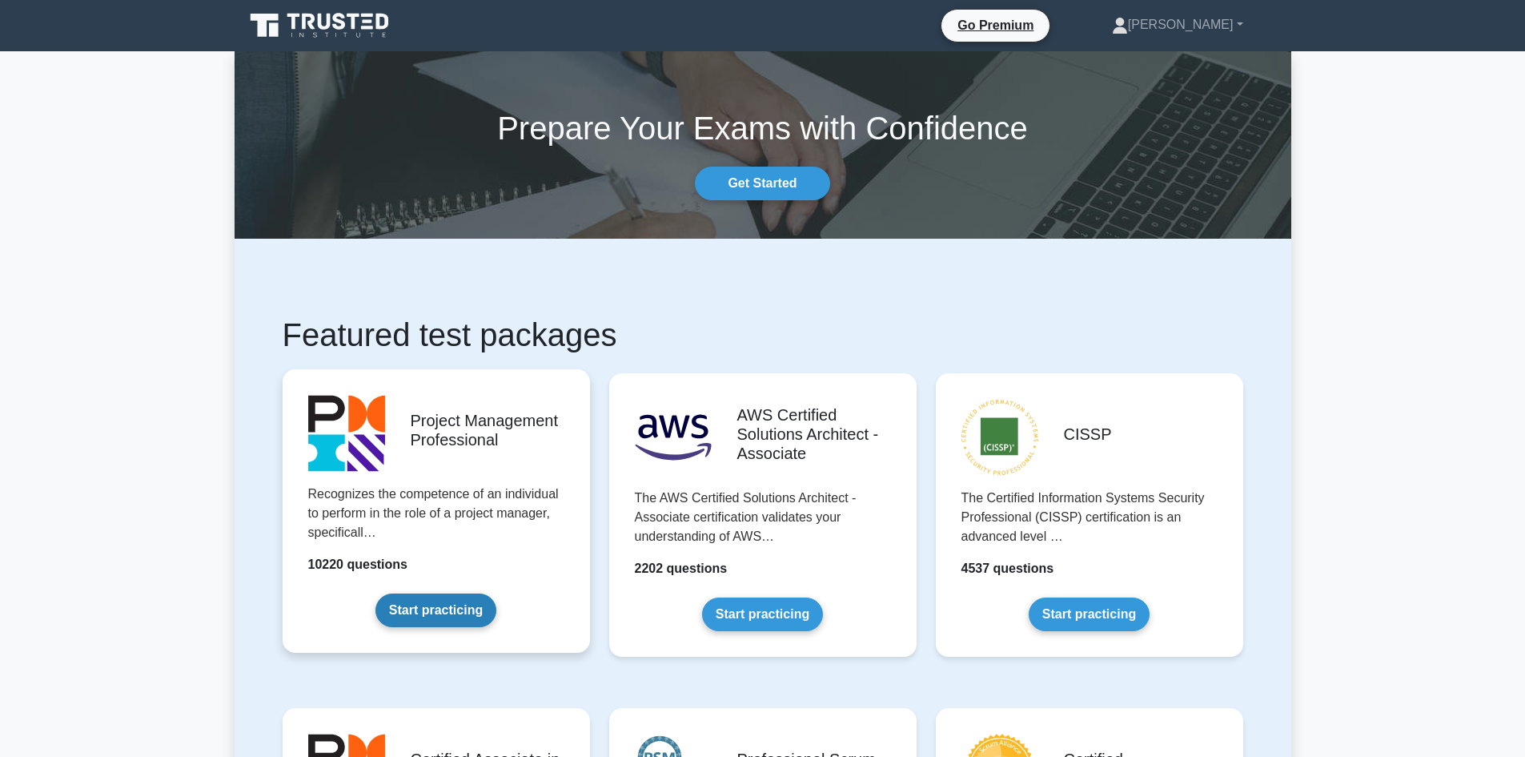
click at [492, 593] on link "Start practicing" at bounding box center [435, 610] width 121 height 34
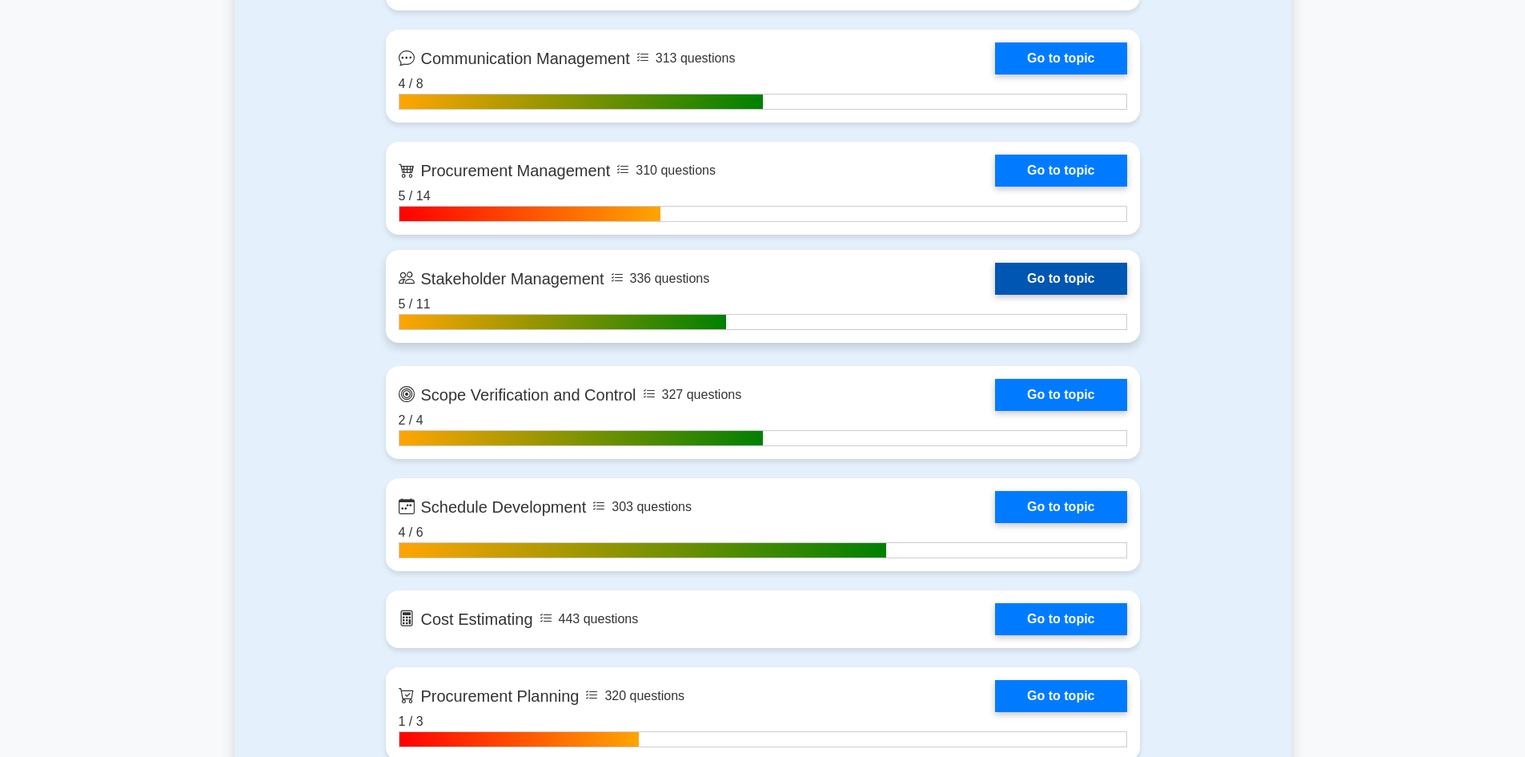
scroll to position [2001, 0]
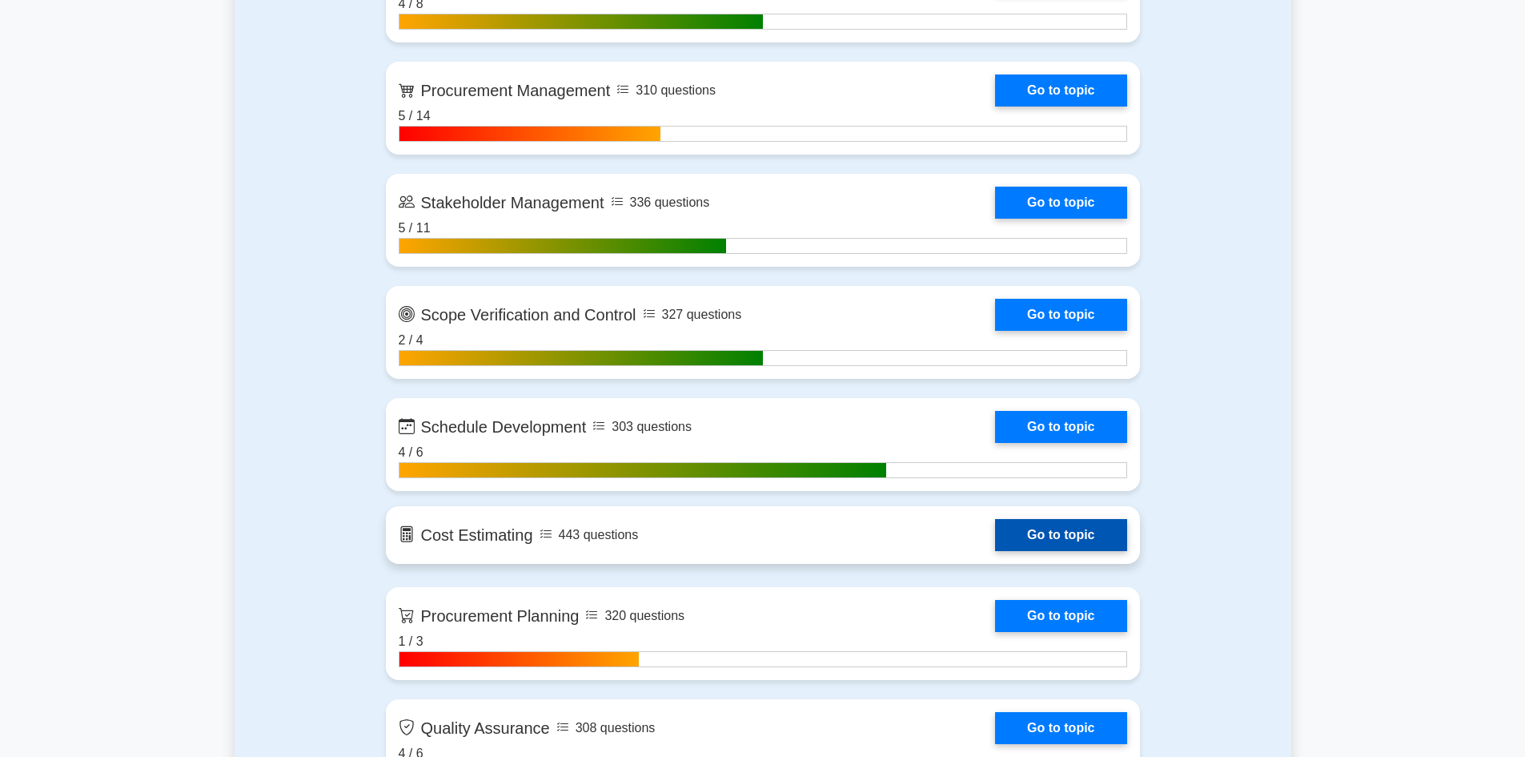
click at [1051, 541] on link "Go to topic" at bounding box center [1060, 535] width 131 height 32
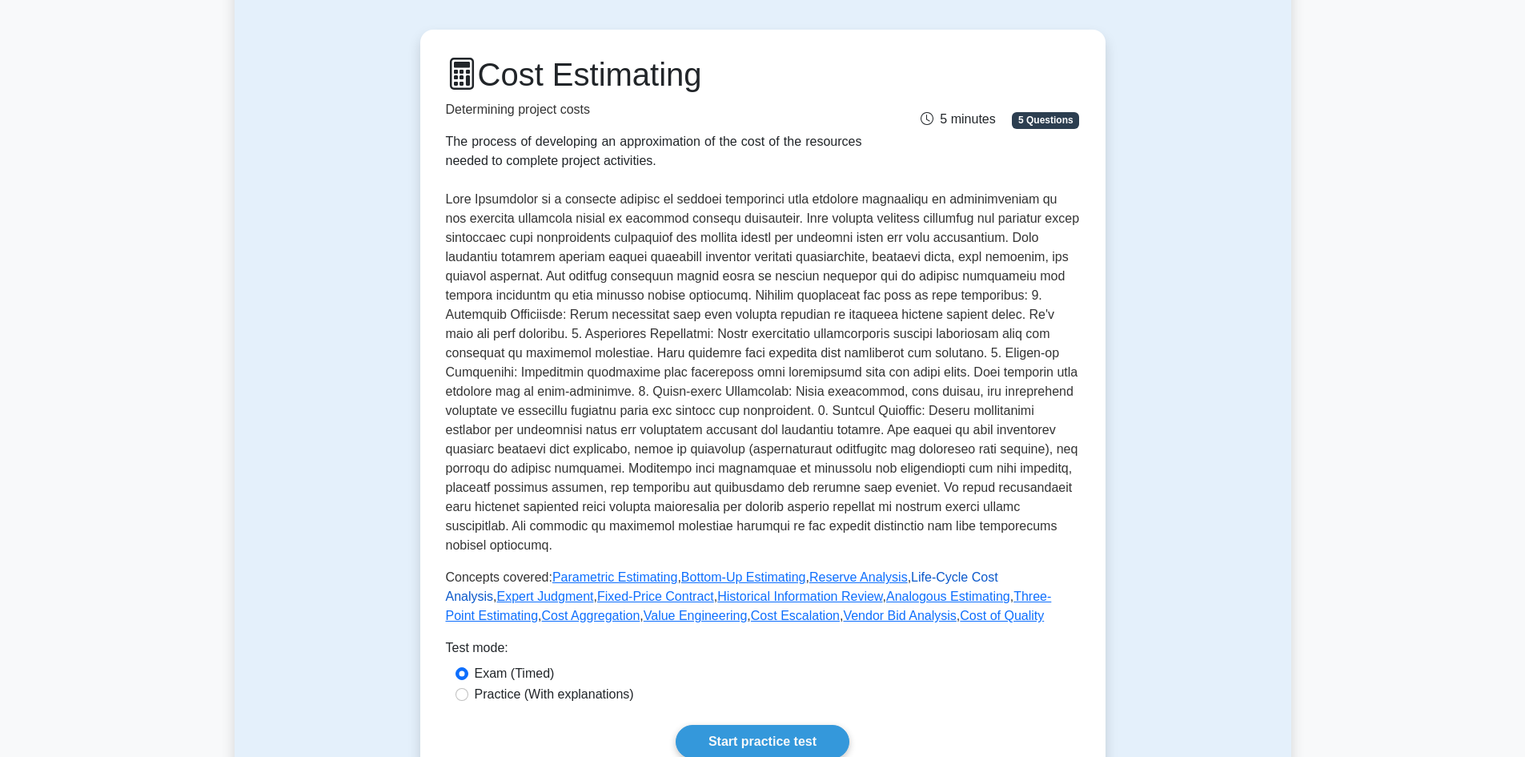
scroll to position [480, 0]
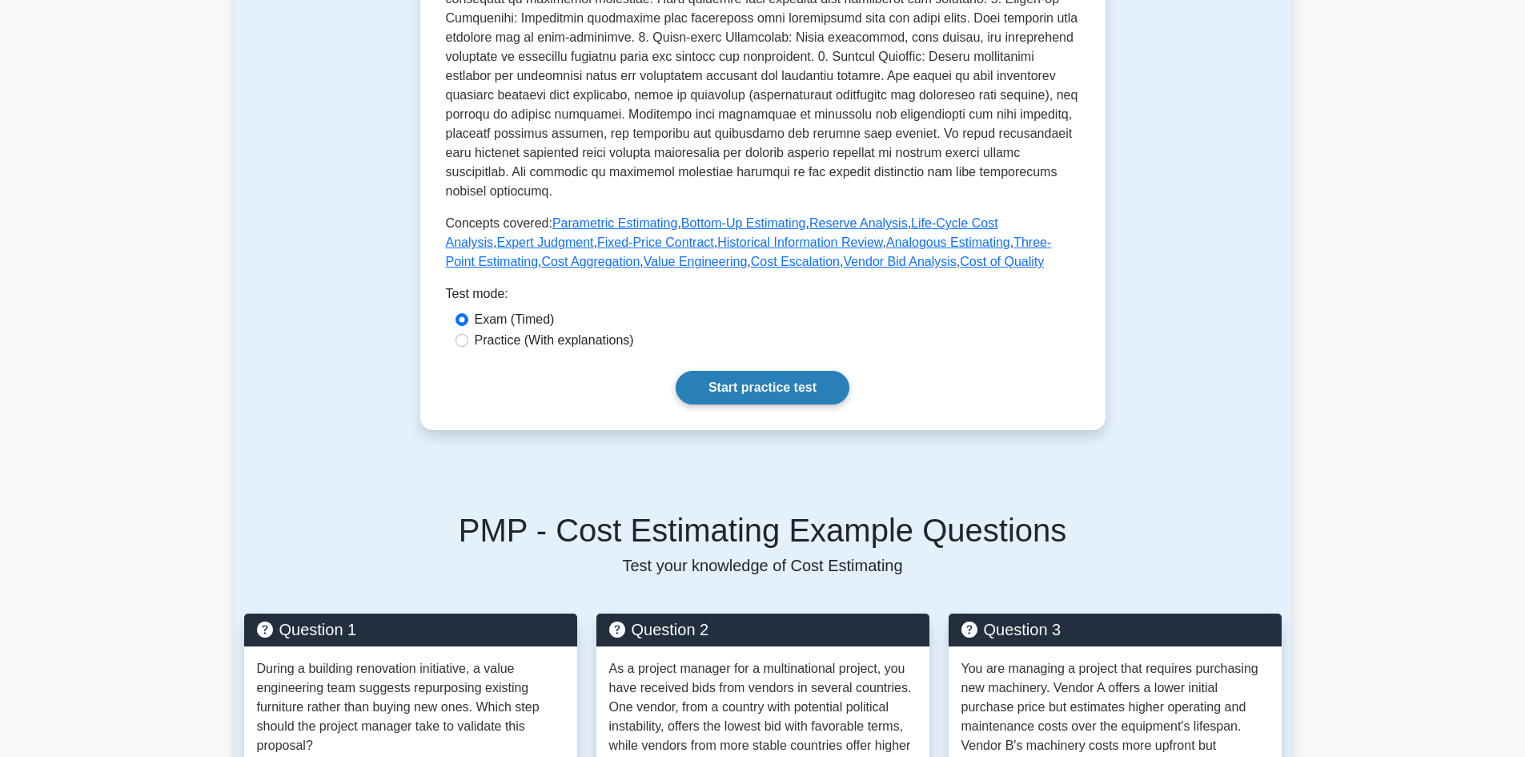
click at [778, 371] on link "Start practice test" at bounding box center [763, 388] width 174 height 34
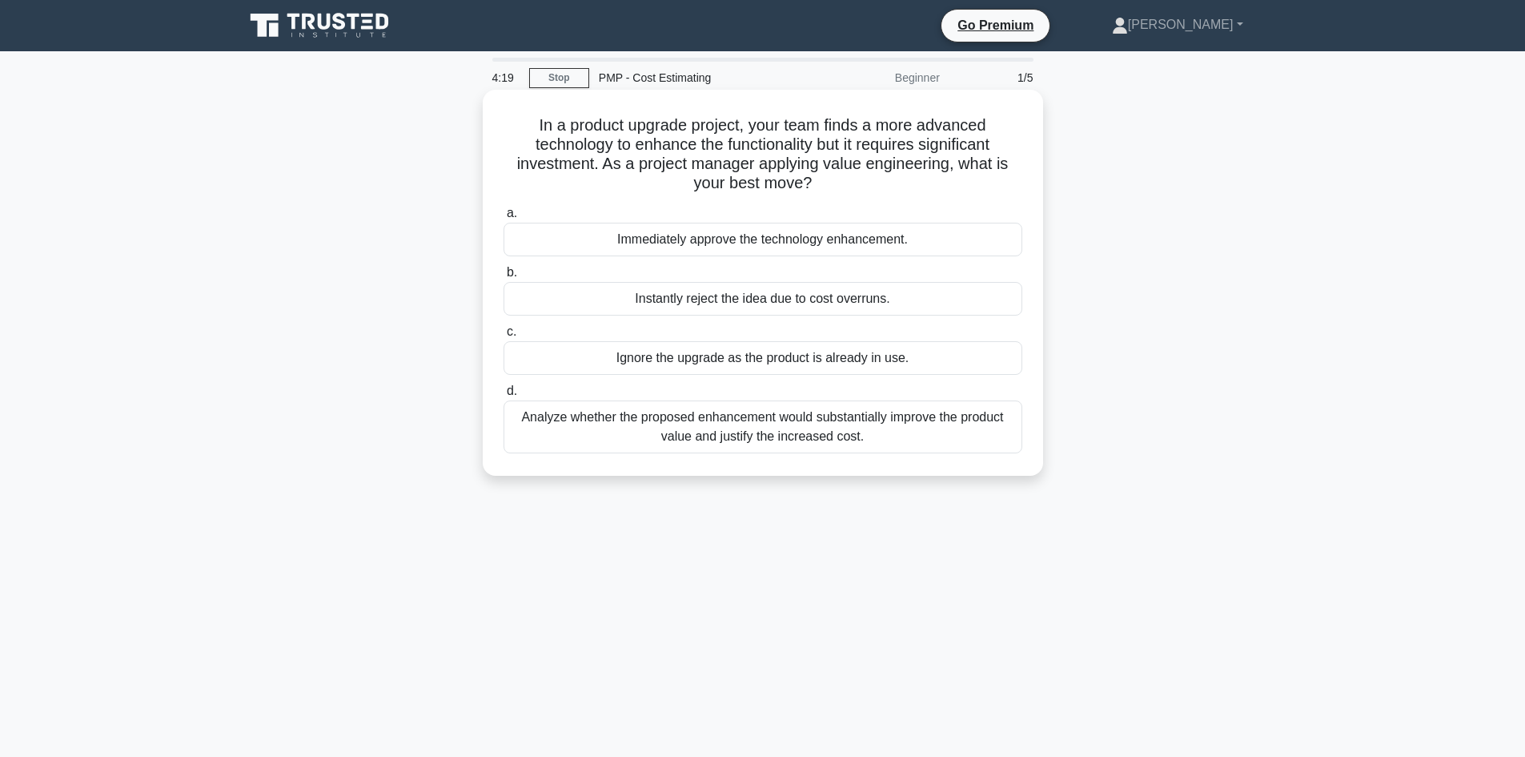
click at [763, 432] on div "Analyze whether the proposed enhancement would substantially improve the produc…" at bounding box center [763, 426] width 519 height 53
click at [504, 396] on input "d. Analyze whether the proposed enhancement would substantially improve the pro…" at bounding box center [504, 391] width 0 height 10
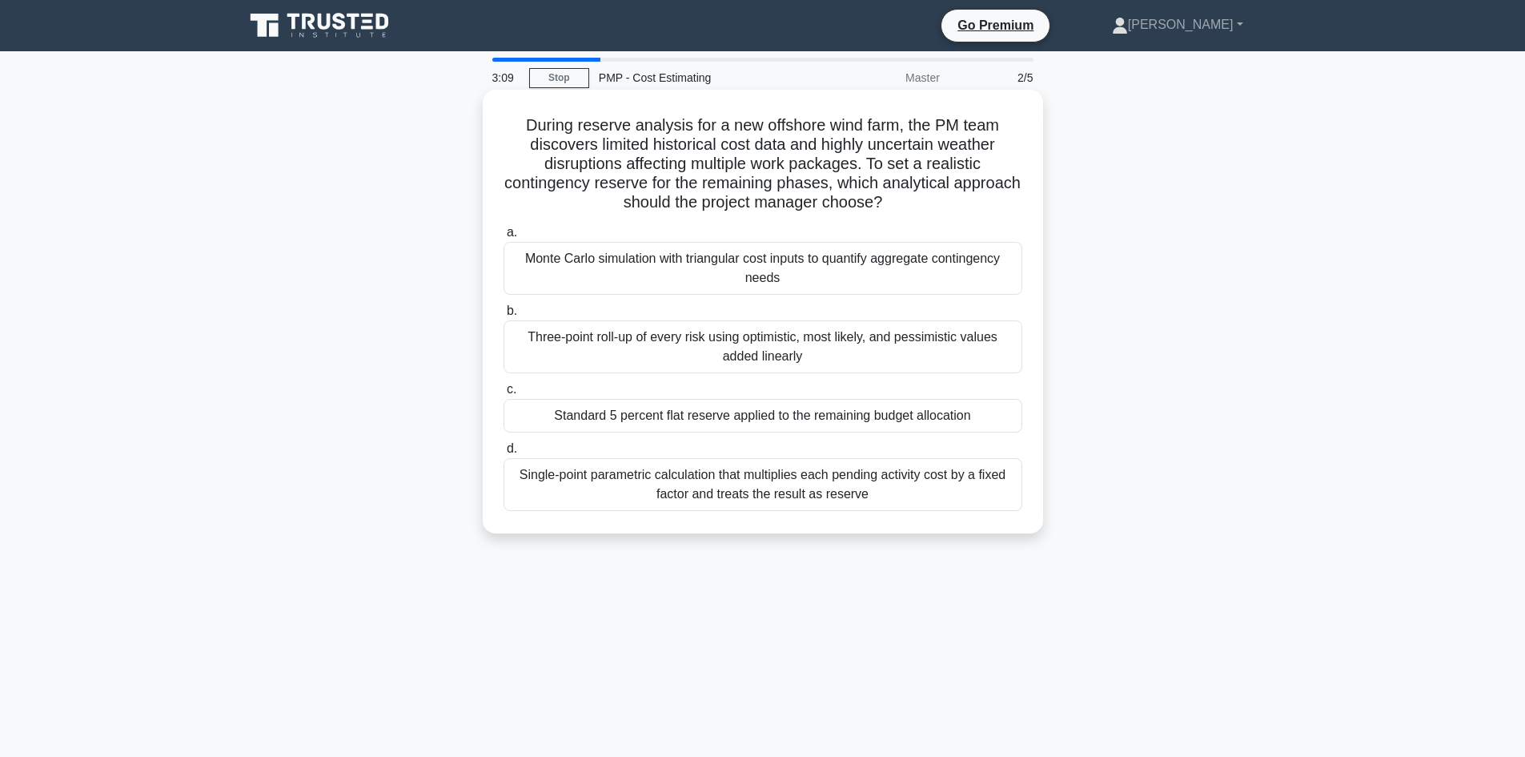
click at [792, 283] on div "Monte Carlo simulation with triangular cost inputs to quantify aggregate contin…" at bounding box center [763, 268] width 519 height 53
click at [504, 238] on input "a. Monte Carlo simulation with triangular cost inputs to quantify aggregate con…" at bounding box center [504, 232] width 0 height 10
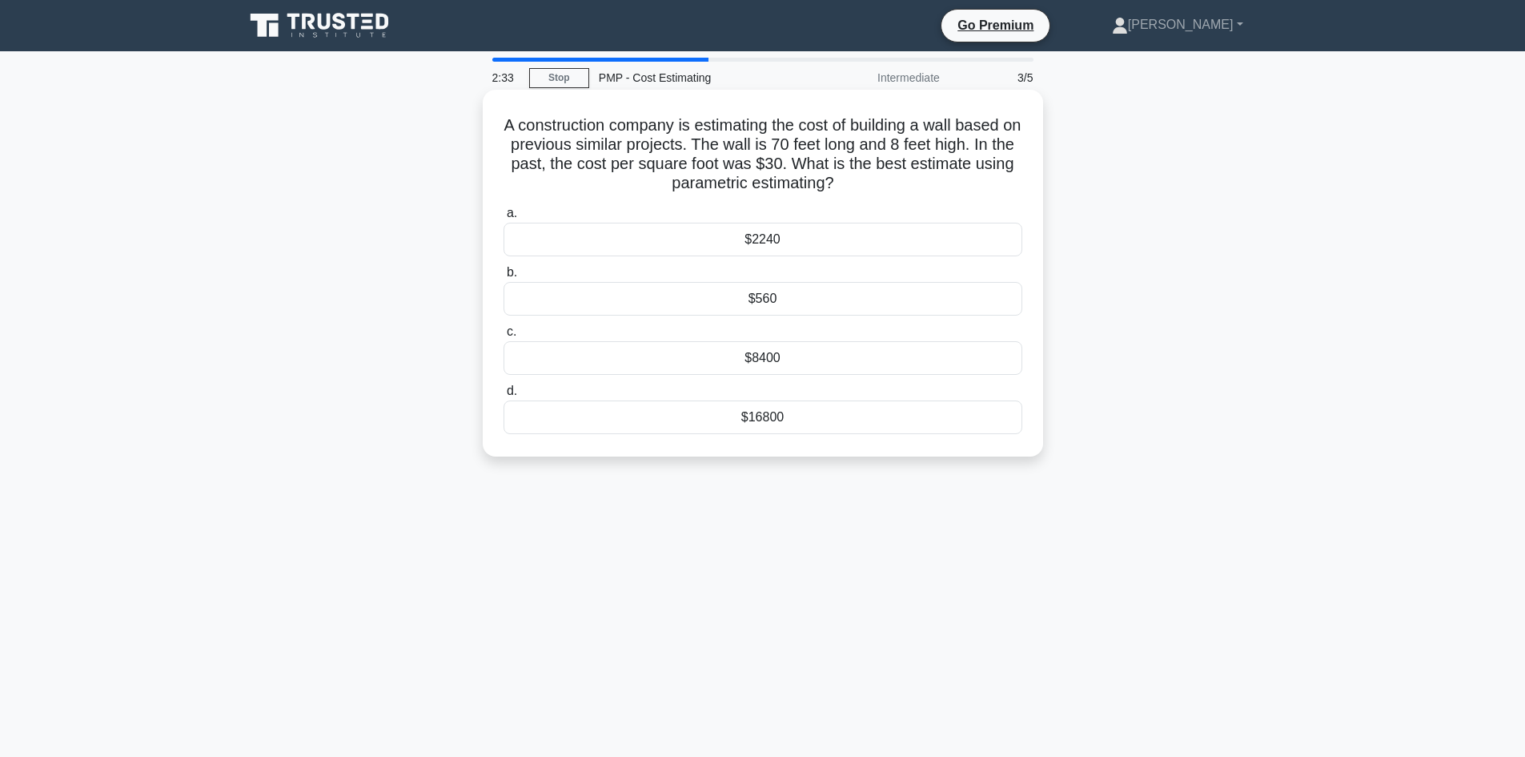
click at [829, 425] on div "$16800" at bounding box center [763, 417] width 519 height 34
click at [504, 396] on input "d. $16800" at bounding box center [504, 391] width 0 height 10
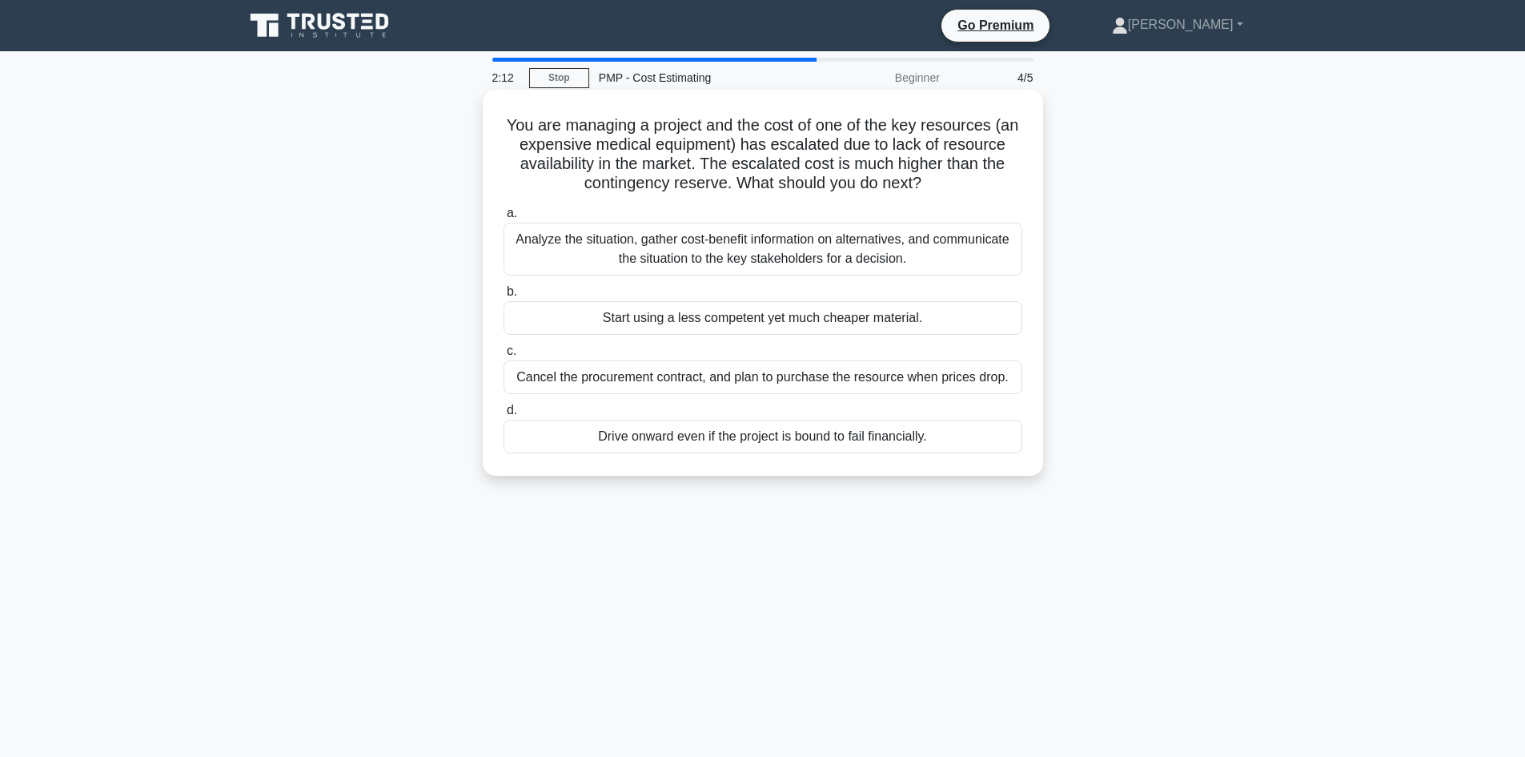
click at [828, 250] on div "Analyze the situation, gather cost-benefit information on alternatives, and com…" at bounding box center [763, 249] width 519 height 53
click at [504, 219] on input "a. Analyze the situation, gather cost-benefit information on alternatives, and …" at bounding box center [504, 213] width 0 height 10
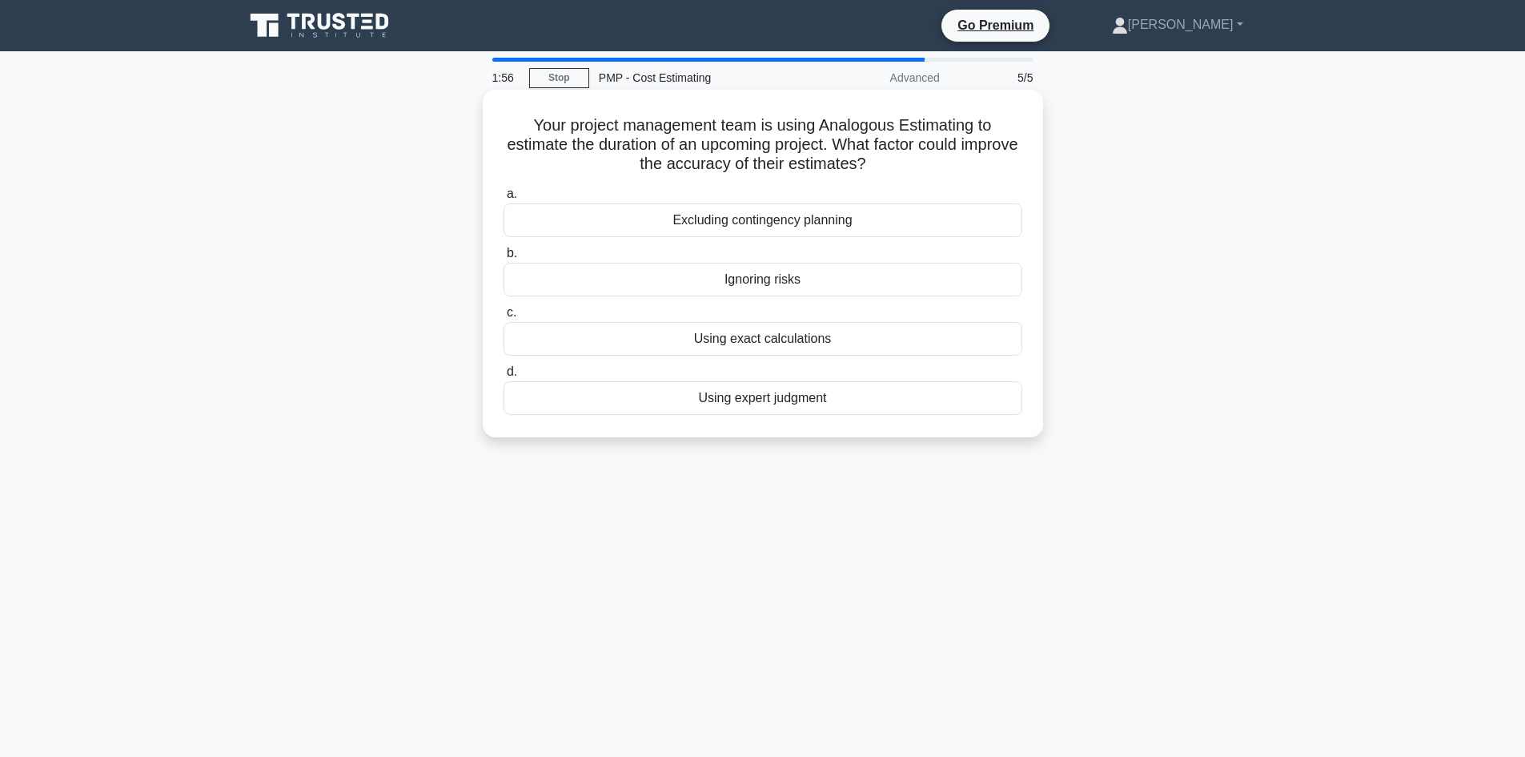
click at [828, 347] on div "Using exact calculations" at bounding box center [763, 339] width 519 height 34
click at [504, 318] on input "c. Using exact calculations" at bounding box center [504, 312] width 0 height 10
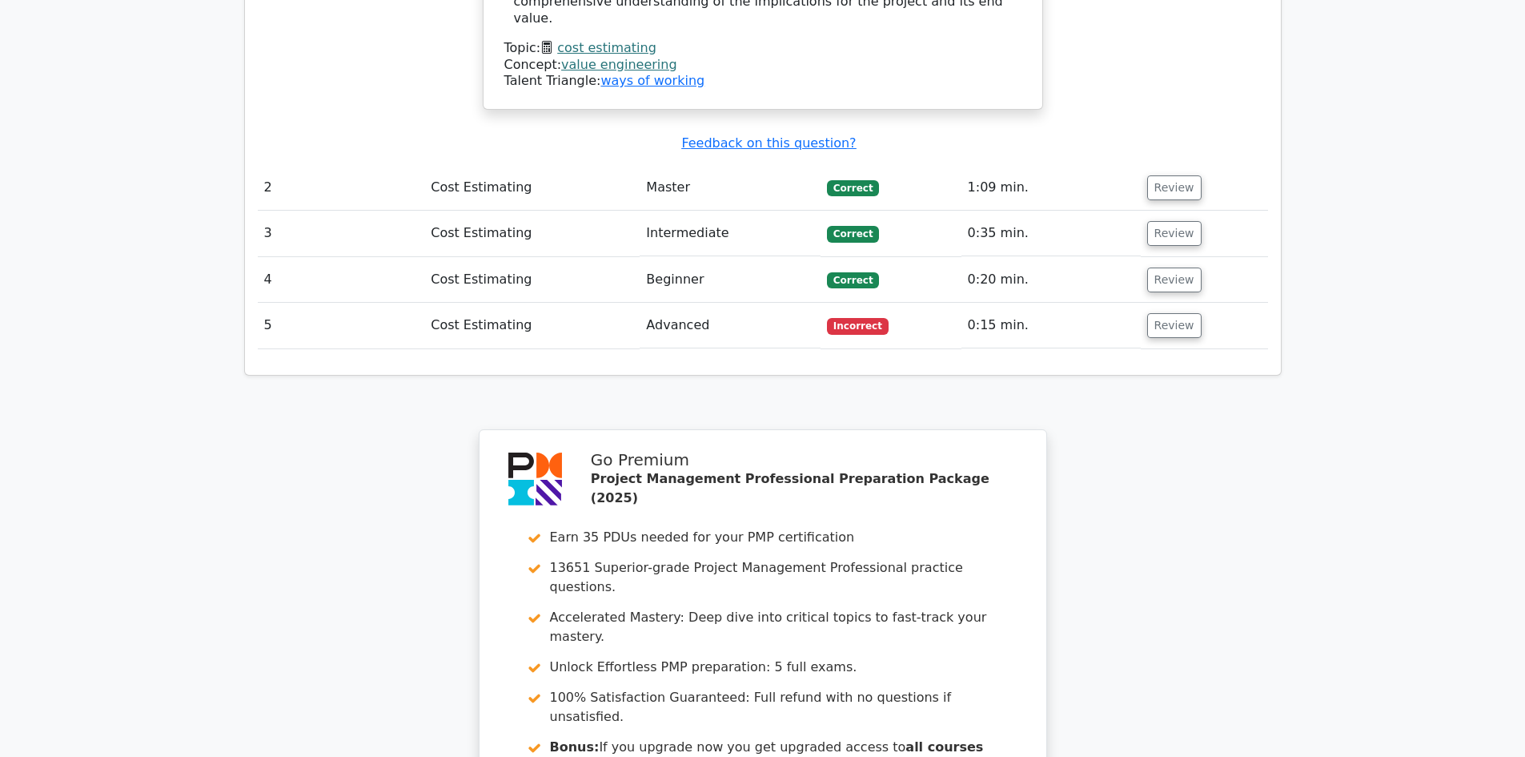
scroll to position [1616, 0]
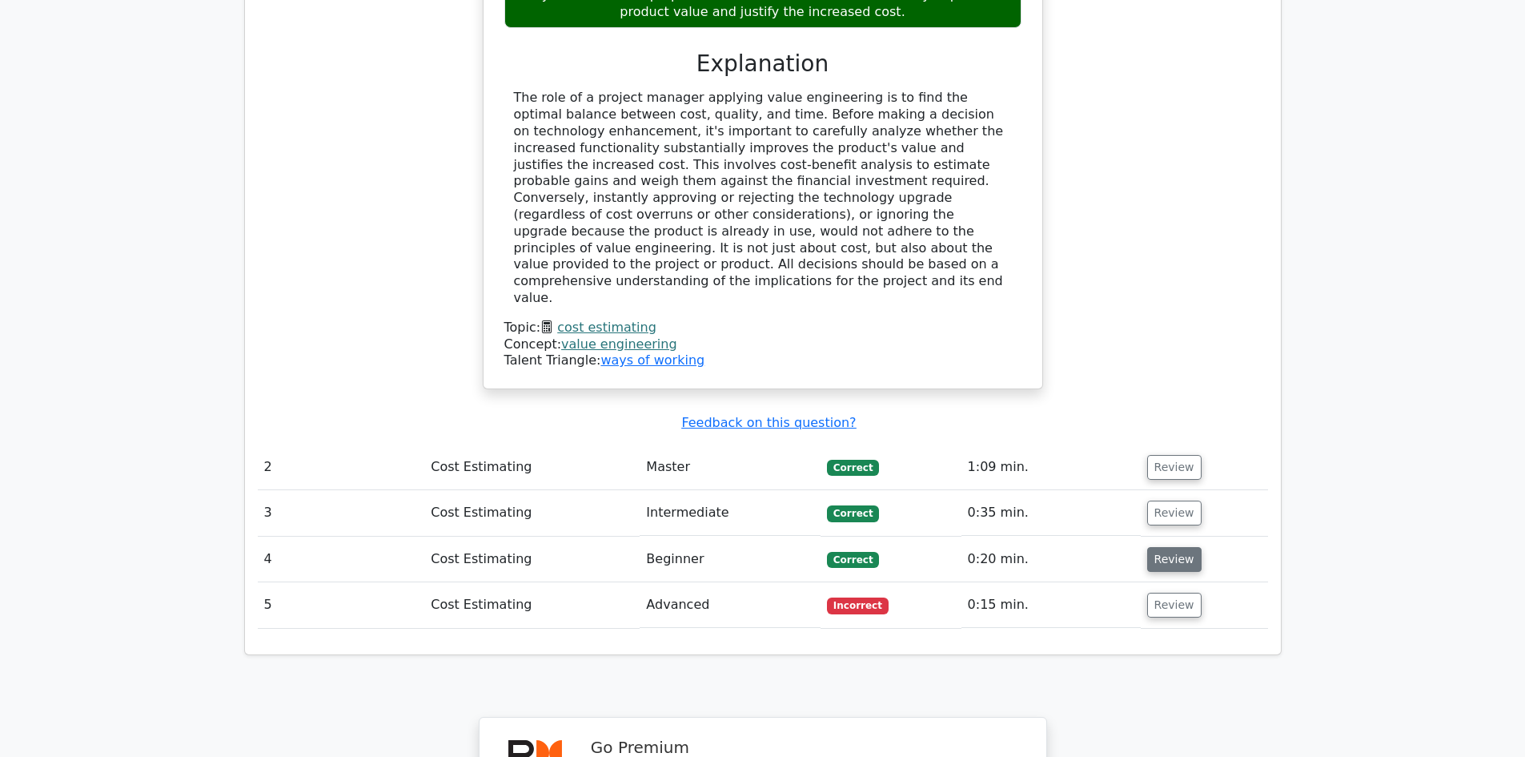
click at [1177, 547] on button "Review" at bounding box center [1174, 559] width 54 height 25
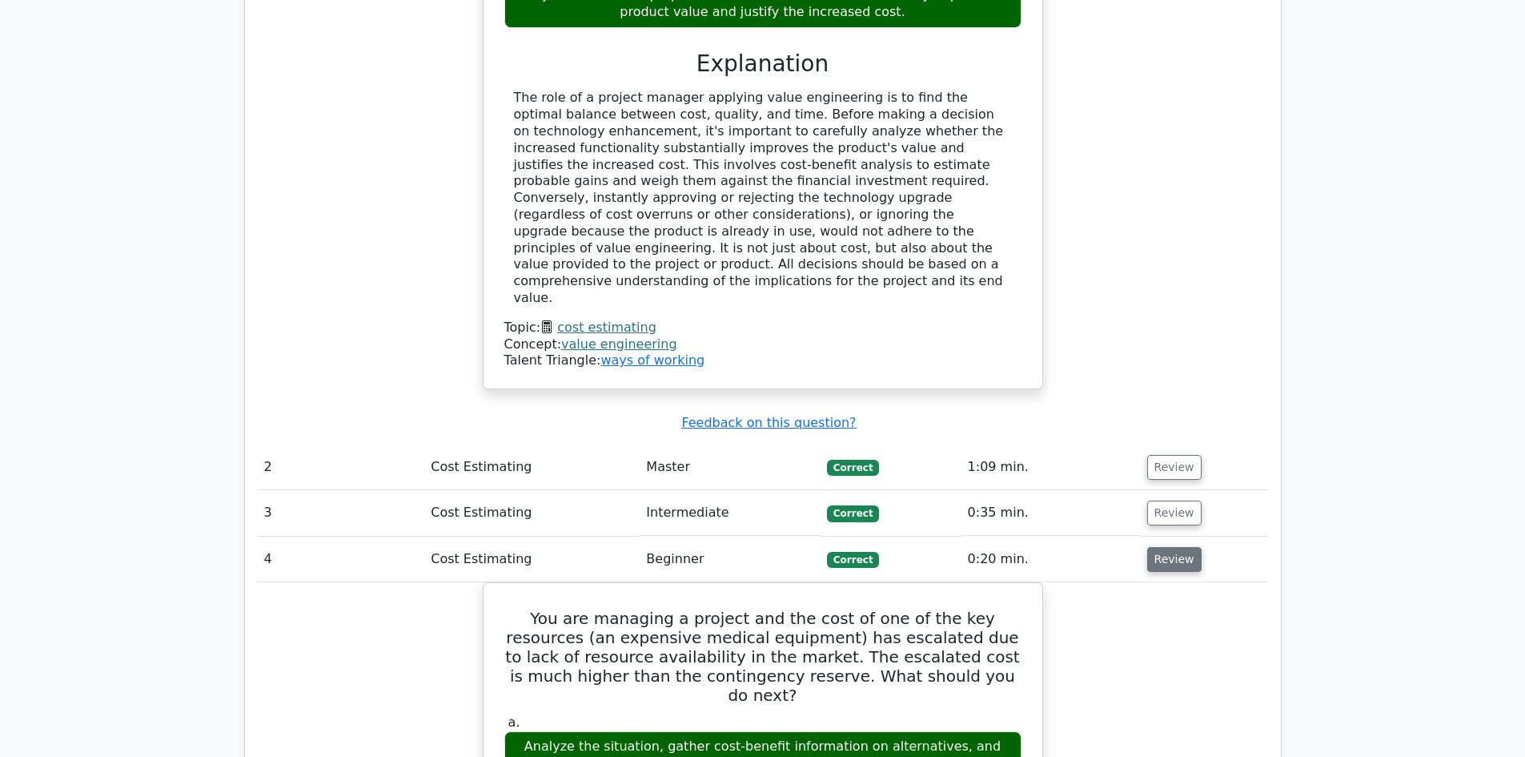
click at [1177, 547] on button "Review" at bounding box center [1174, 559] width 54 height 25
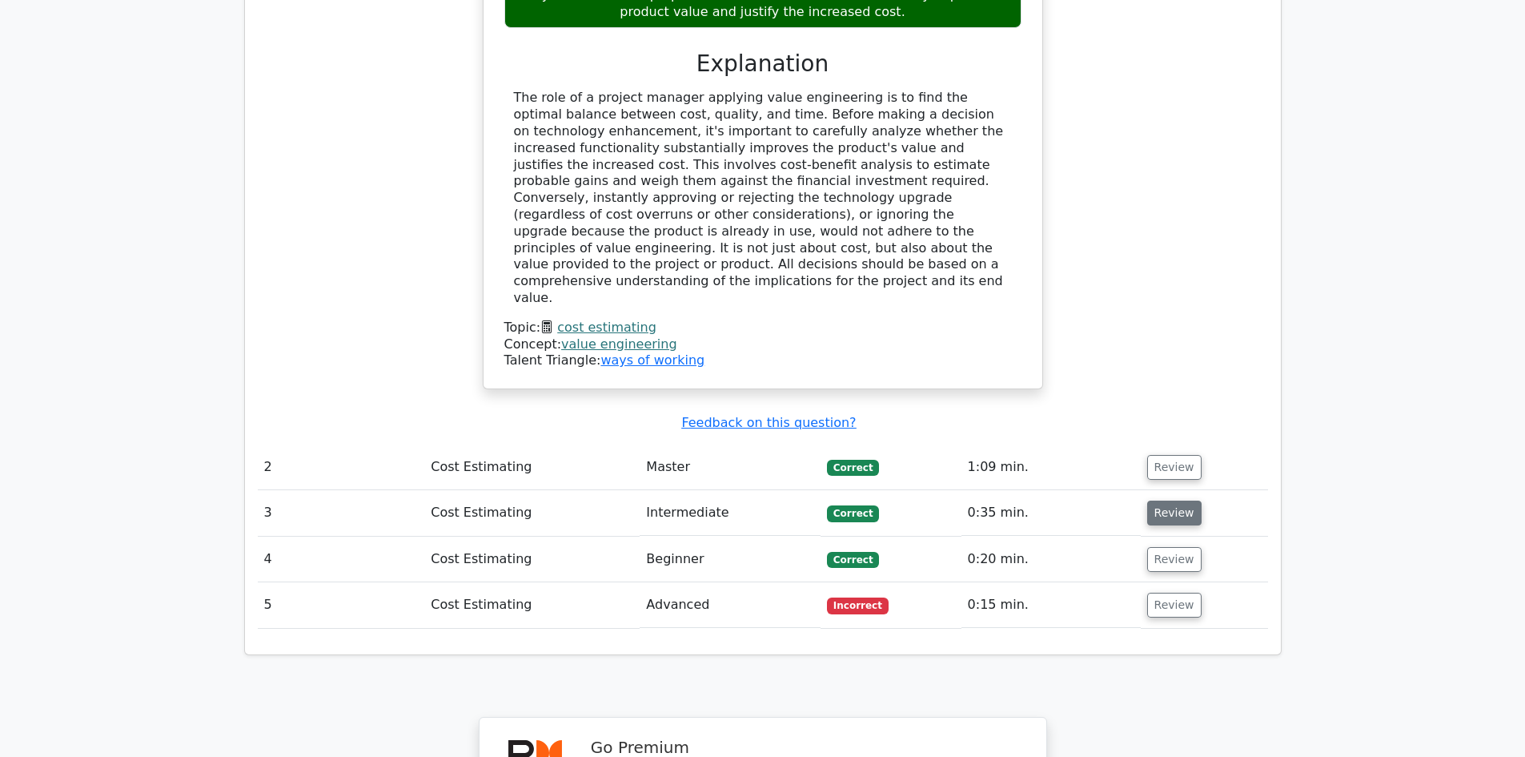
click at [1170, 500] on button "Review" at bounding box center [1174, 512] width 54 height 25
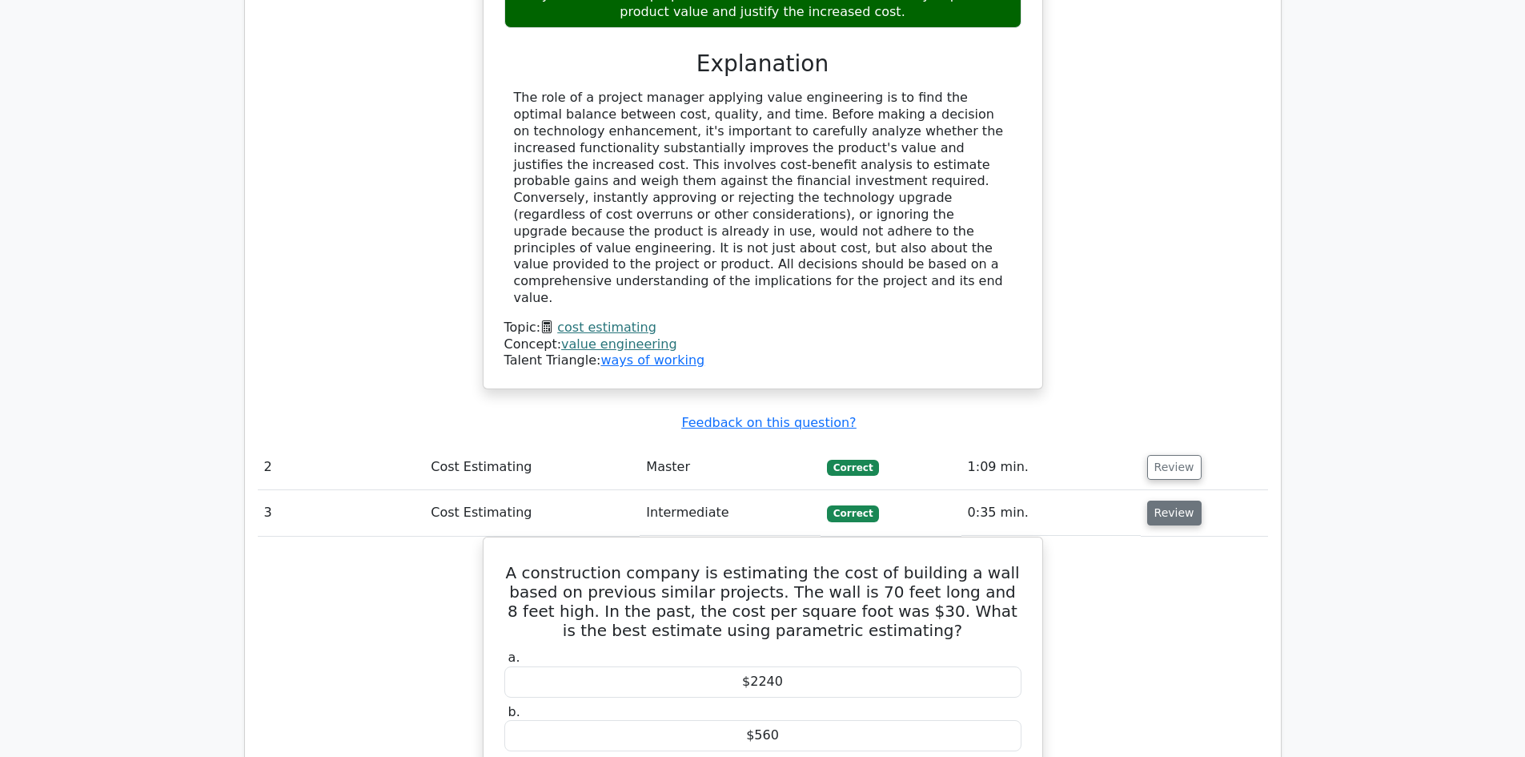
click at [1170, 500] on button "Review" at bounding box center [1174, 512] width 54 height 25
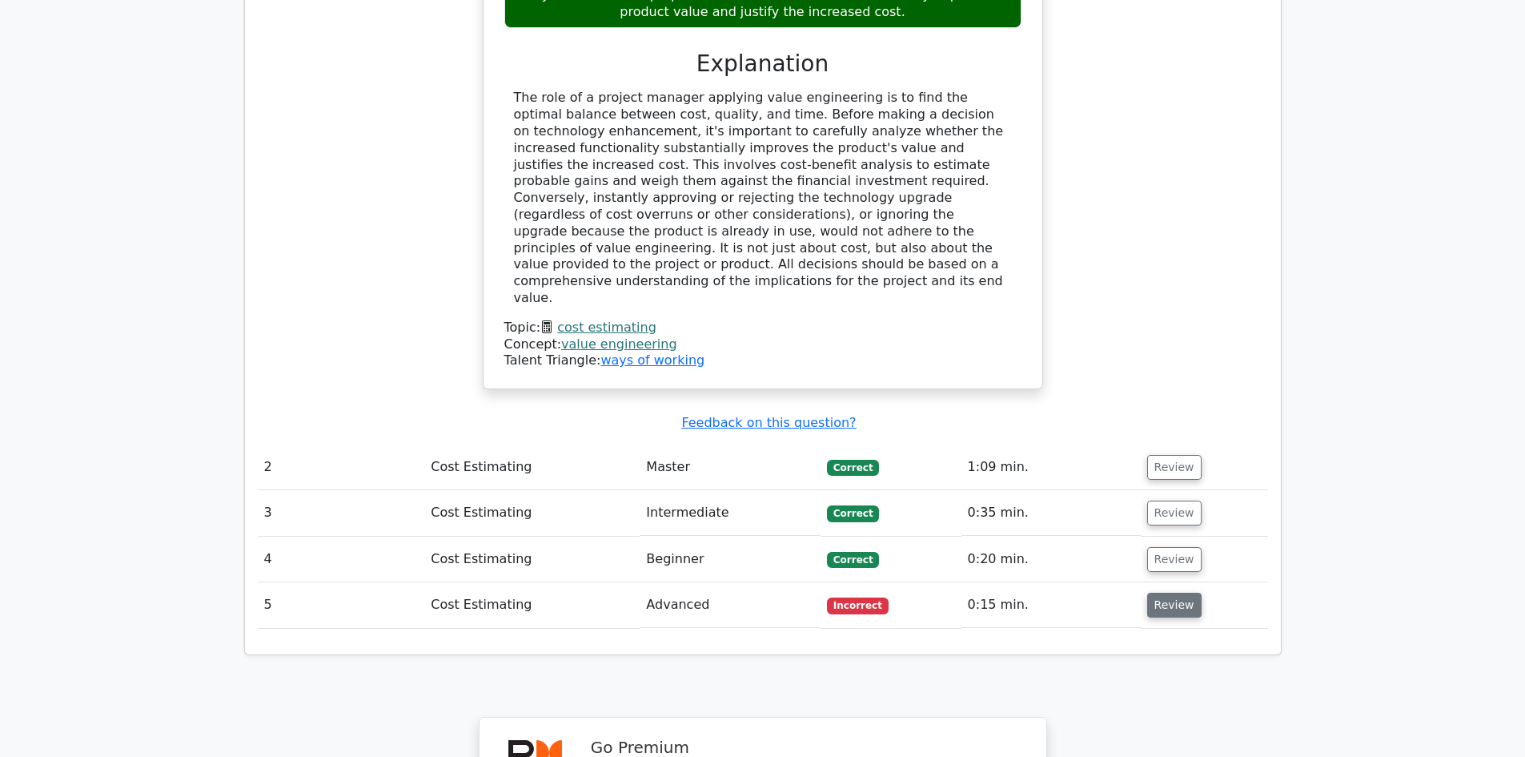
click at [1166, 592] on button "Review" at bounding box center [1174, 604] width 54 height 25
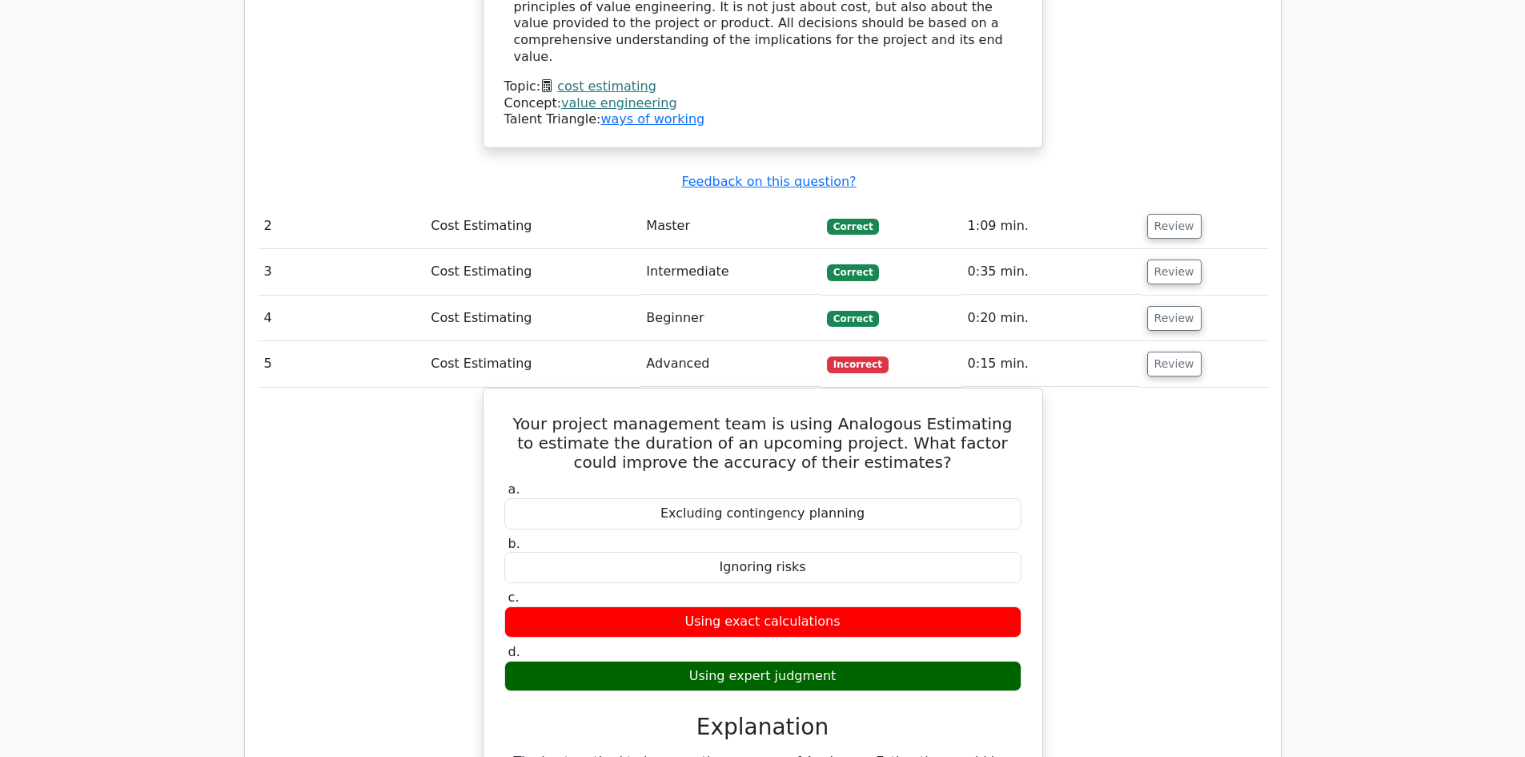
scroll to position [1857, 0]
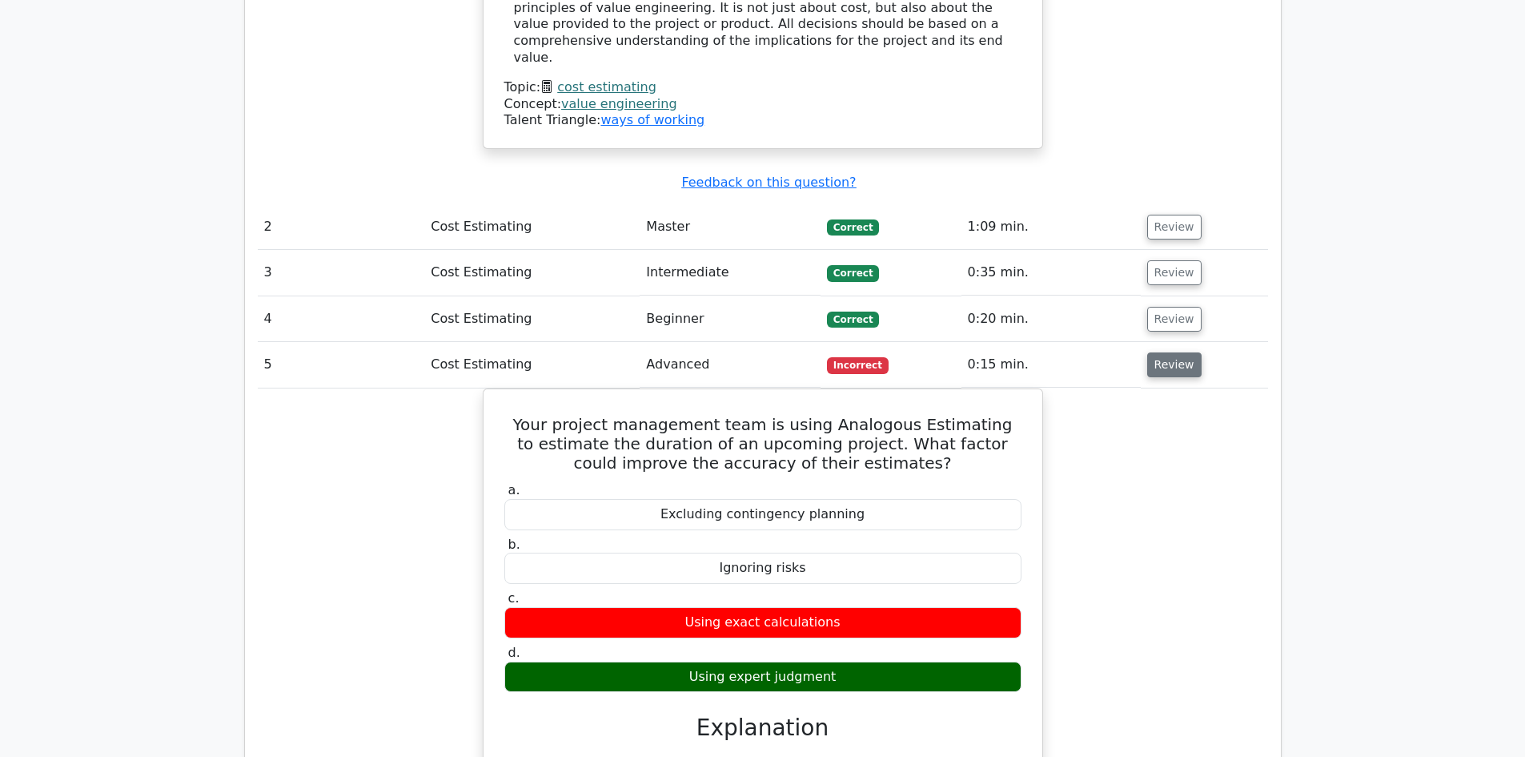
click at [1163, 352] on button "Review" at bounding box center [1174, 364] width 54 height 25
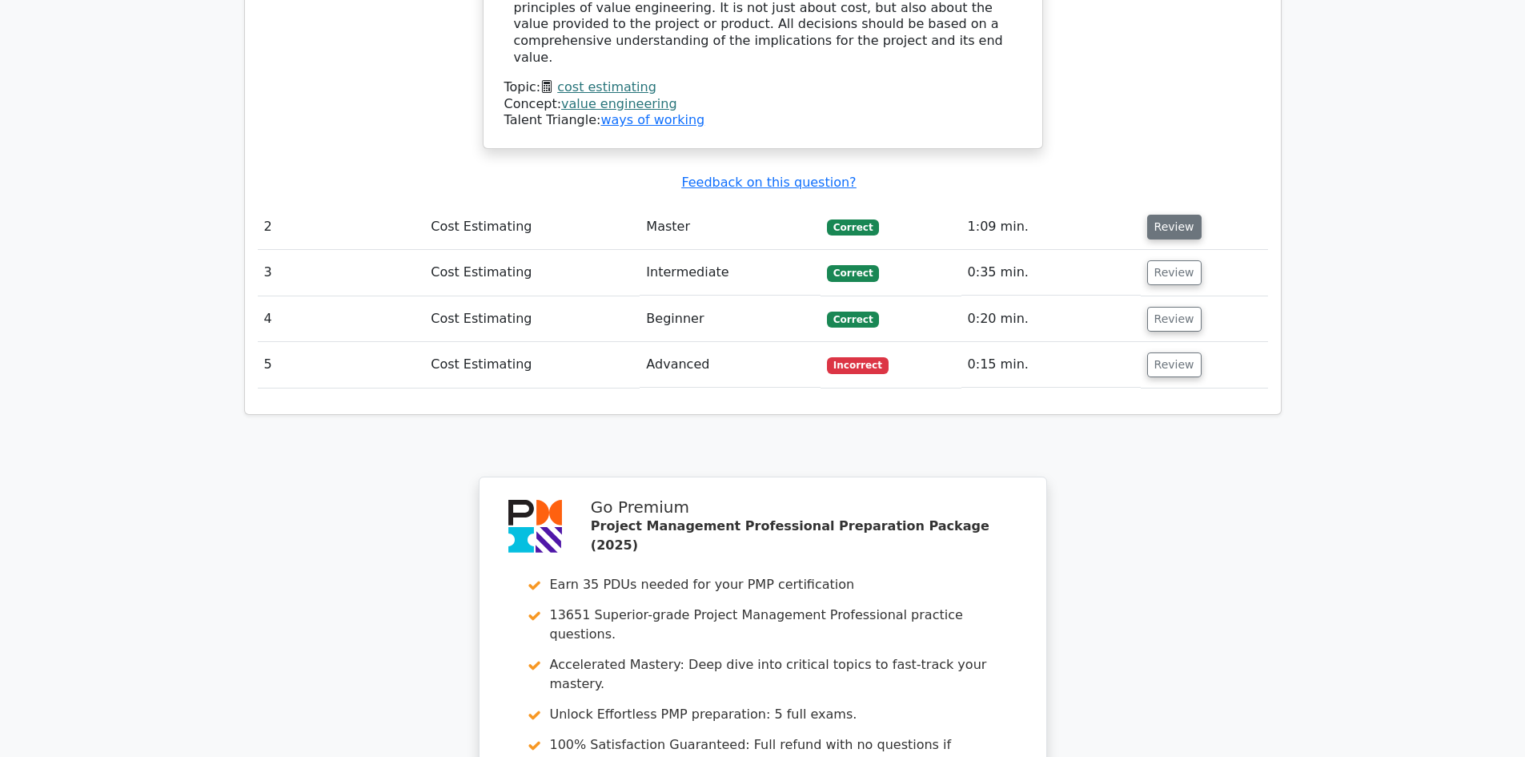
click at [1176, 215] on button "Review" at bounding box center [1174, 227] width 54 height 25
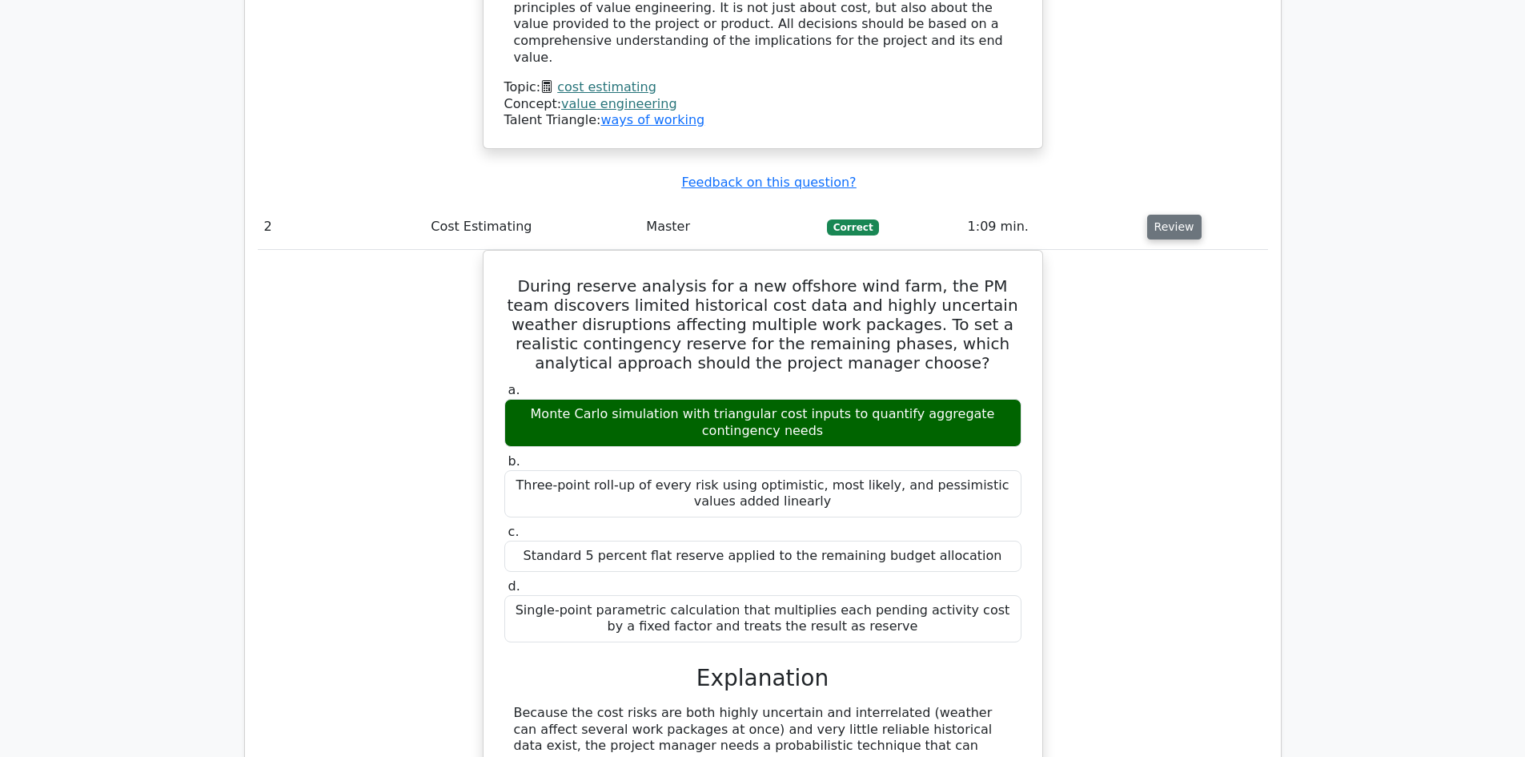
click at [1176, 215] on button "Review" at bounding box center [1174, 227] width 54 height 25
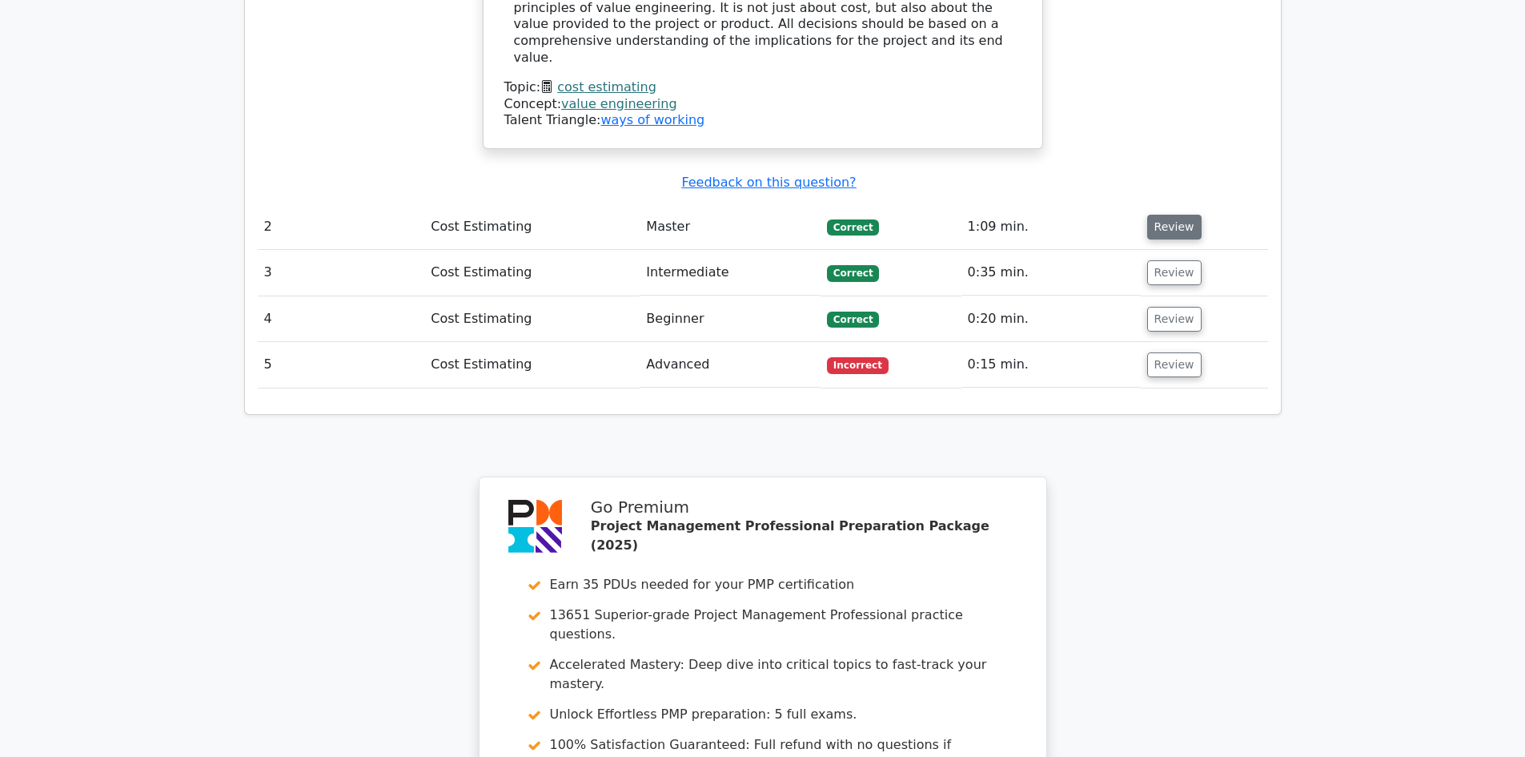
click at [1176, 215] on button "Review" at bounding box center [1174, 227] width 54 height 25
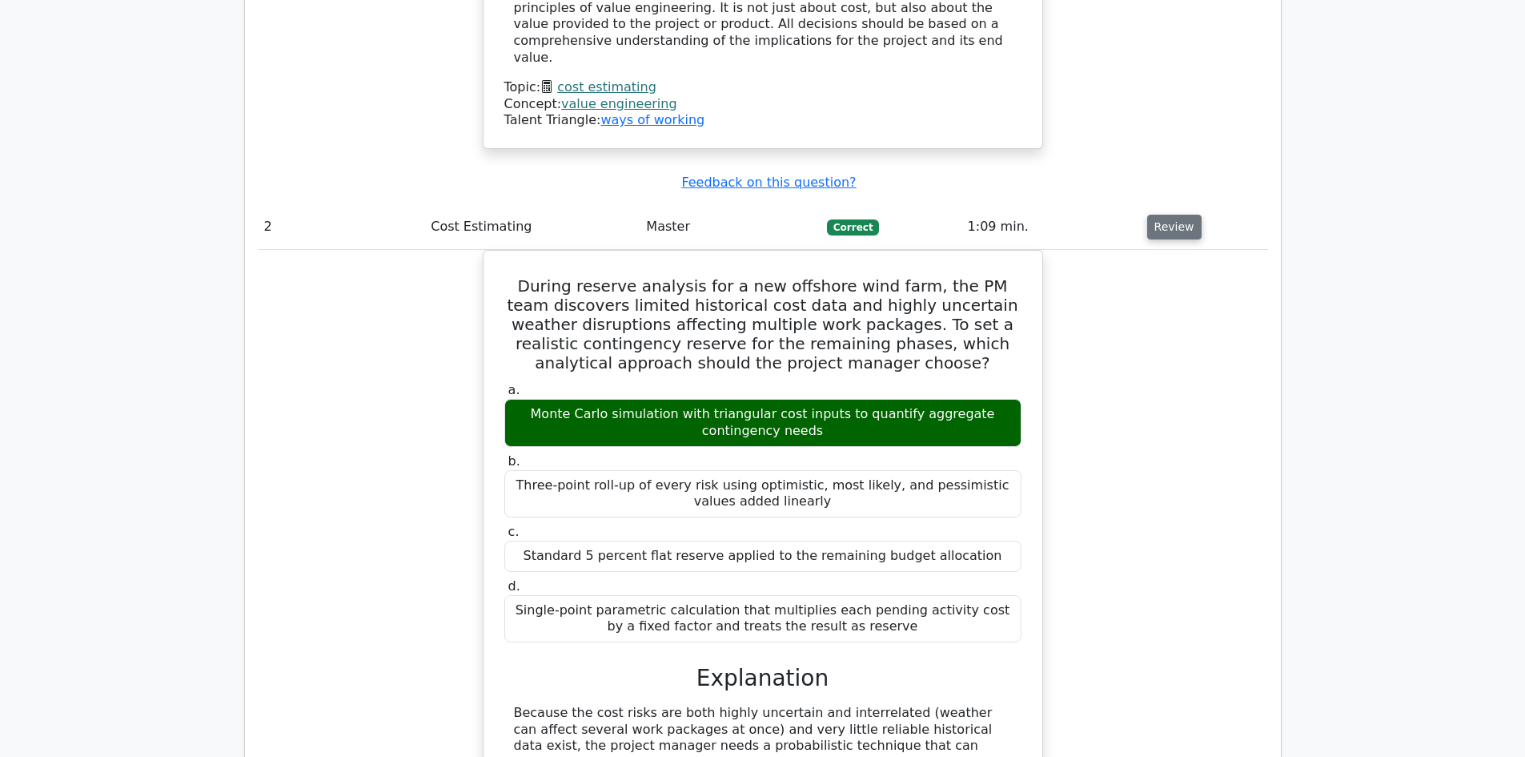
click at [1176, 215] on button "Review" at bounding box center [1174, 227] width 54 height 25
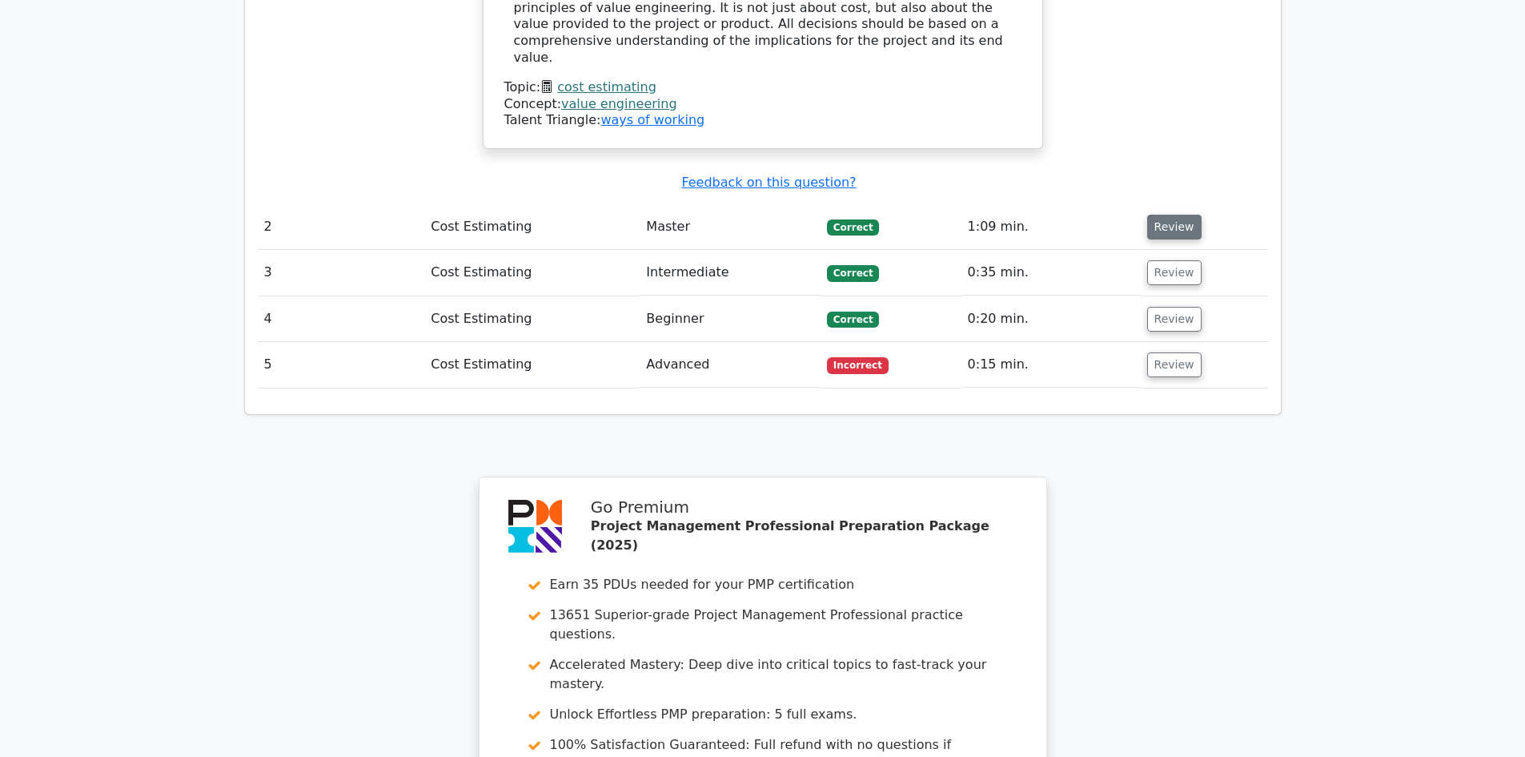
click at [1163, 215] on button "Review" at bounding box center [1174, 227] width 54 height 25
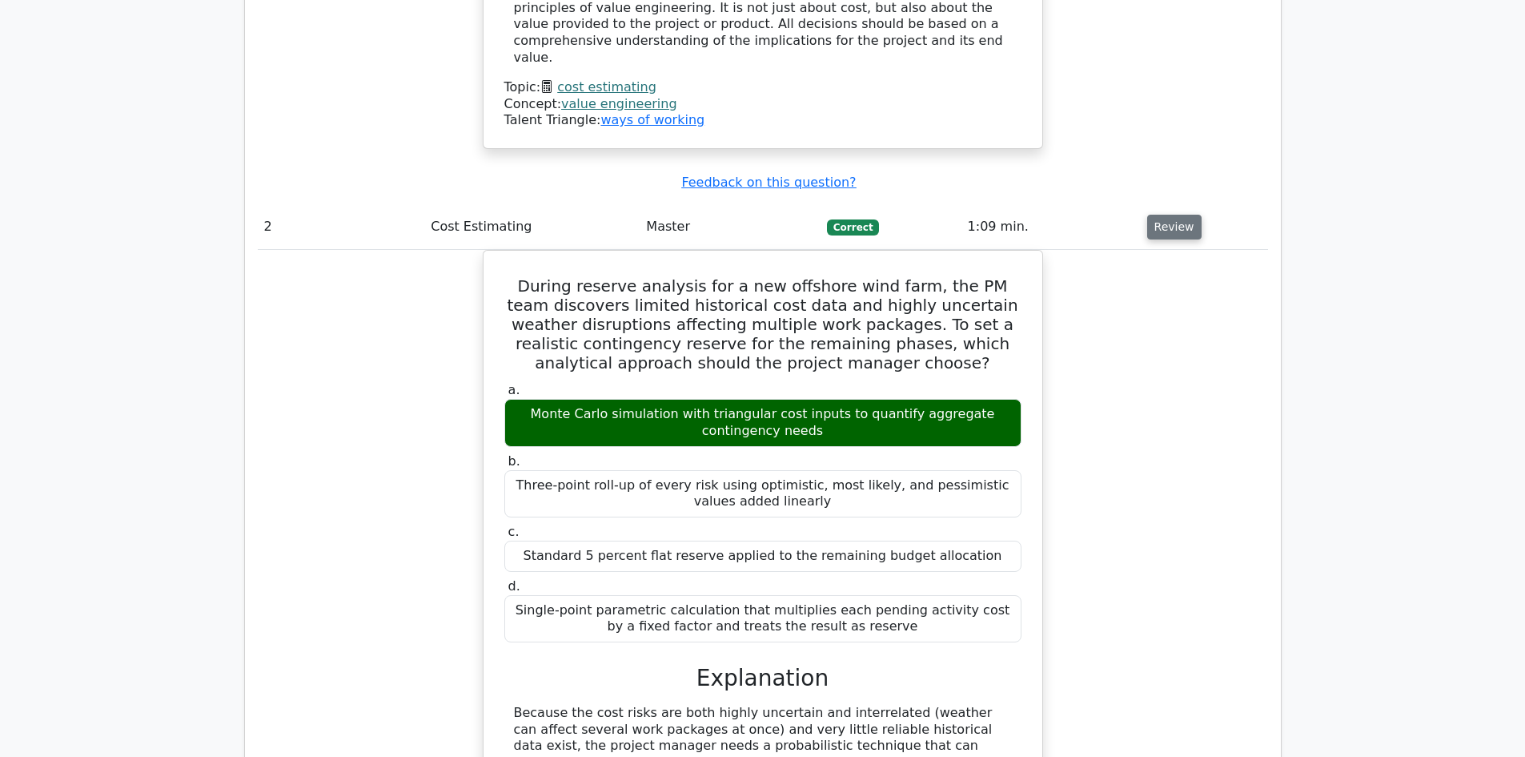
click at [1163, 215] on button "Review" at bounding box center [1174, 227] width 54 height 25
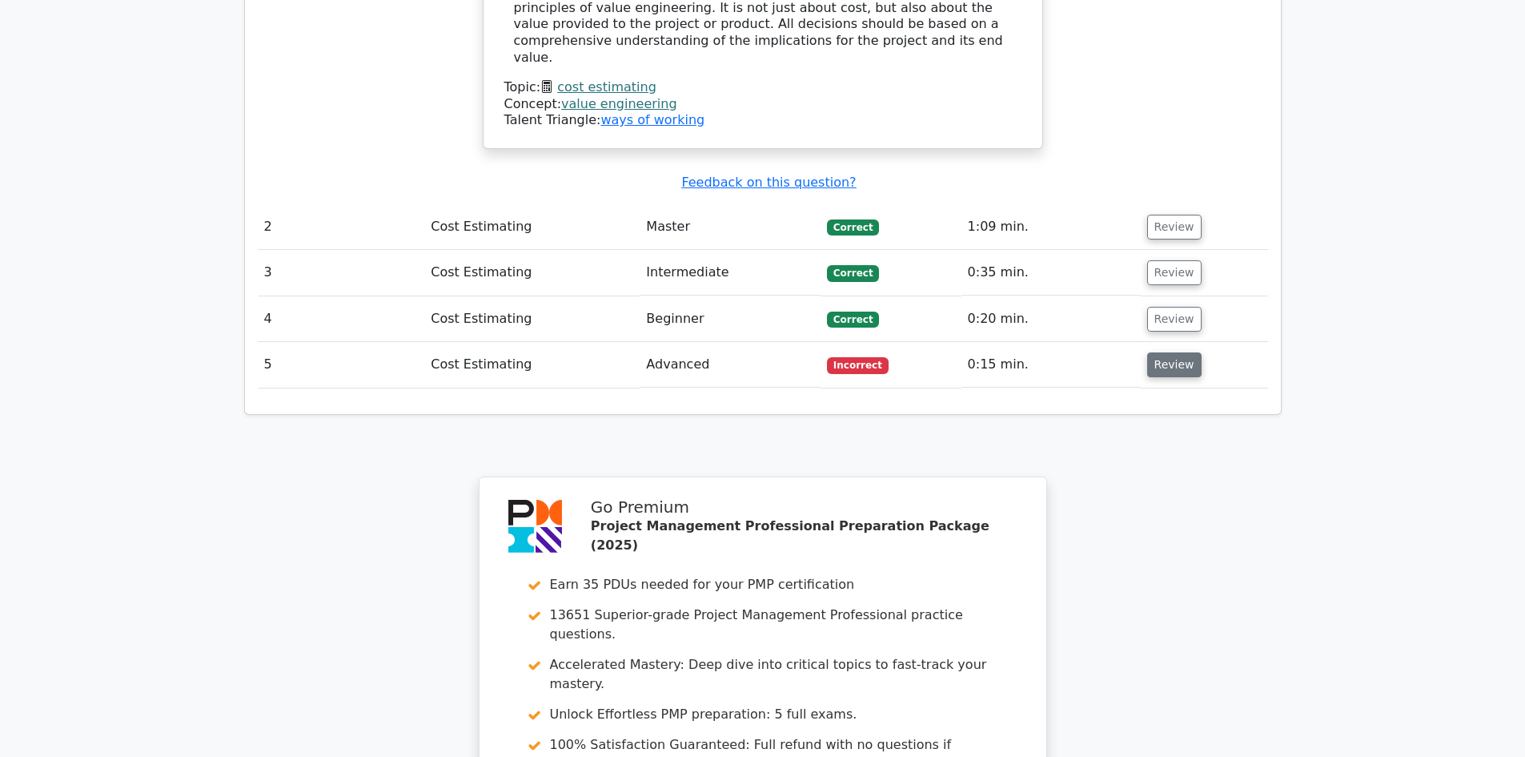
click at [1170, 352] on button "Review" at bounding box center [1174, 364] width 54 height 25
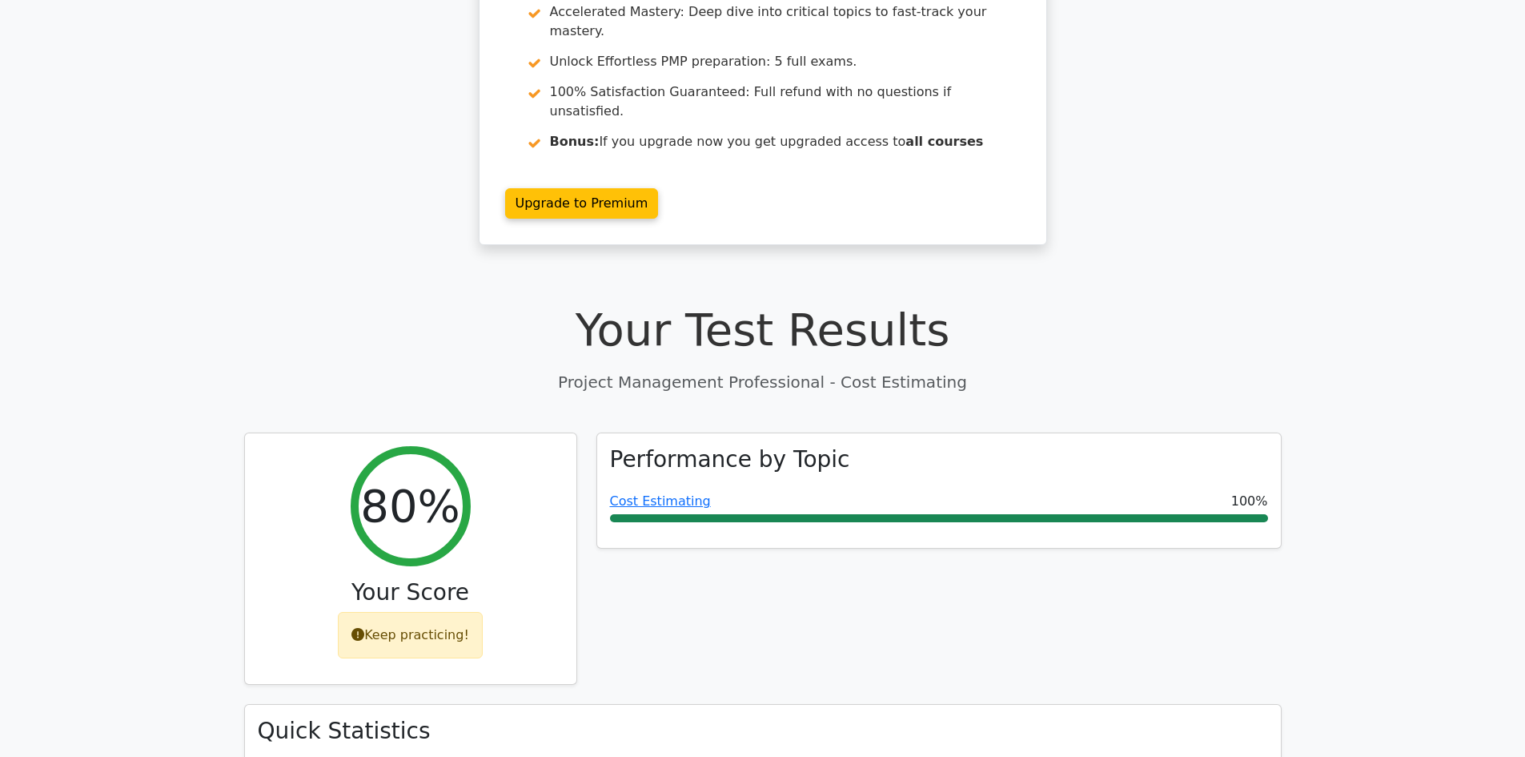
scroll to position [0, 0]
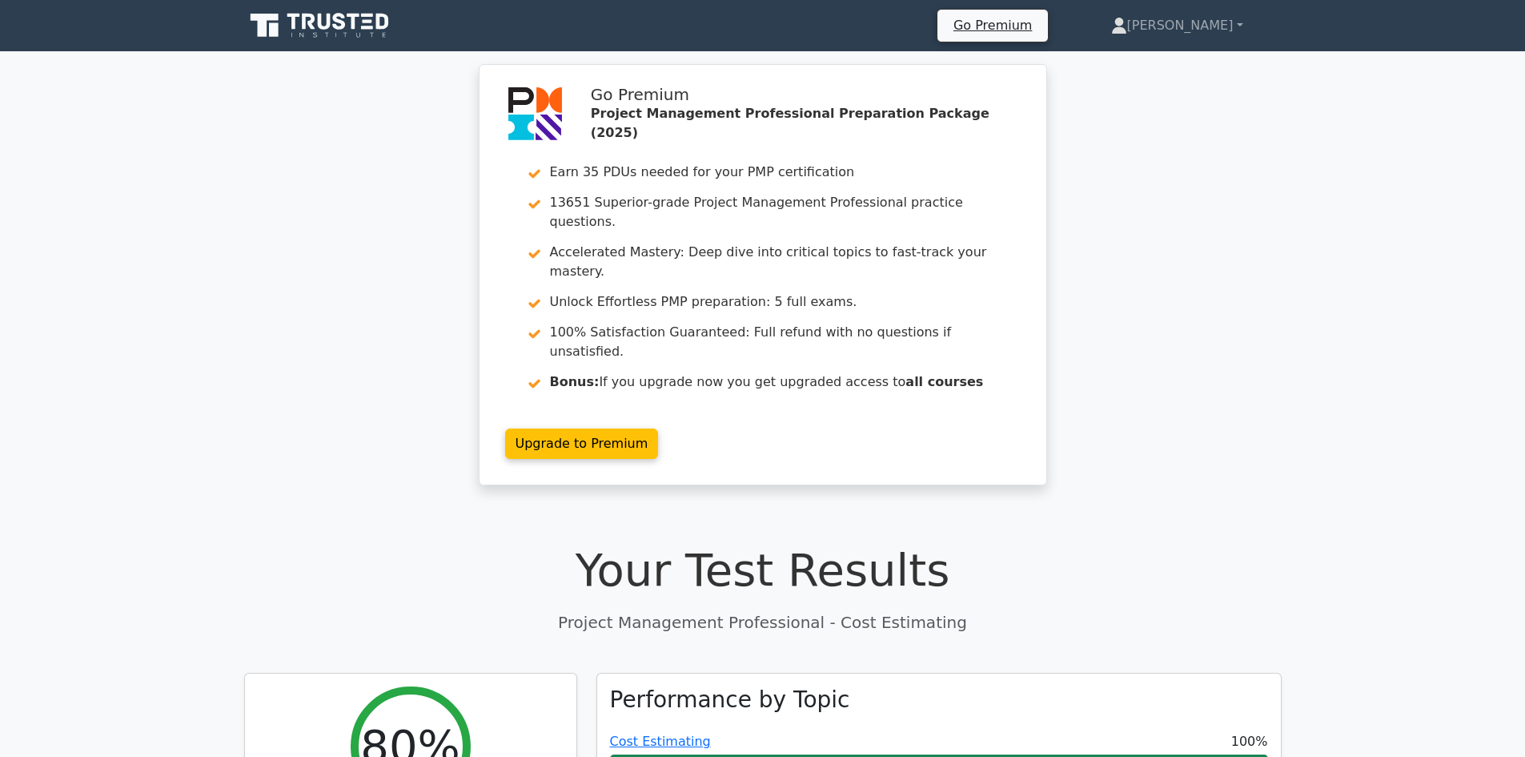
click at [337, 26] on icon at bounding box center [339, 21] width 13 height 17
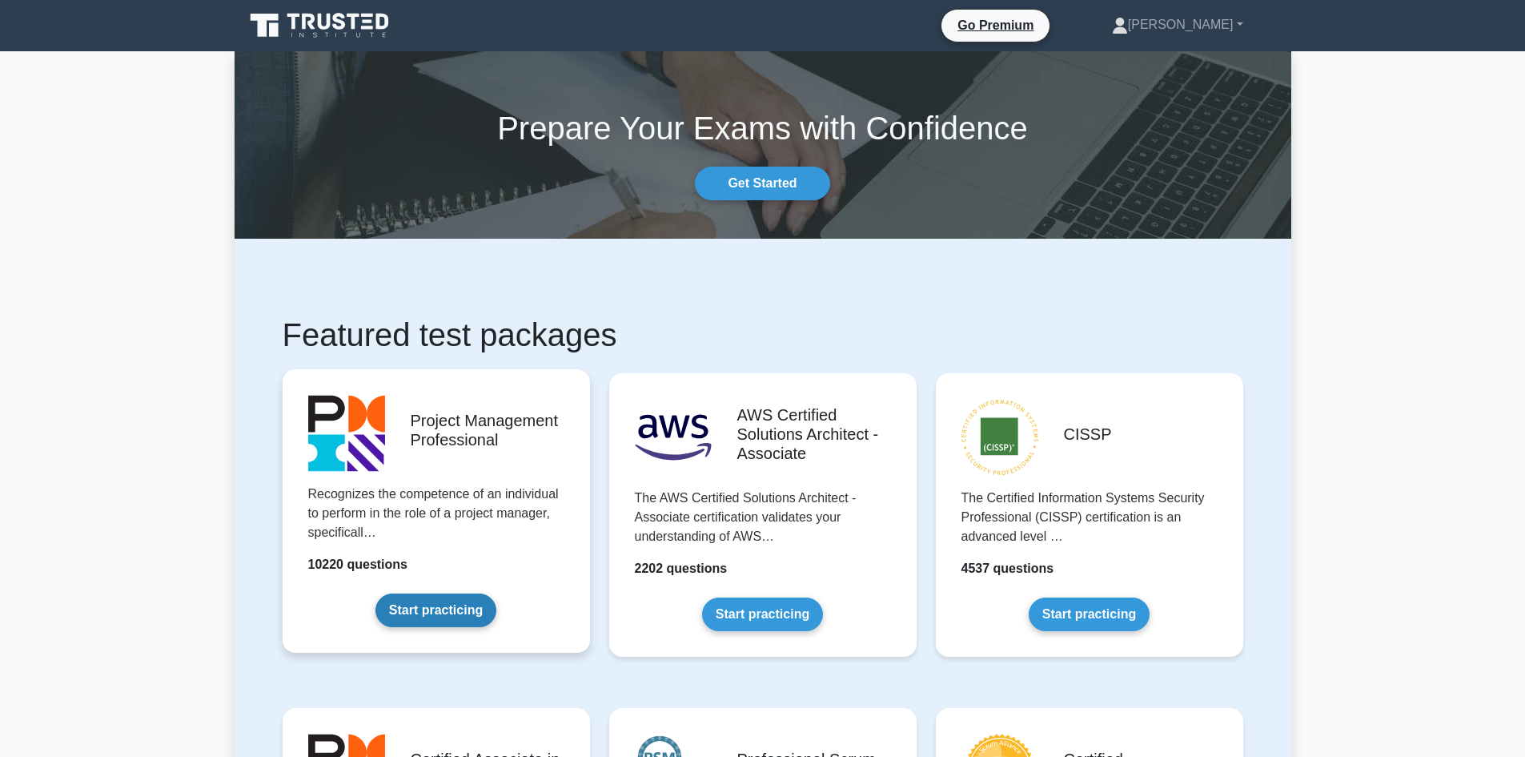
click at [468, 593] on link "Start practicing" at bounding box center [435, 610] width 121 height 34
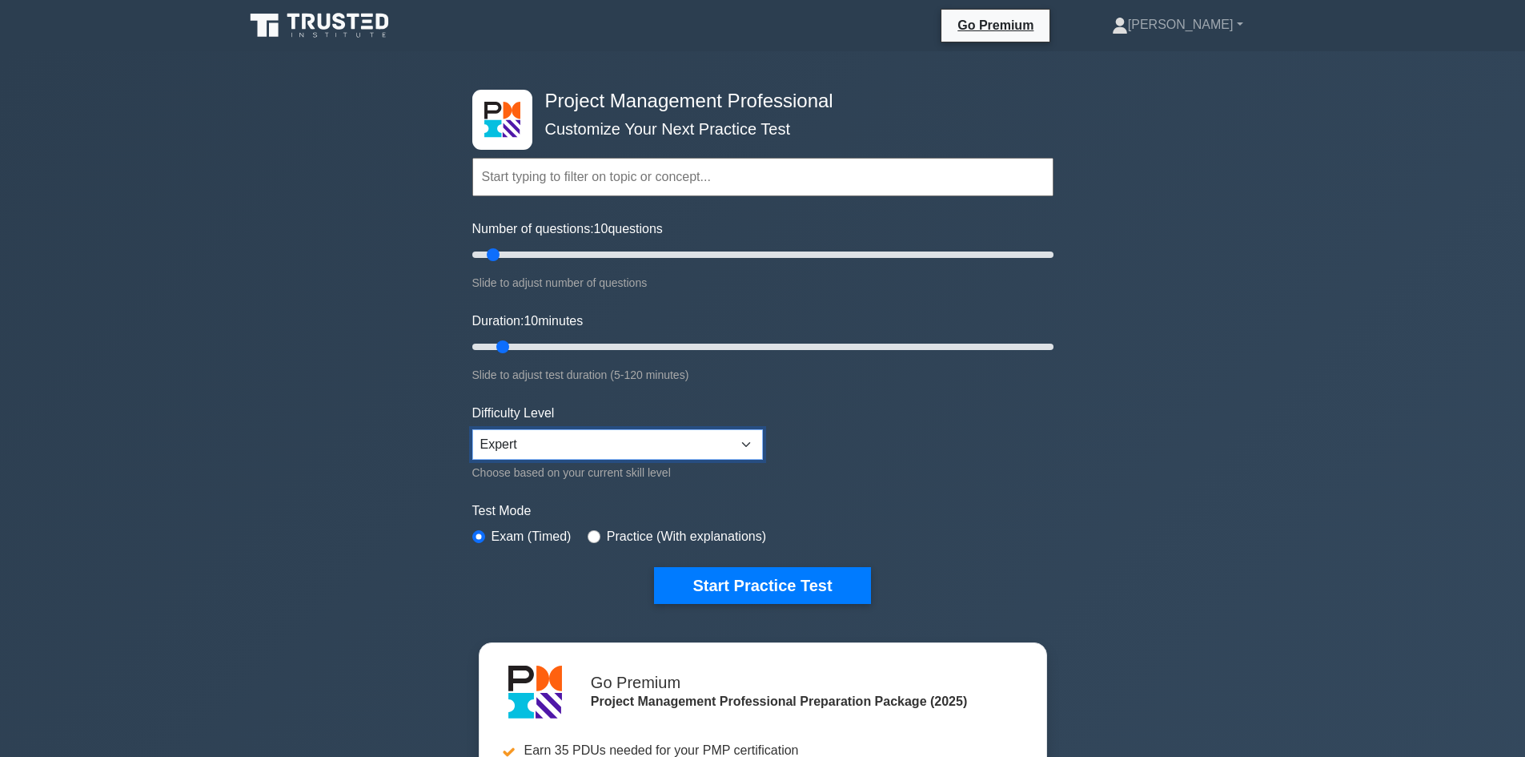
click at [559, 443] on select "Beginner Intermediate Expert" at bounding box center [617, 444] width 291 height 30
click at [577, 448] on select "Beginner Intermediate Expert" at bounding box center [617, 444] width 291 height 30
